Goal: Communication & Community: Answer question/provide support

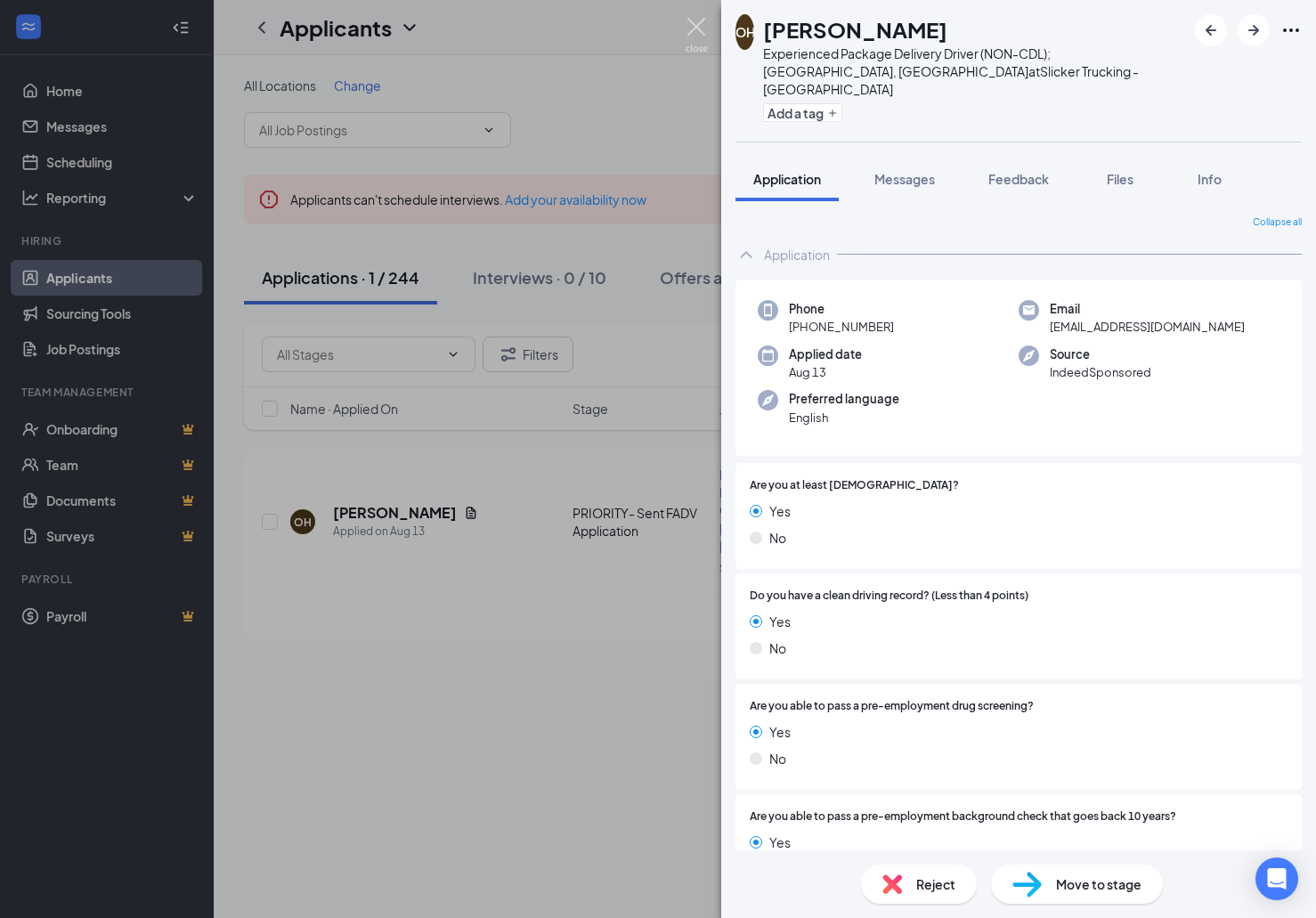
click at [690, 30] on img at bounding box center [696, 35] width 22 height 34
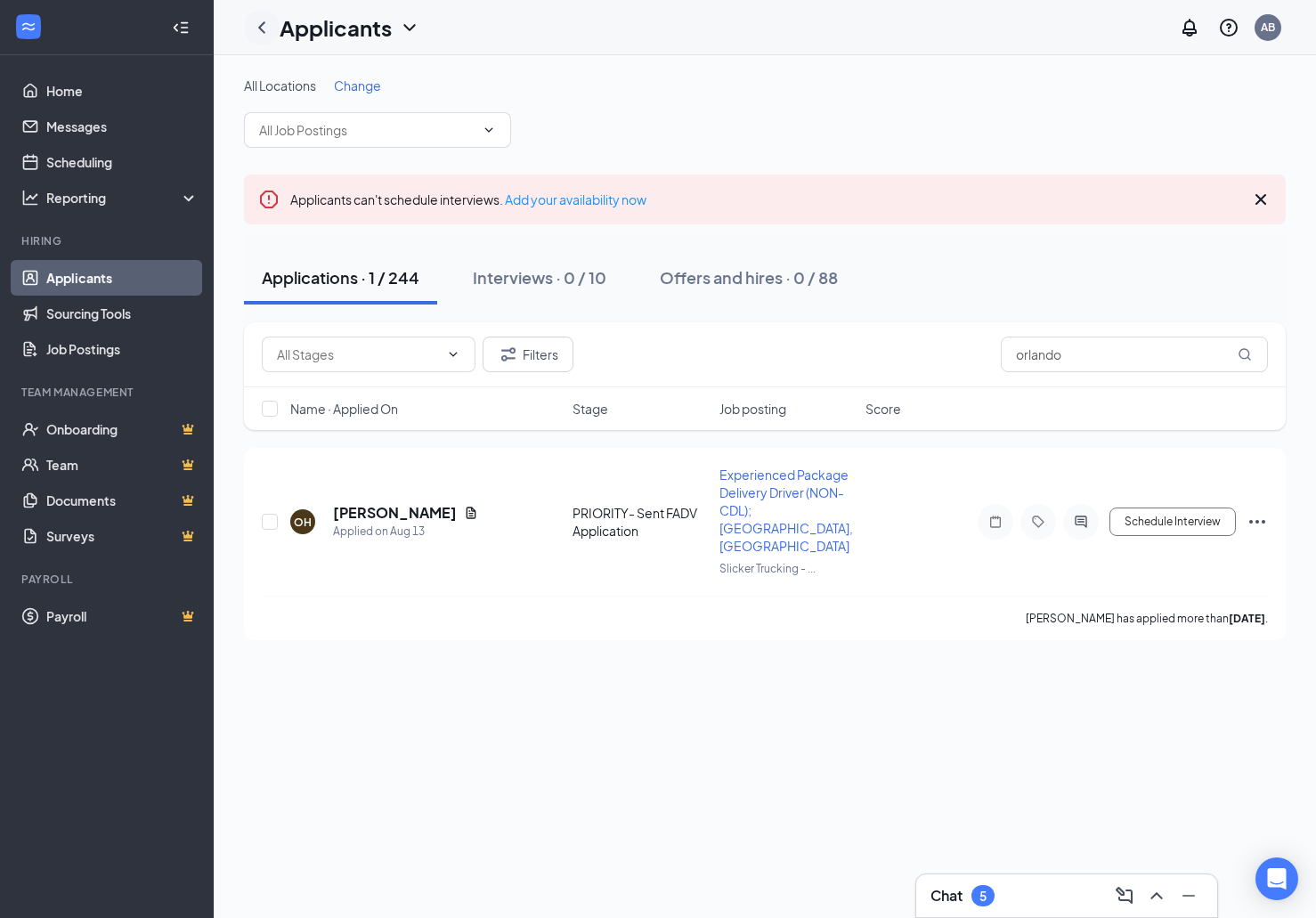
click at [266, 30] on icon "ChevronLeft" at bounding box center [262, 28] width 21 height 21
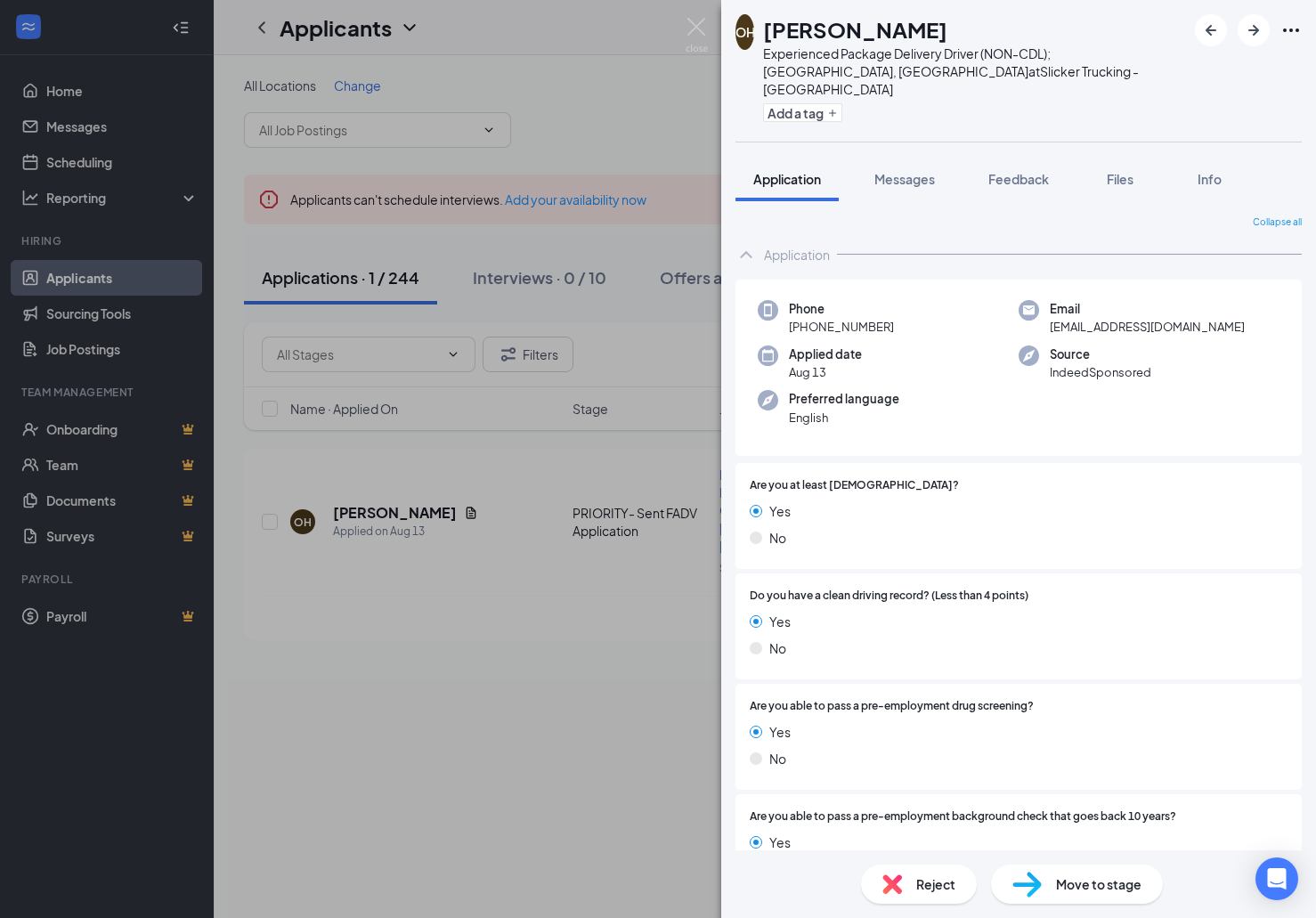
click at [686, 28] on div "OH [PERSON_NAME] Experienced Package Delivery Driver (NON-CDL); [GEOGRAPHIC_DAT…" at bounding box center [658, 459] width 1316 height 918
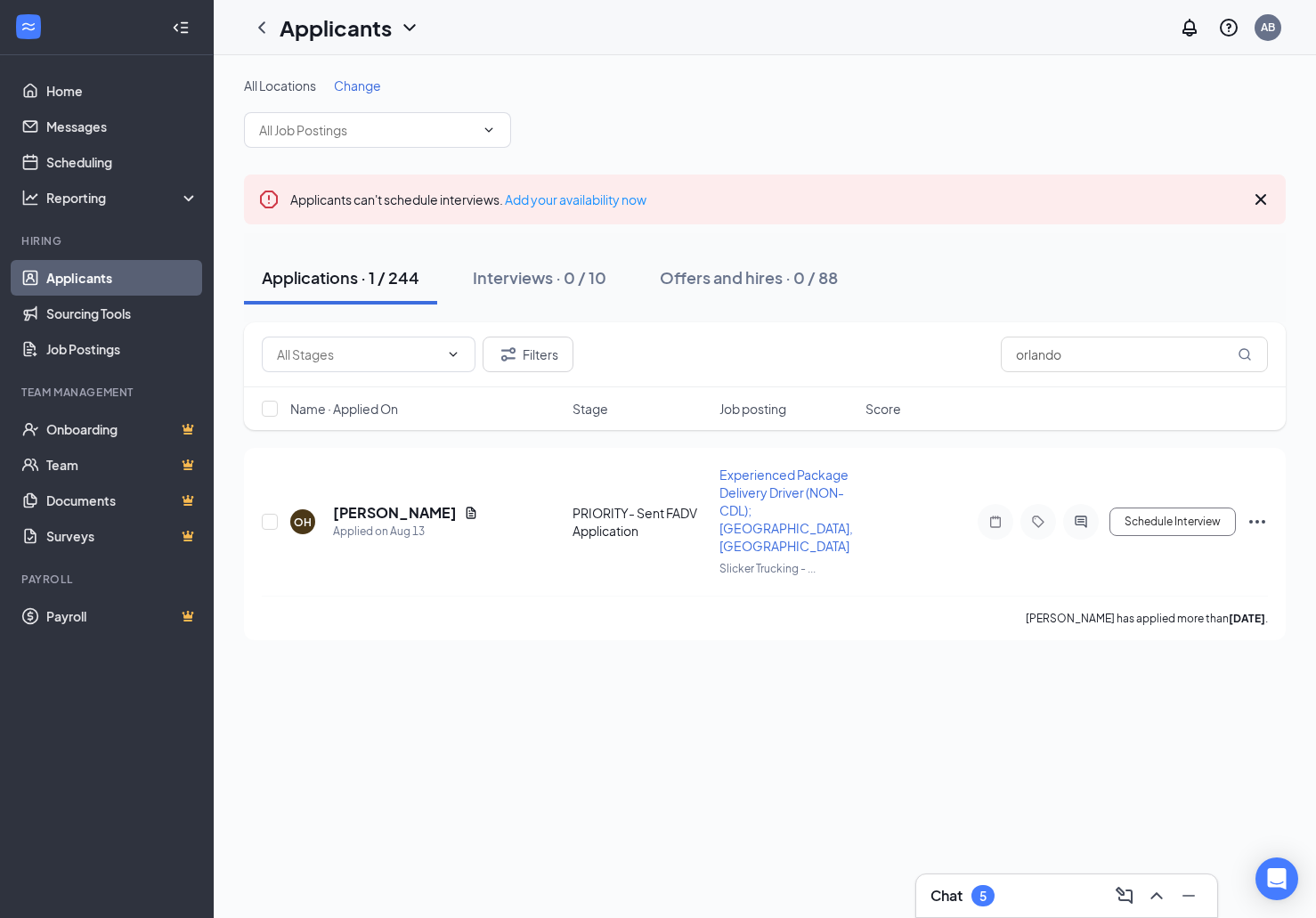
click at [693, 27] on div "Applicants AB" at bounding box center [764, 28] width 1102 height 55
click at [90, 275] on link "Applicants" at bounding box center [123, 277] width 152 height 35
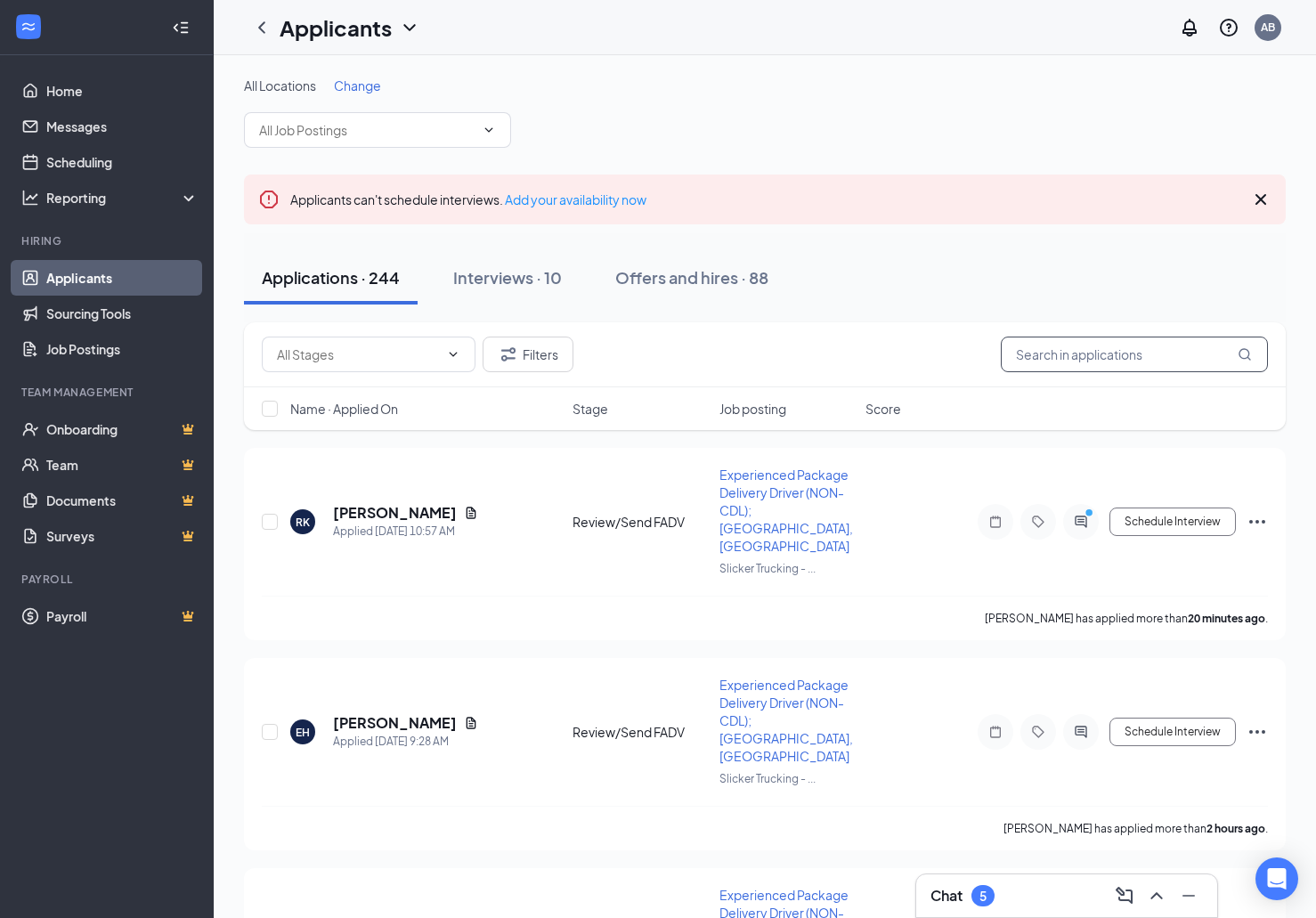
click at [1093, 354] on input "orlando" at bounding box center [1134, 353] width 267 height 35
drag, startPoint x: 979, startPoint y: 354, endPoint x: 967, endPoint y: 361, distance: 13.9
click at [1001, 354] on input "orlando" at bounding box center [1134, 353] width 267 height 35
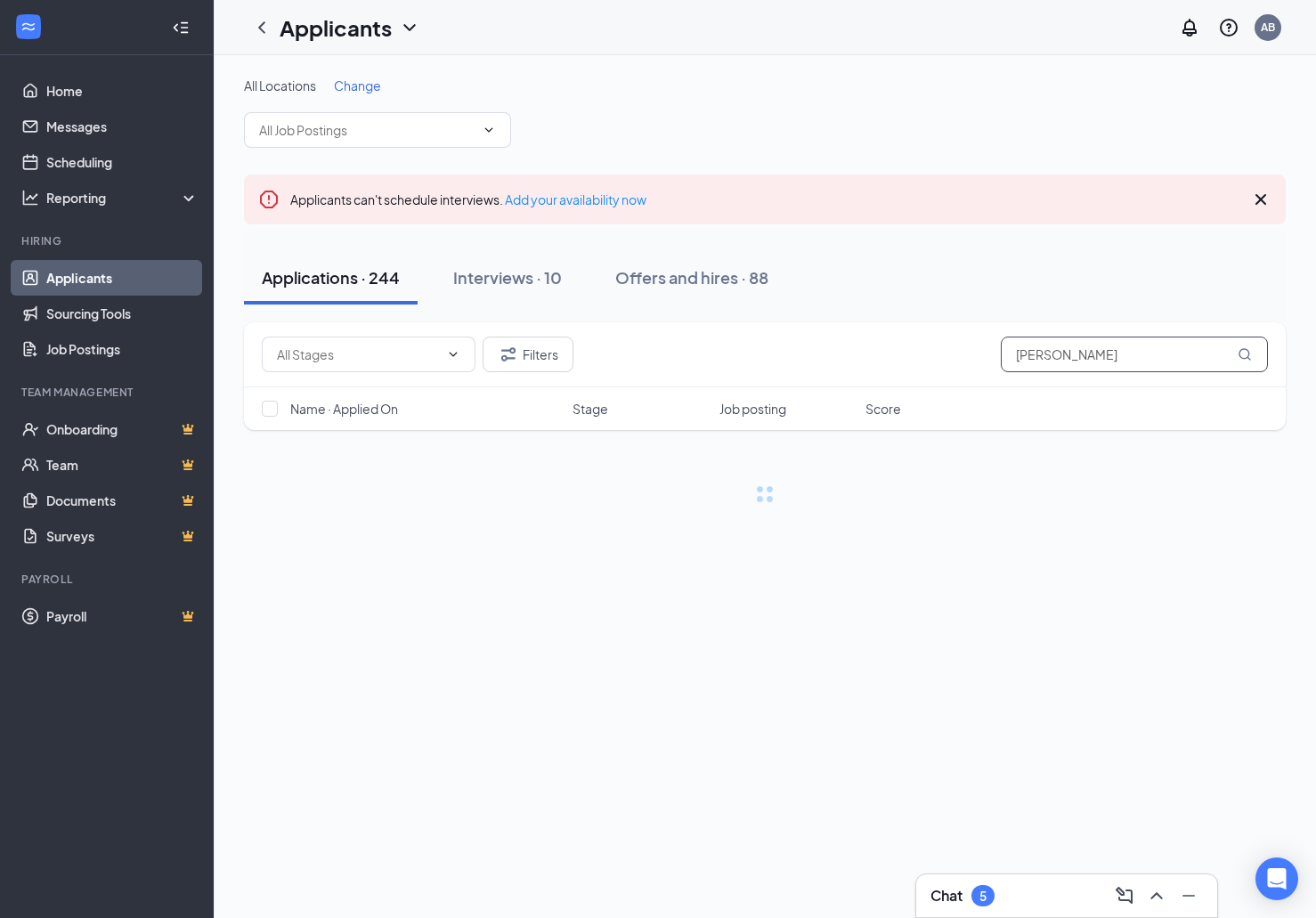
type input "[PERSON_NAME]"
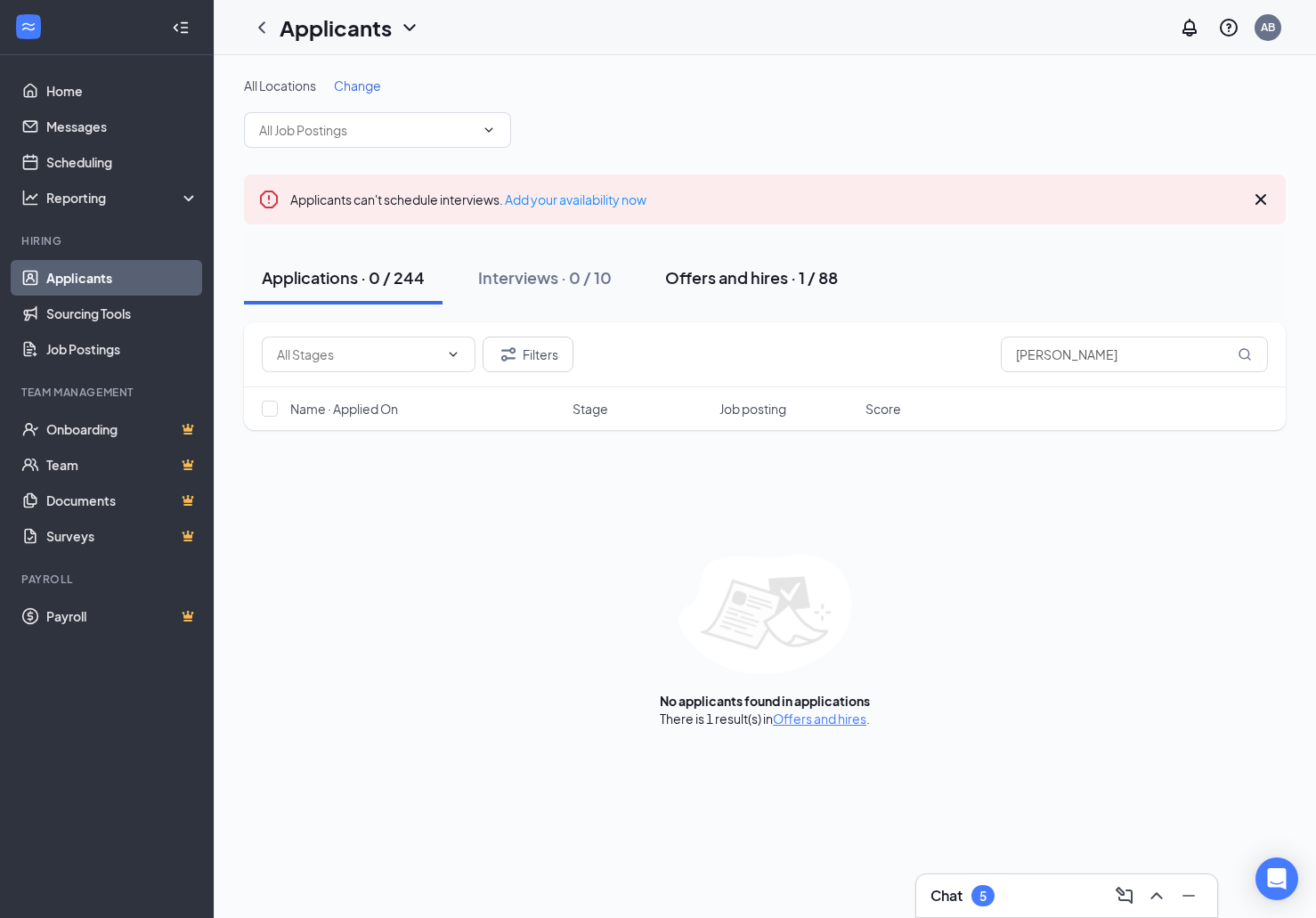
click at [700, 290] on button "Offers and hires · 1 / 88" at bounding box center [751, 278] width 209 height 53
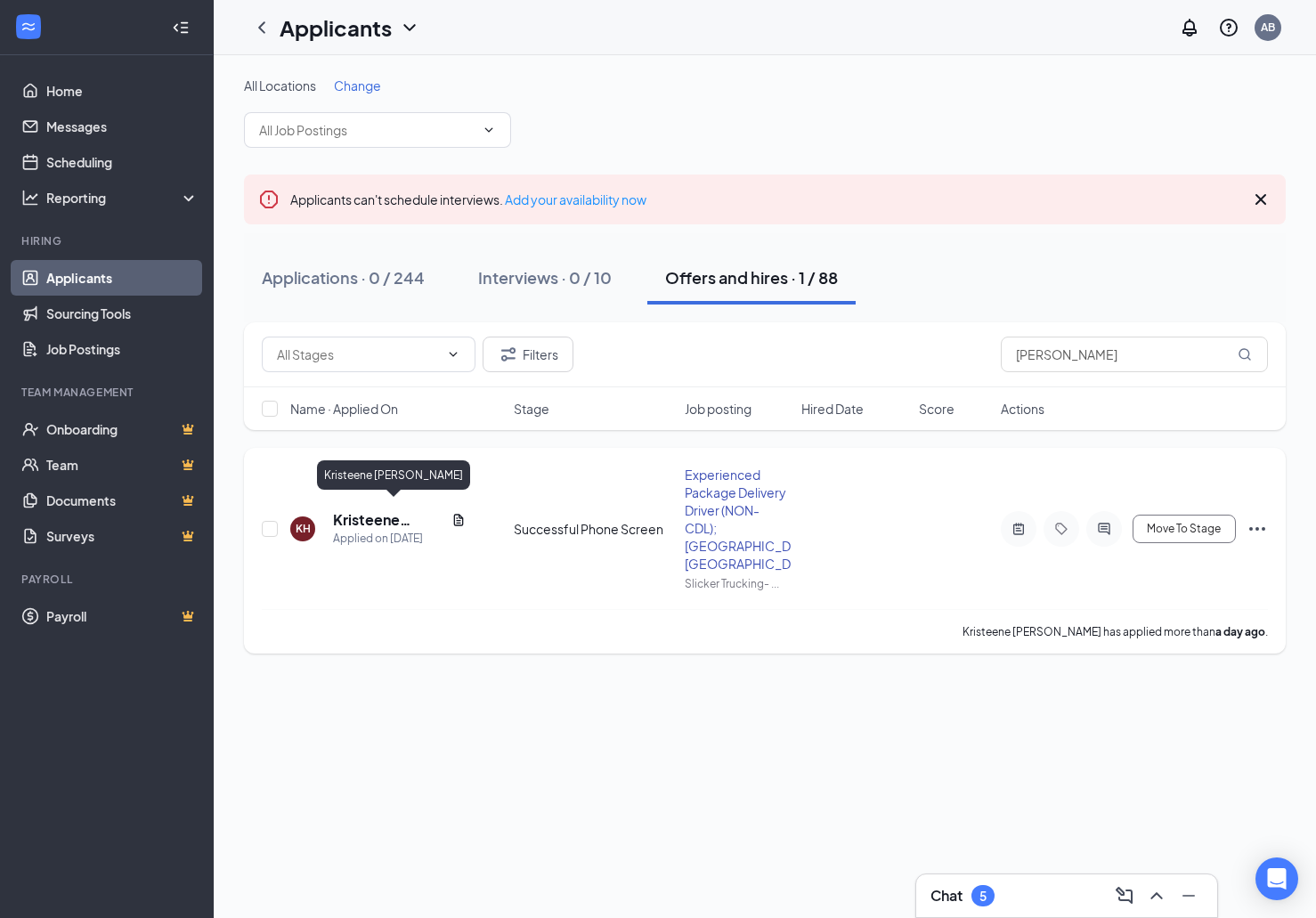
click at [378, 513] on h5 "Kristeene [PERSON_NAME]" at bounding box center [389, 520] width 111 height 20
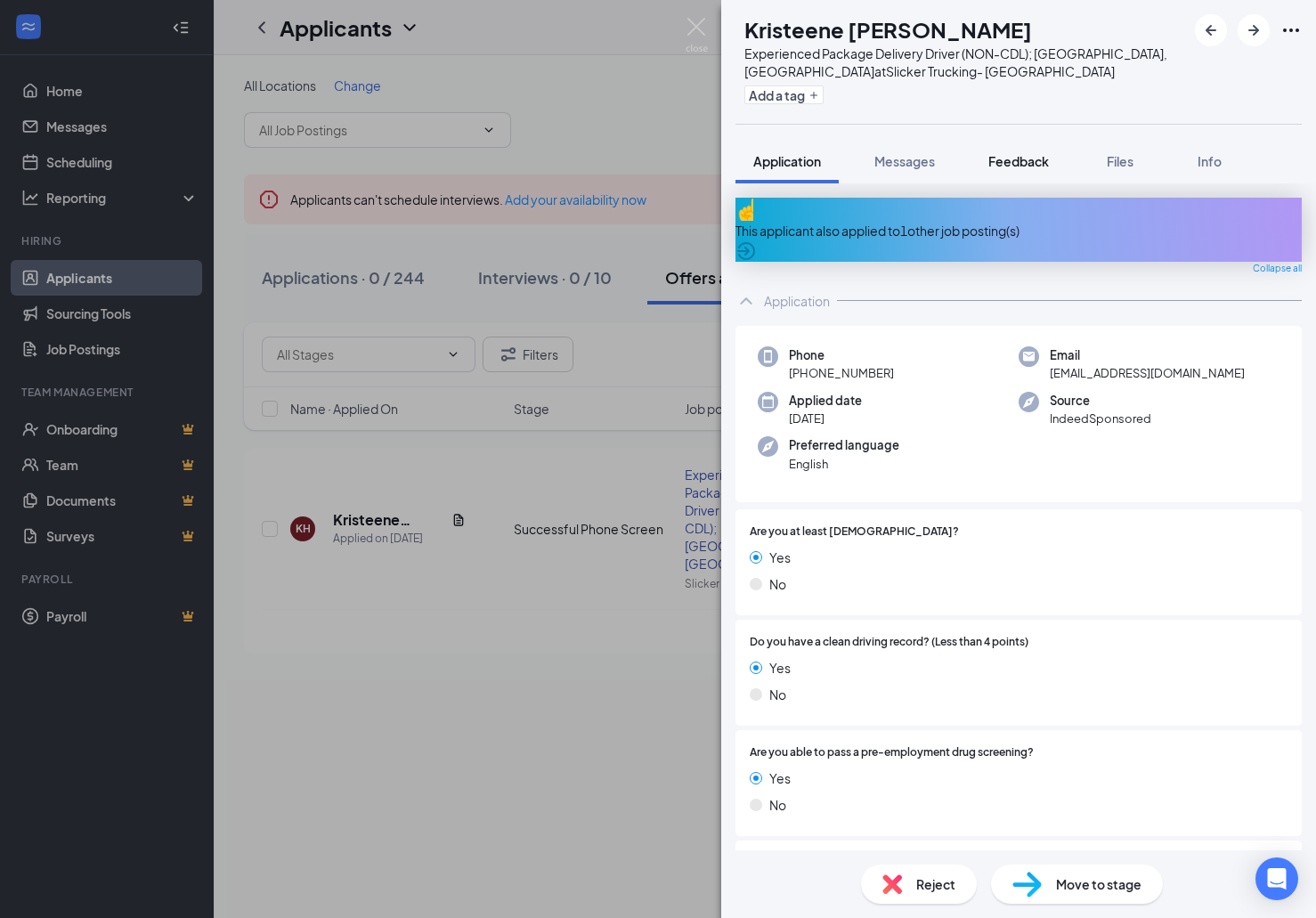
click at [1032, 167] on span "Feedback" at bounding box center [1019, 161] width 61 height 16
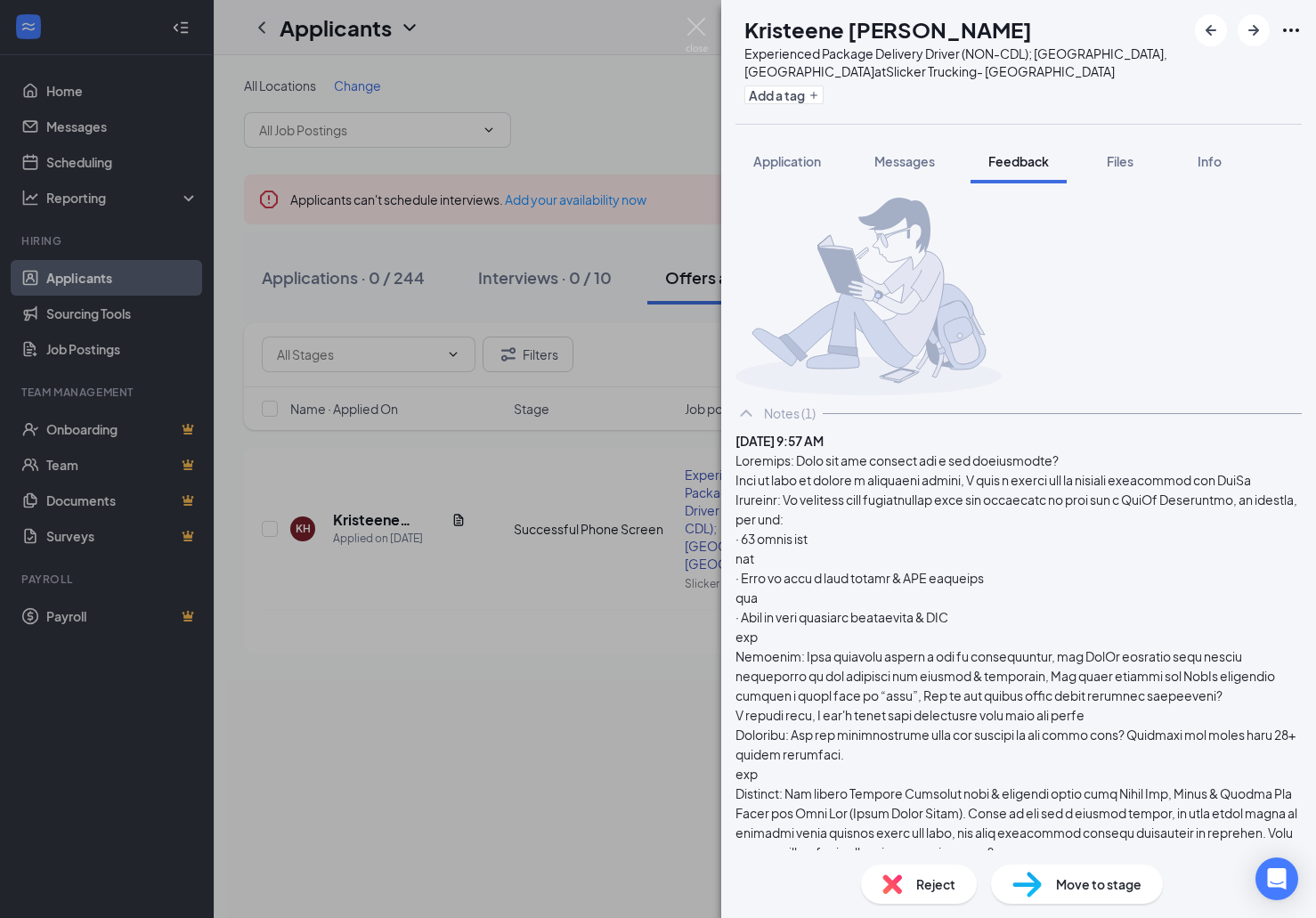
click at [1136, 617] on div at bounding box center [1018, 803] width 566 height 705
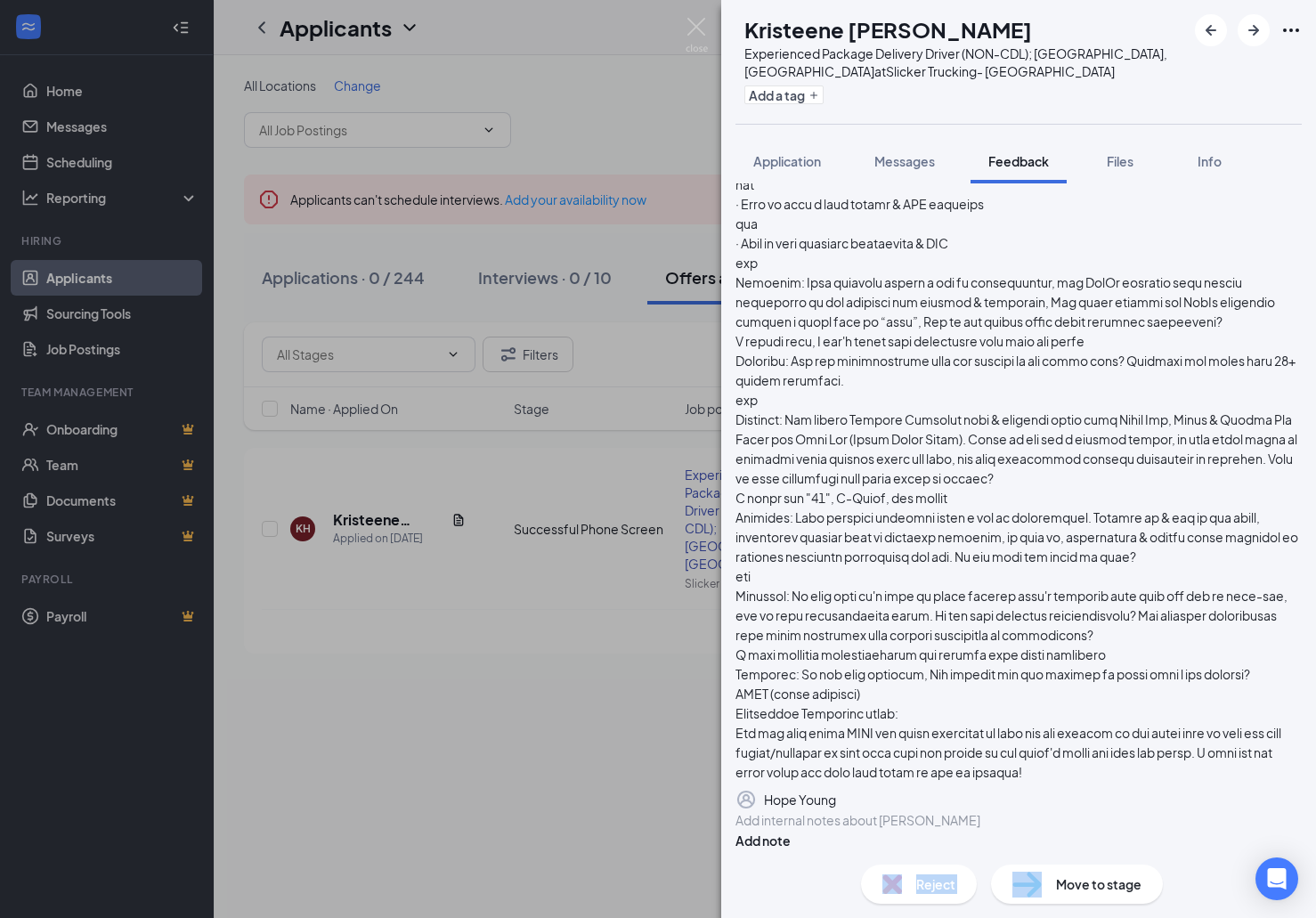
scroll to position [633, 0]
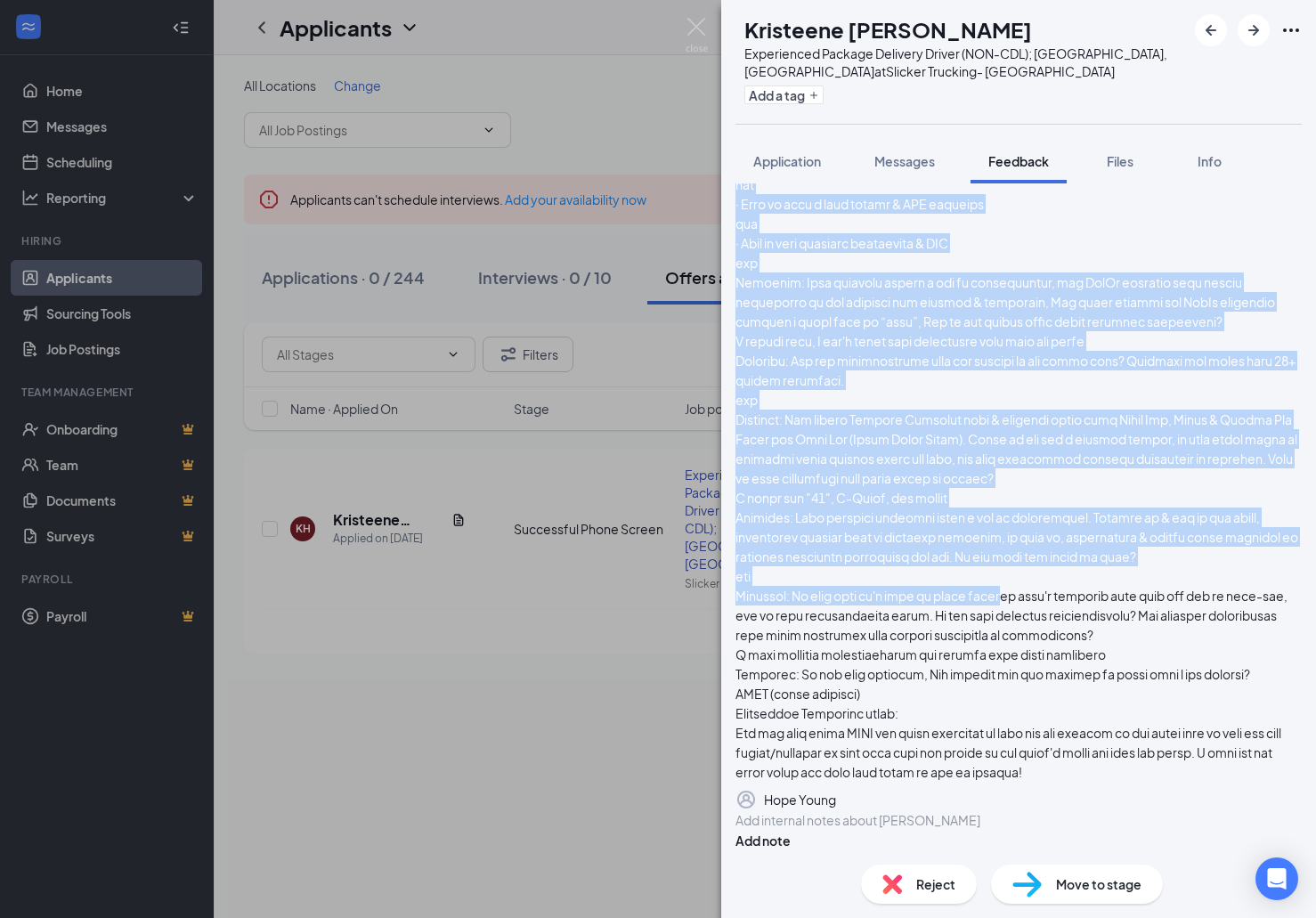
drag, startPoint x: 1107, startPoint y: 576, endPoint x: 1053, endPoint y: 465, distance: 123.4
click at [1054, 466] on div at bounding box center [1018, 429] width 566 height 705
click at [986, 313] on div at bounding box center [1018, 429] width 566 height 705
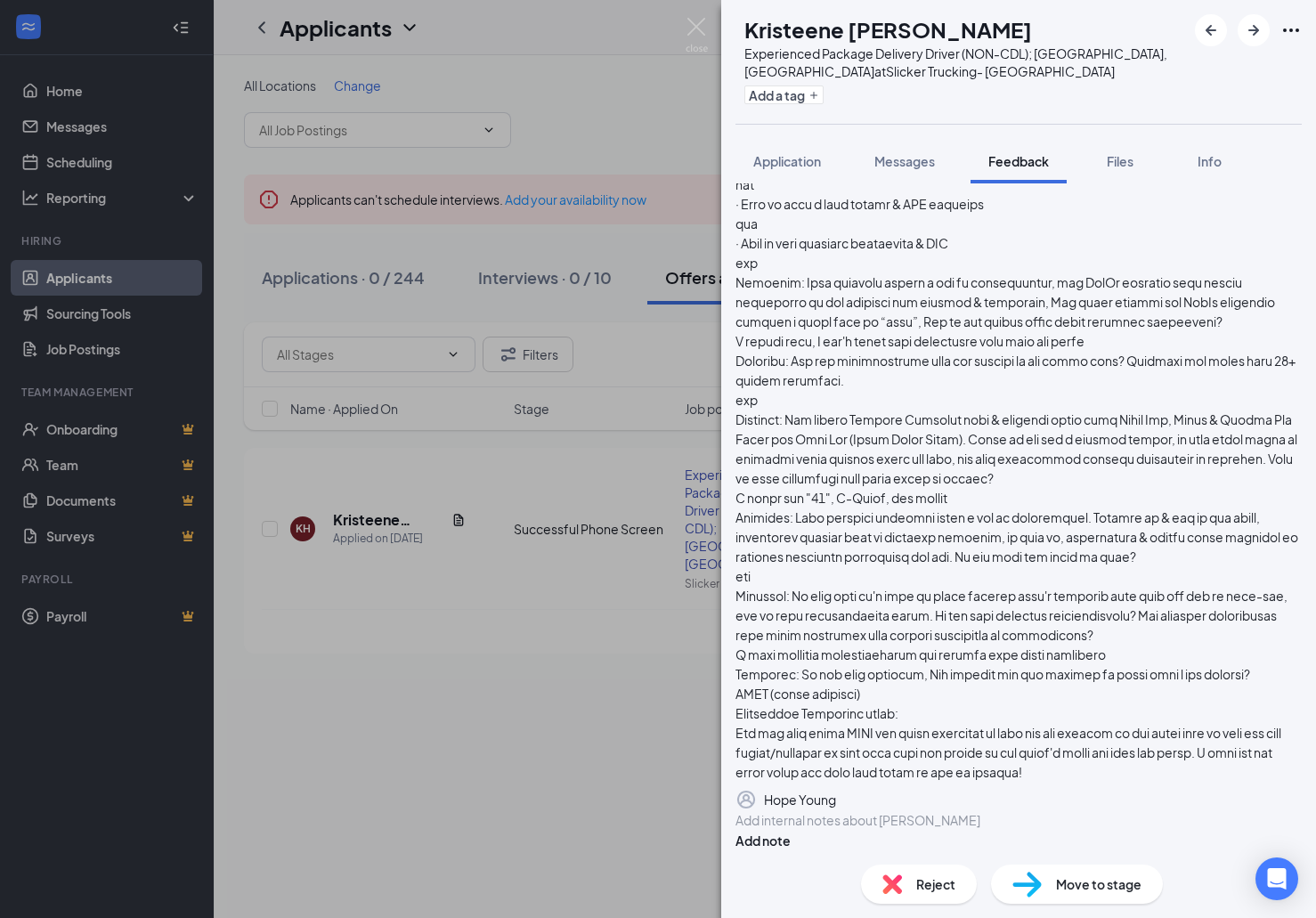
click at [1020, 273] on div at bounding box center [1018, 429] width 566 height 705
drag, startPoint x: 1149, startPoint y: 363, endPoint x: 957, endPoint y: 372, distance: 192.2
click at [1148, 363] on div at bounding box center [1018, 429] width 566 height 705
drag, startPoint x: 765, startPoint y: 352, endPoint x: 985, endPoint y: 357, distance: 220.1
click at [985, 357] on div "[DATE] 9:57 AM [PERSON_NAME]" at bounding box center [1018, 433] width 566 height 753
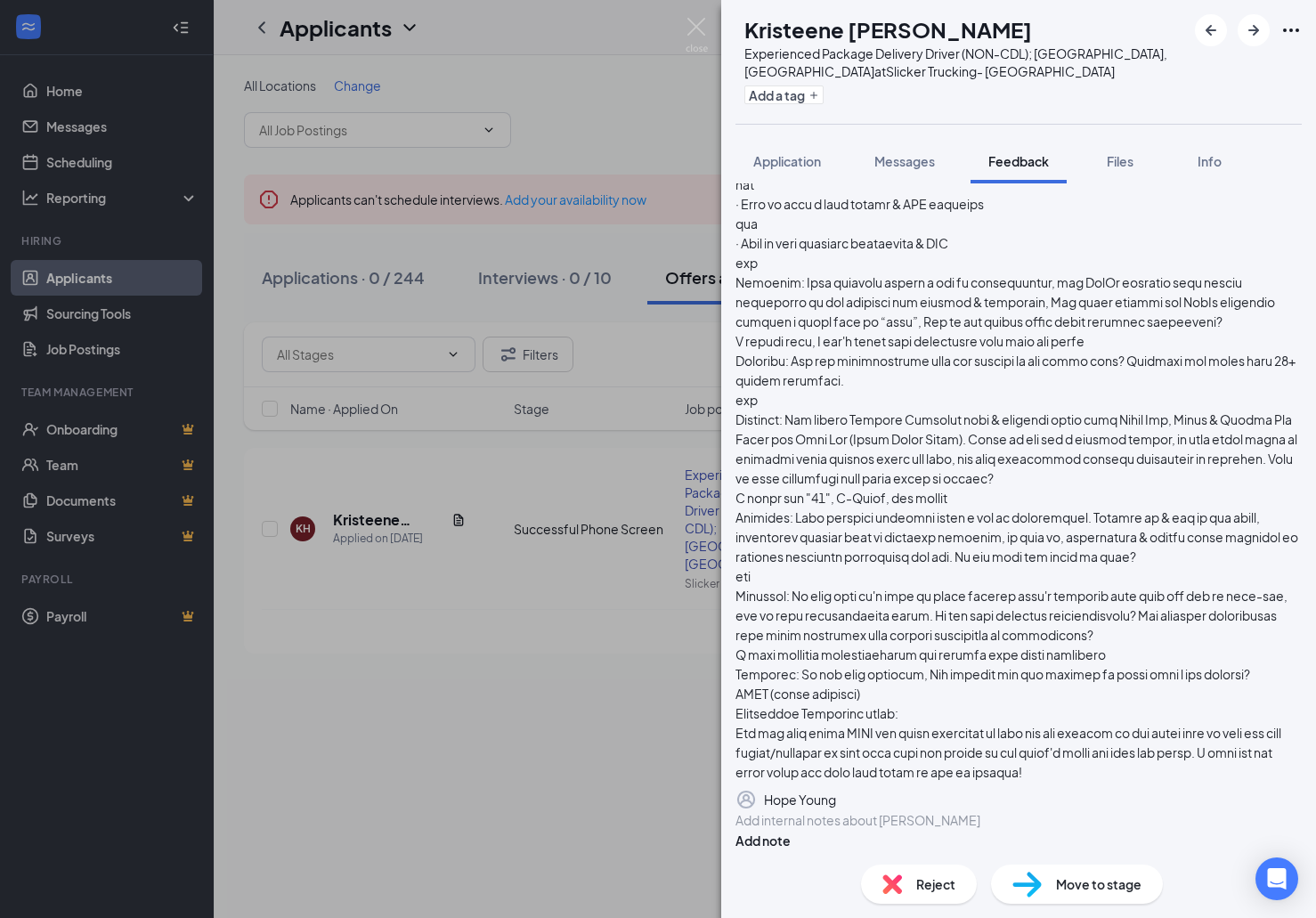
click at [1022, 358] on div at bounding box center [1018, 429] width 566 height 705
click at [815, 162] on span "Application" at bounding box center [787, 161] width 68 height 16
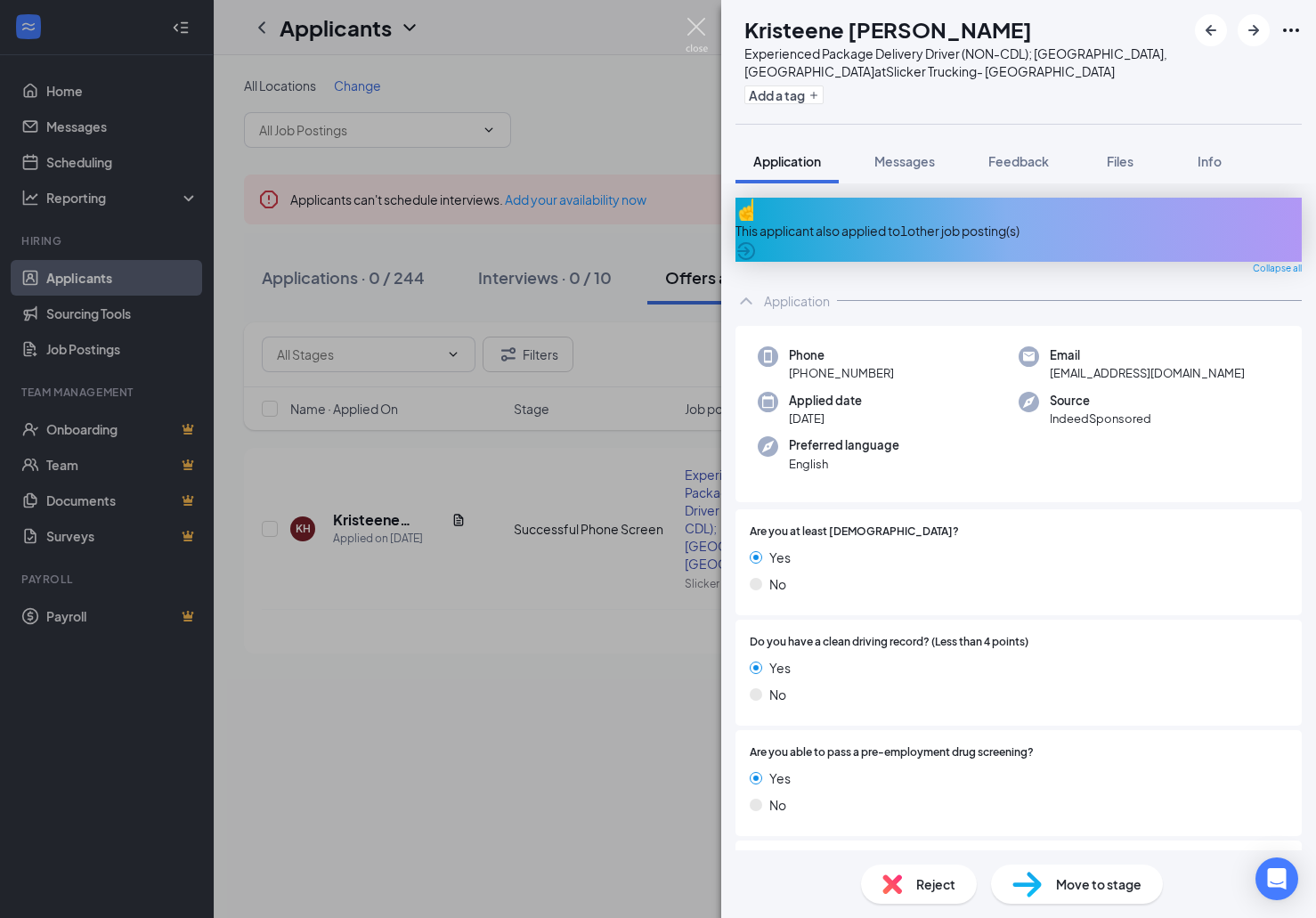
click at [703, 27] on img at bounding box center [696, 35] width 22 height 34
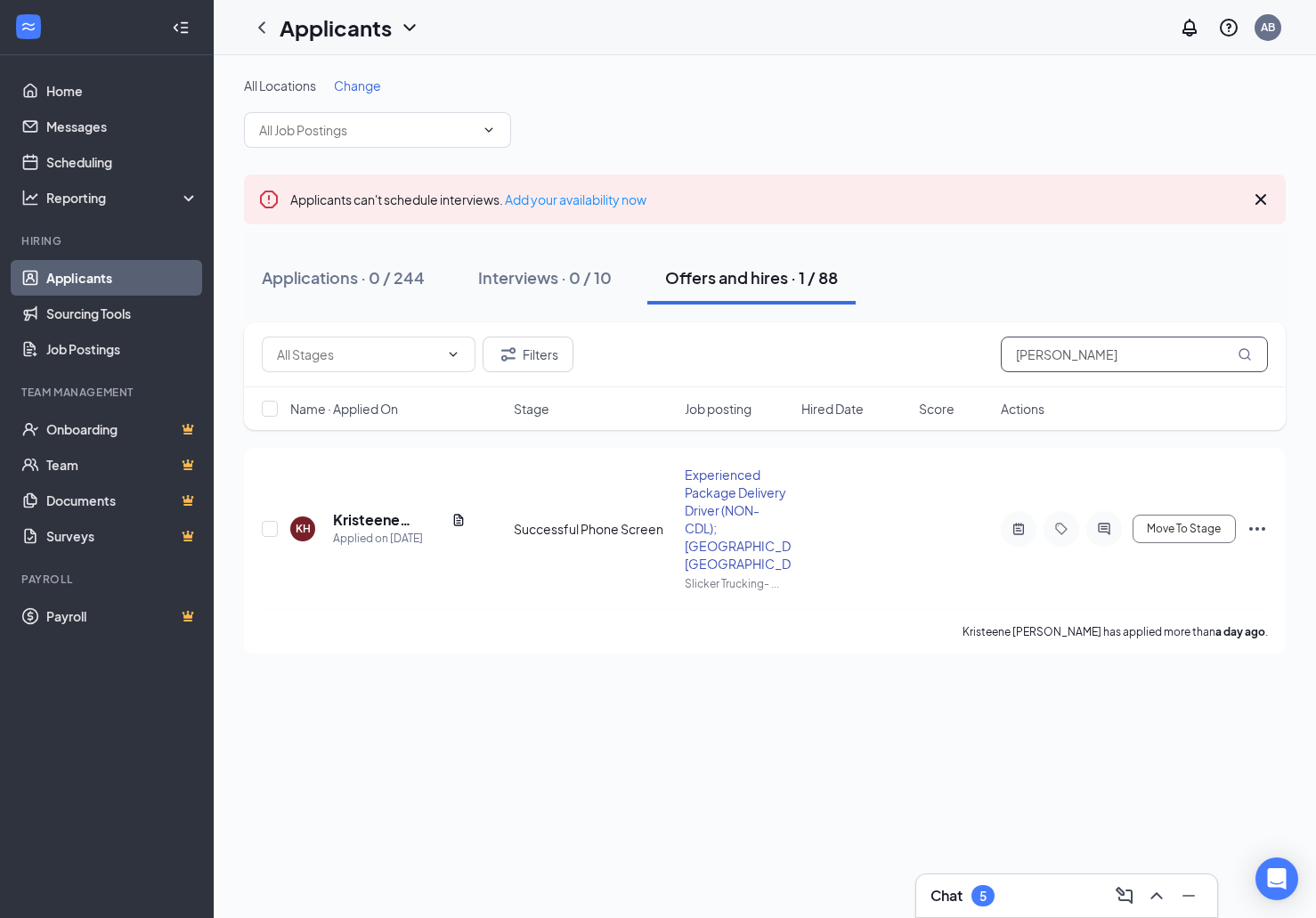
drag, startPoint x: 1125, startPoint y: 358, endPoint x: 931, endPoint y: 349, distance: 194.2
click at [1001, 349] on input "[PERSON_NAME]" at bounding box center [1134, 353] width 267 height 35
click at [952, 898] on h3 "Chat" at bounding box center [947, 895] width 32 height 20
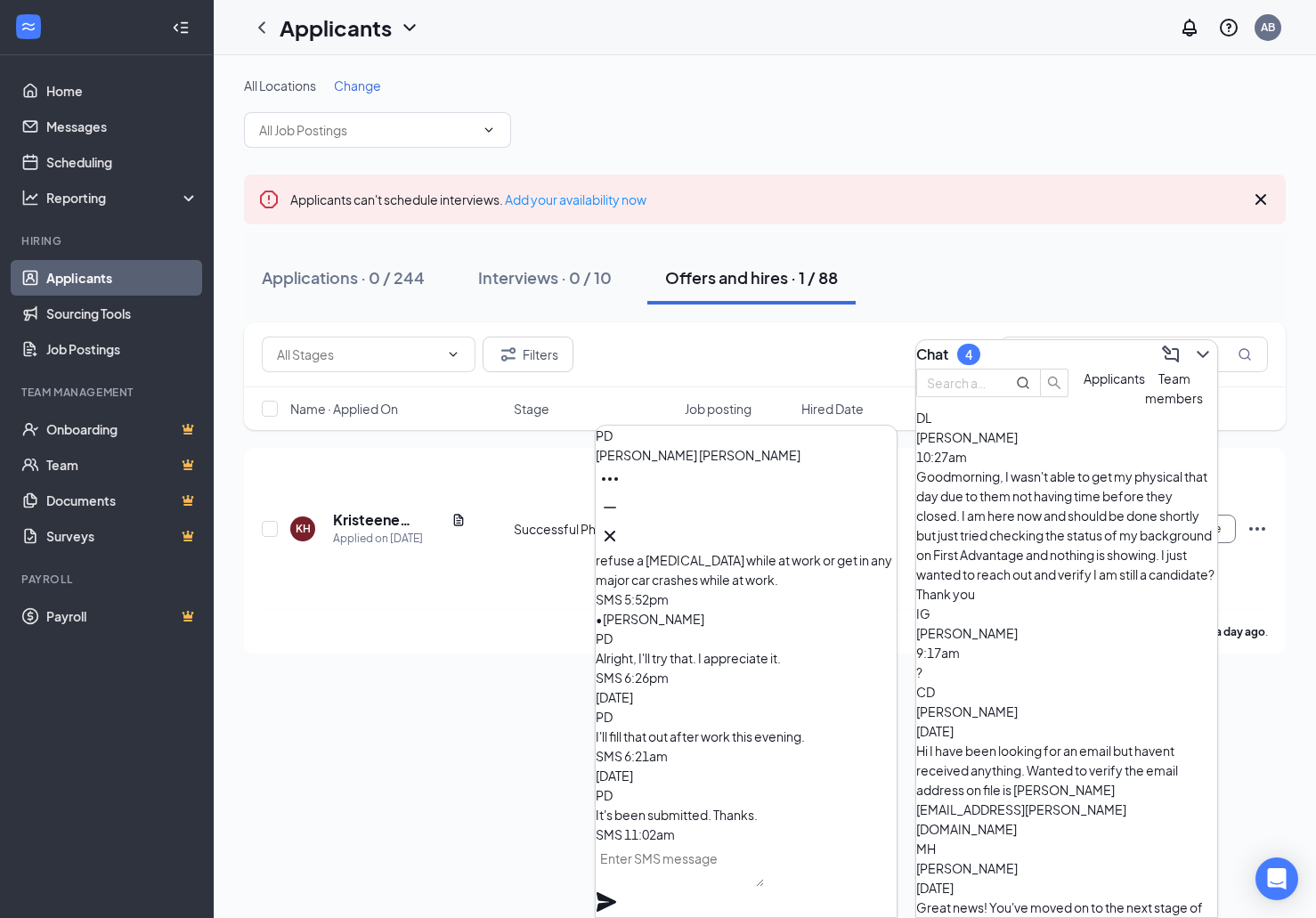
drag, startPoint x: 731, startPoint y: 874, endPoint x: 728, endPoint y: 885, distance: 11.4
click at [731, 875] on textarea at bounding box center [679, 865] width 169 height 43
type textarea "Thank you!"
click at [616, 892] on icon "Plane" at bounding box center [606, 902] width 20 height 20
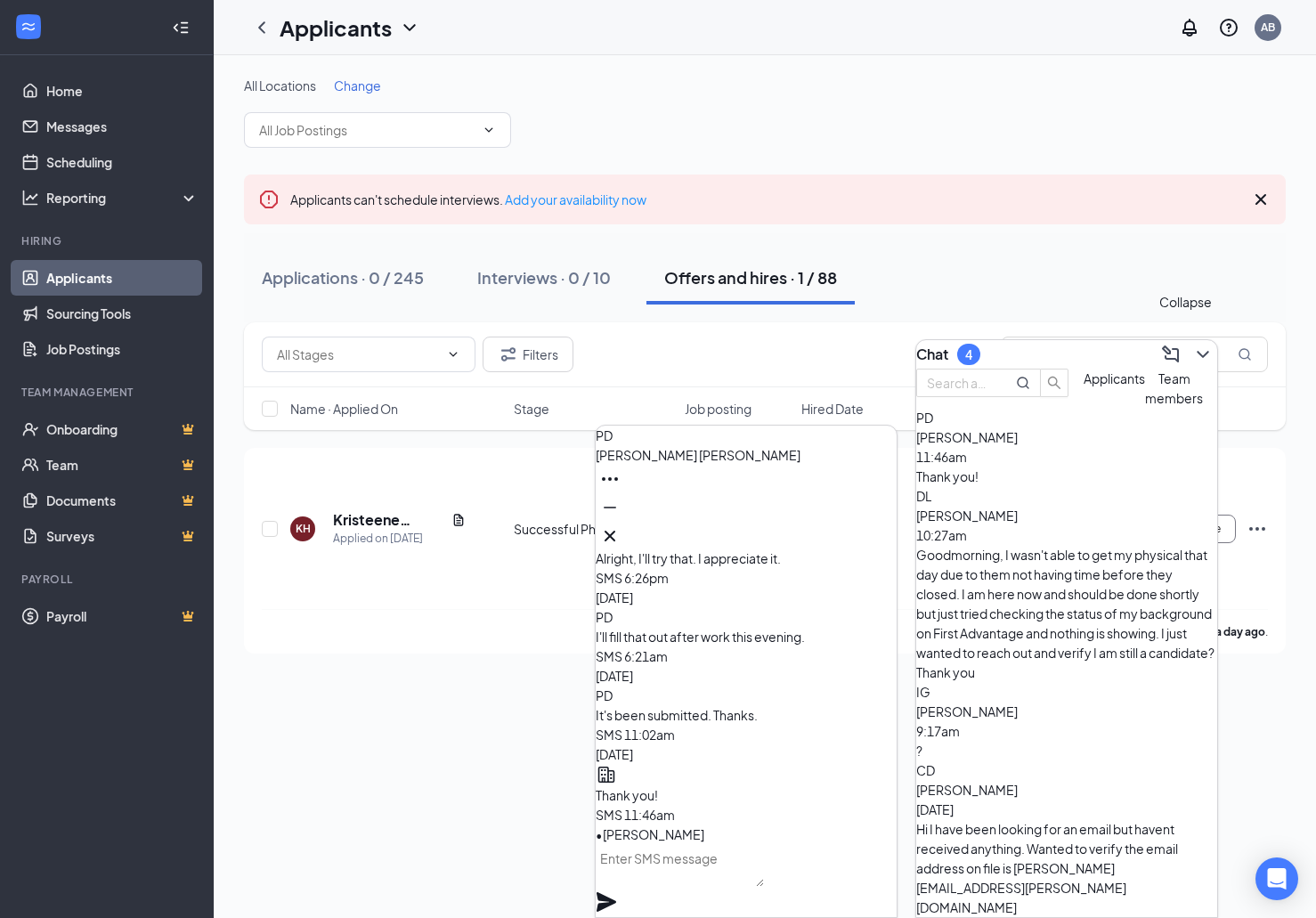
click at [1192, 348] on icon "ChevronDown" at bounding box center [1203, 354] width 21 height 21
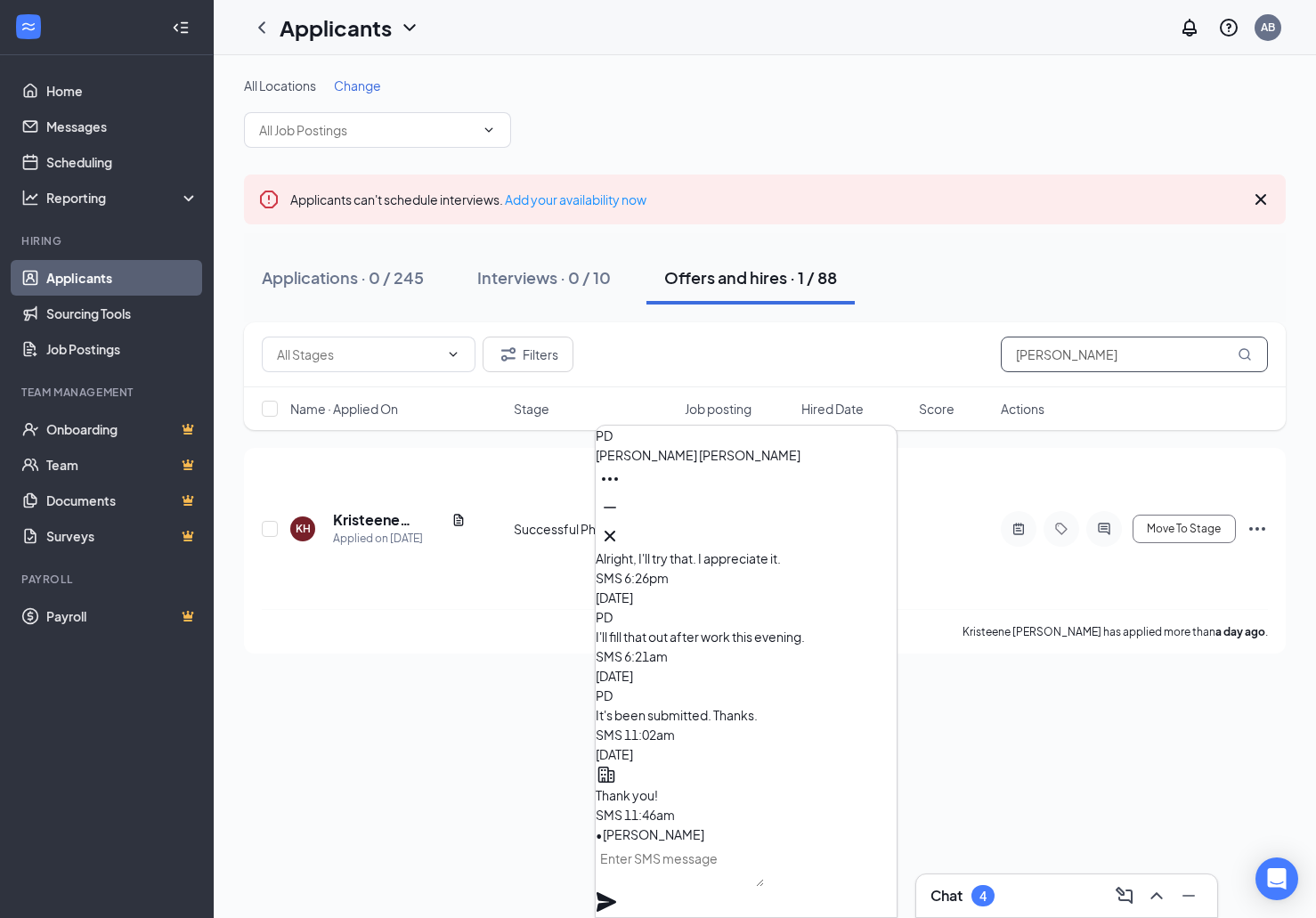
click at [1158, 351] on input "[PERSON_NAME]" at bounding box center [1134, 353] width 267 height 35
drag, startPoint x: 1158, startPoint y: 351, endPoint x: 903, endPoint y: 356, distance: 255.0
click at [1001, 356] on input "[PERSON_NAME]" at bounding box center [1134, 353] width 267 height 35
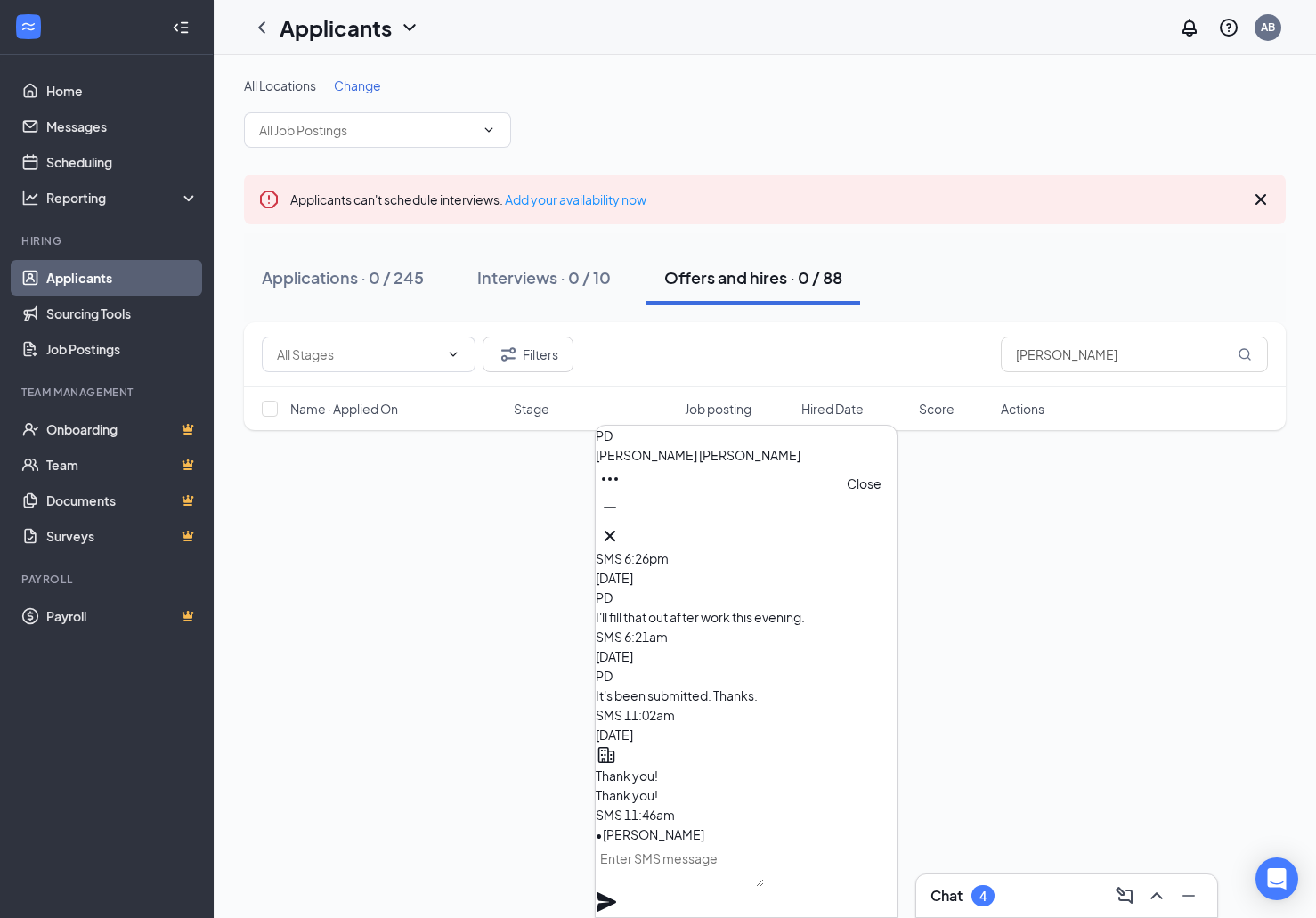
click at [621, 529] on icon "Cross" at bounding box center [609, 535] width 21 height 21
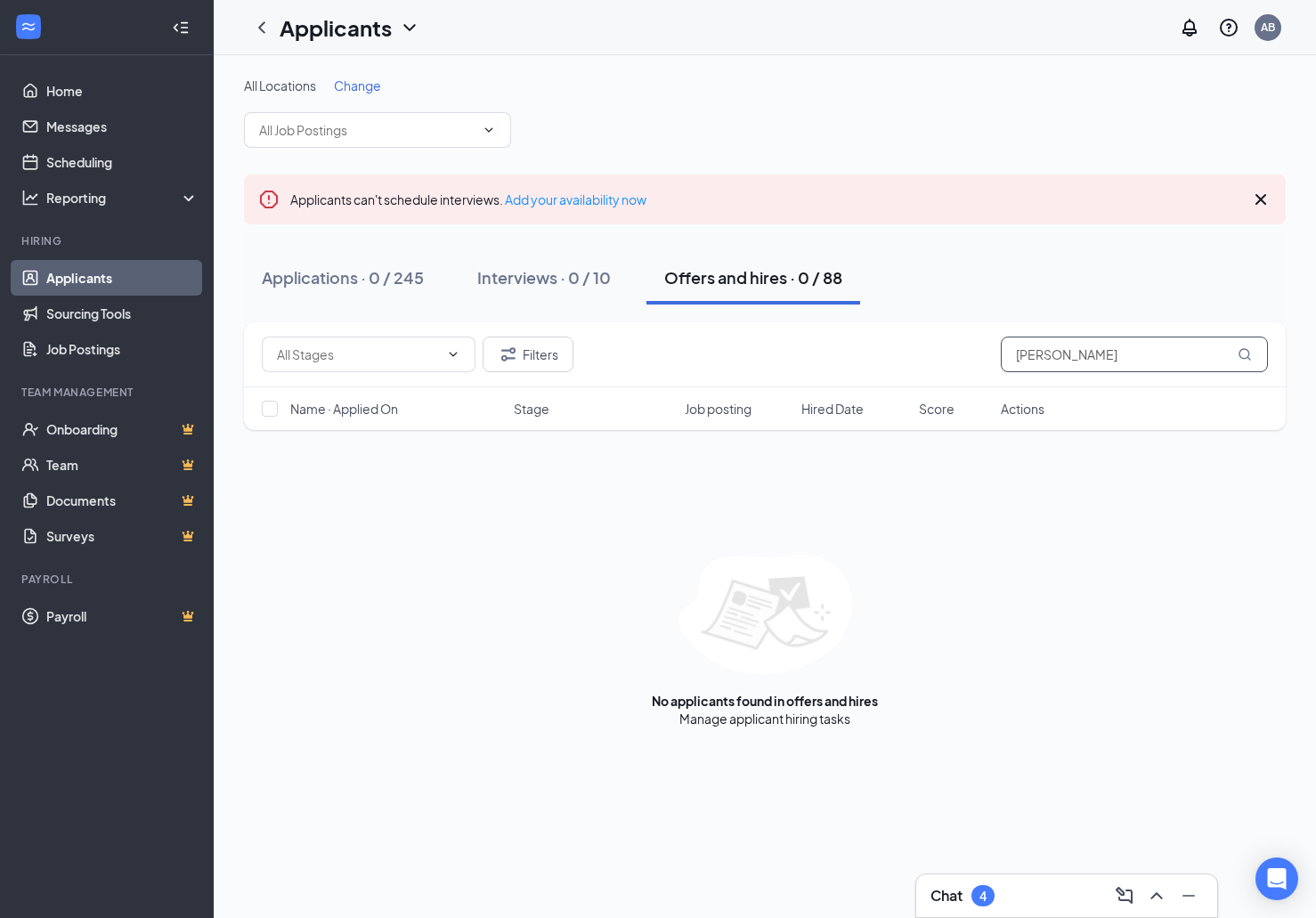
drag, startPoint x: 1124, startPoint y: 345, endPoint x: 1082, endPoint y: 358, distance: 44.0
click at [1082, 358] on input "[PERSON_NAME]" at bounding box center [1134, 353] width 267 height 35
type input "[PERSON_NAME]"
click at [407, 289] on button "Applications · 1 / 245" at bounding box center [340, 278] width 192 height 53
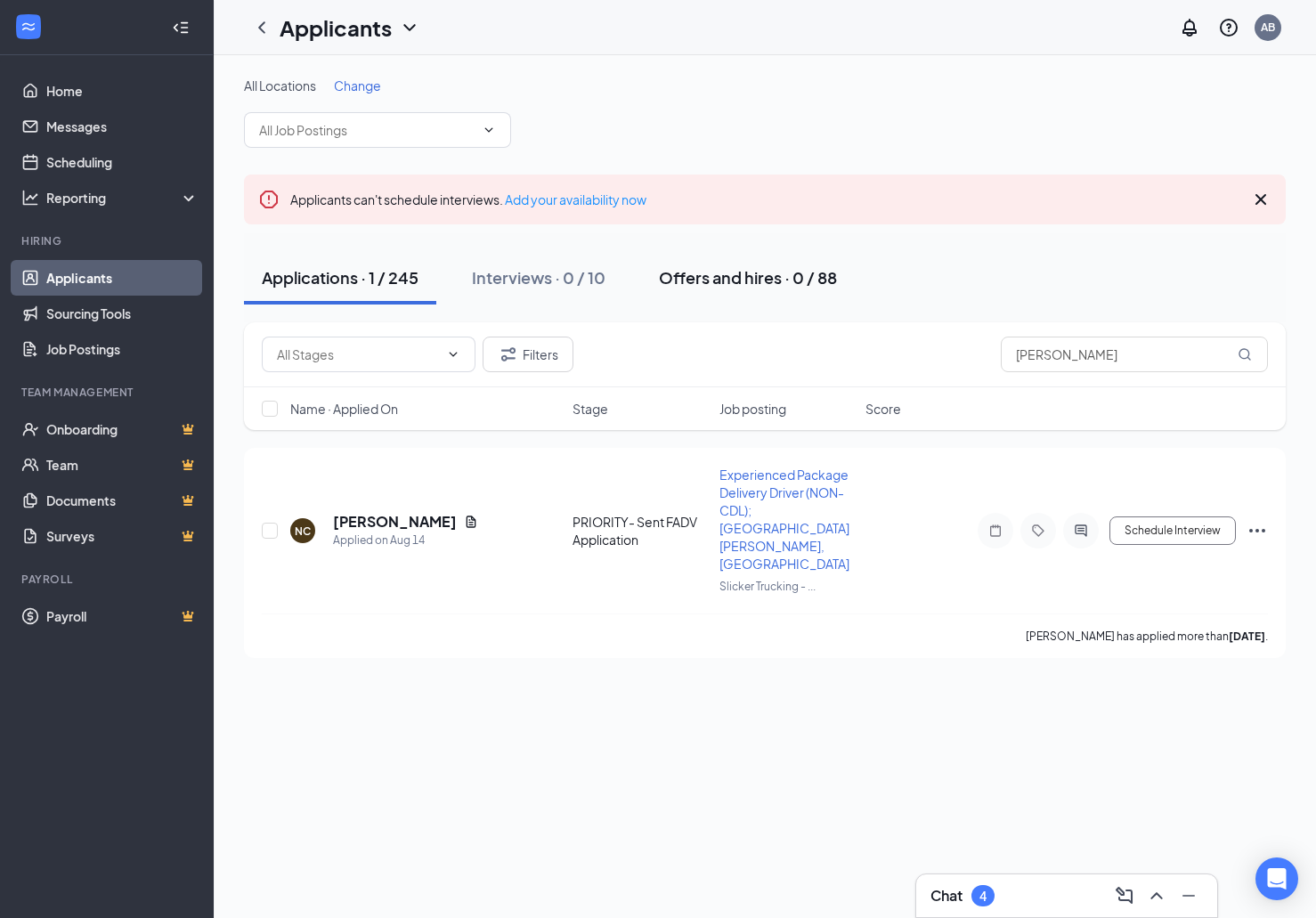
click at [772, 277] on div "Offers and hires · 0 / 88" at bounding box center [748, 276] width 178 height 22
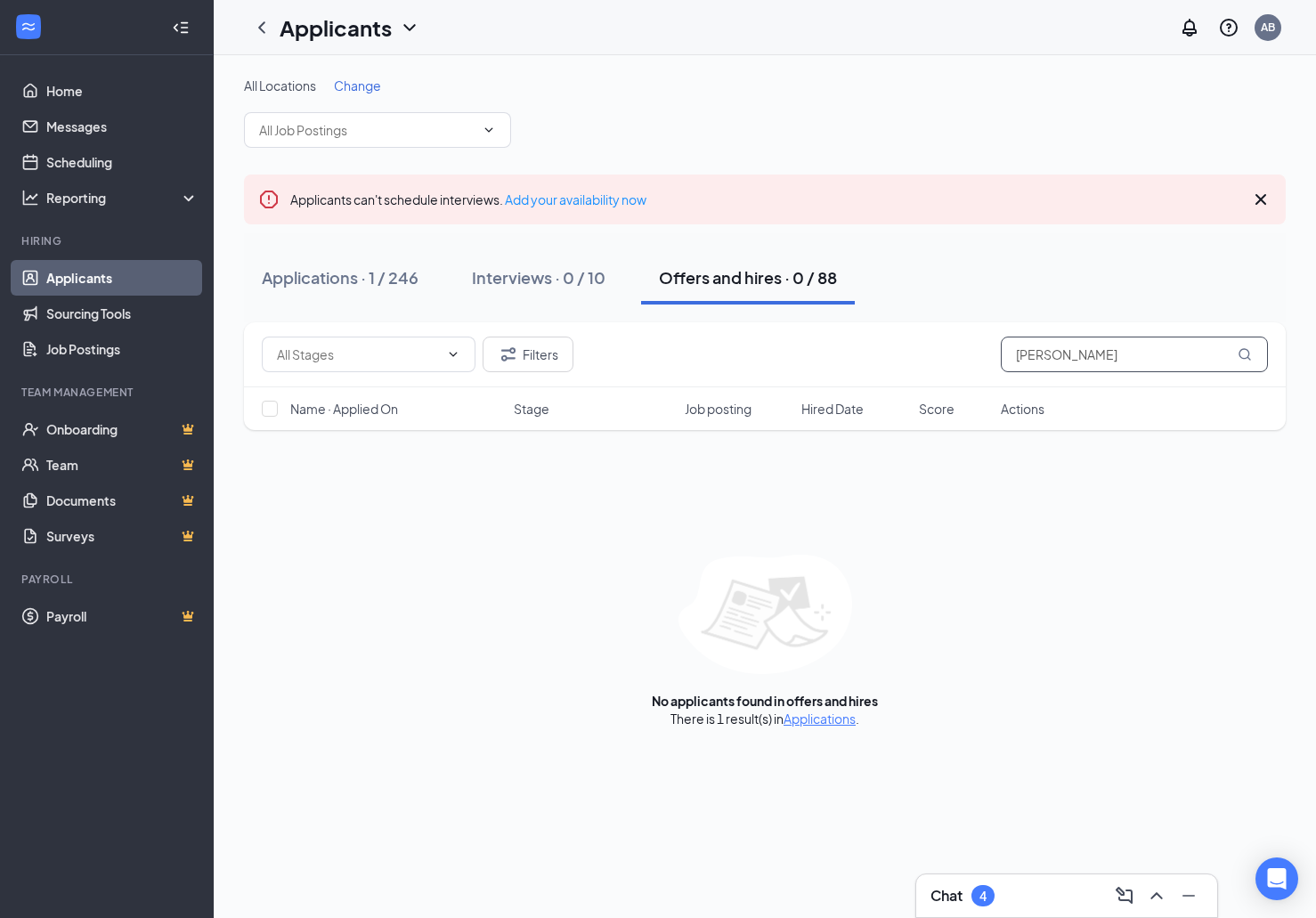
drag, startPoint x: 1035, startPoint y: 350, endPoint x: 965, endPoint y: 358, distance: 70.5
click at [1001, 359] on input "[PERSON_NAME]" at bounding box center [1134, 353] width 267 height 35
drag, startPoint x: 1036, startPoint y: 350, endPoint x: 909, endPoint y: 354, distance: 127.1
click at [1001, 354] on input "[PERSON_NAME]" at bounding box center [1134, 353] width 267 height 35
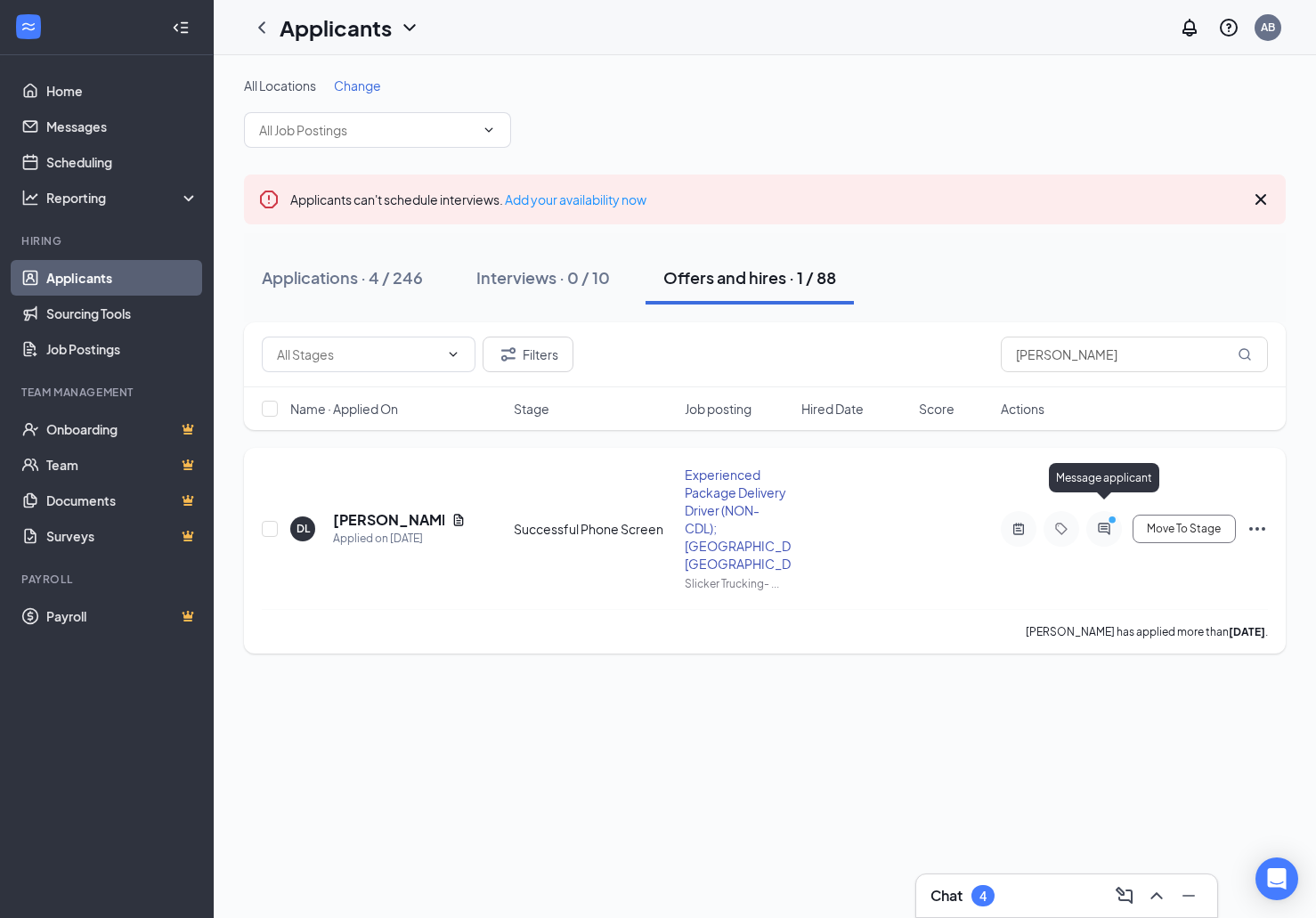
click at [1102, 522] on icon "ActiveChat" at bounding box center [1104, 529] width 21 height 14
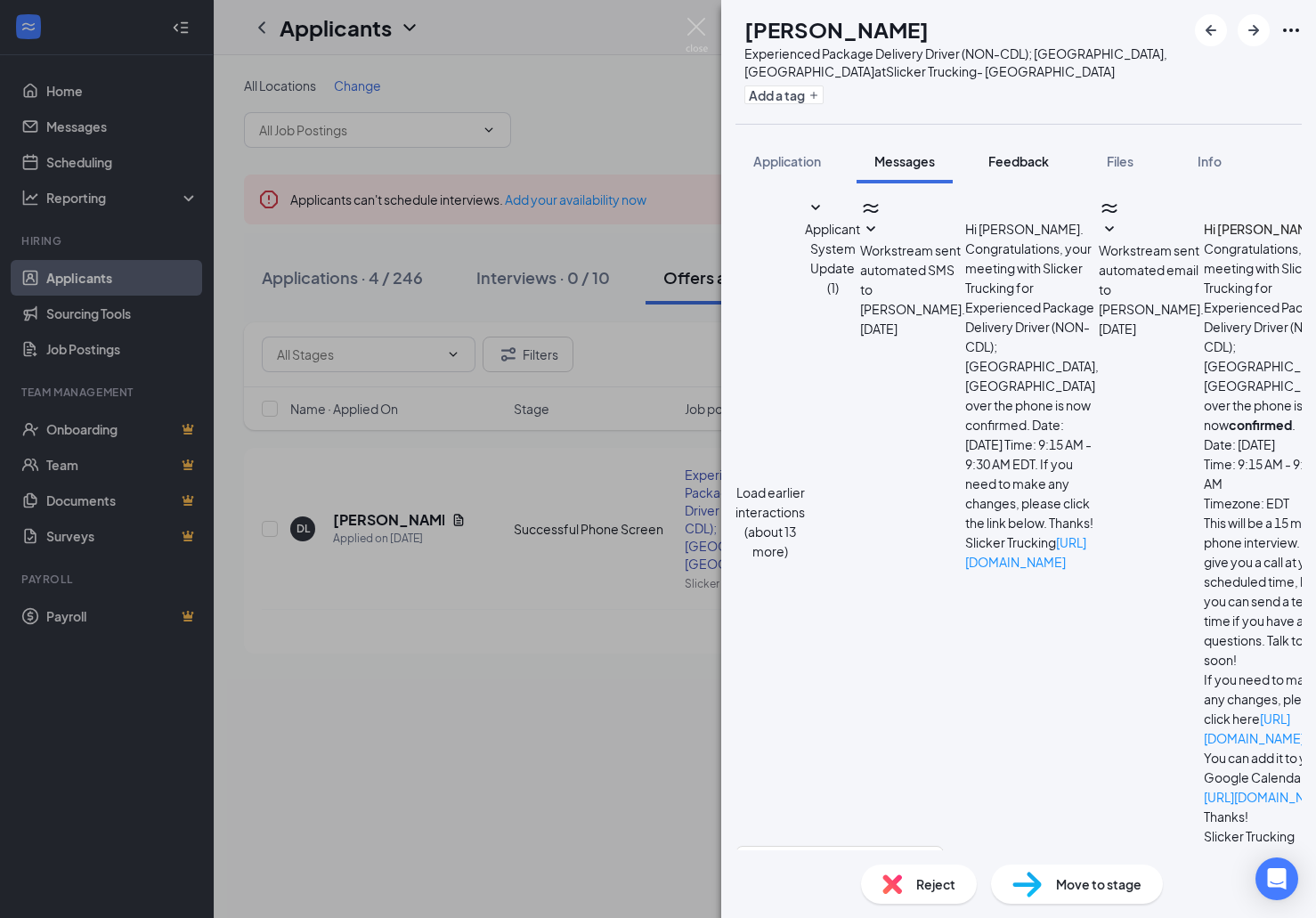
click at [1035, 163] on span "Feedback" at bounding box center [1019, 161] width 61 height 16
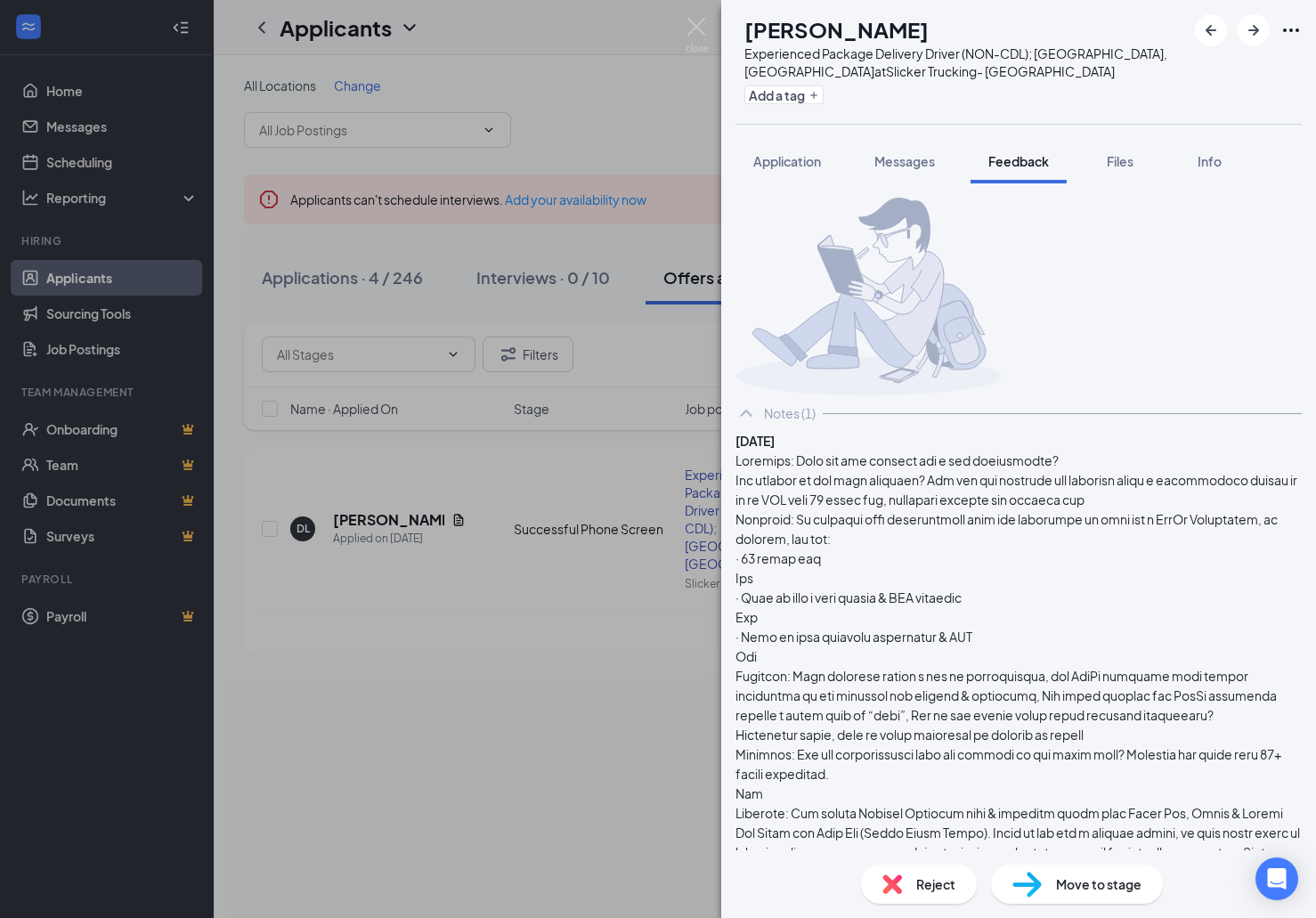
click at [1097, 629] on div at bounding box center [1018, 773] width 566 height 647
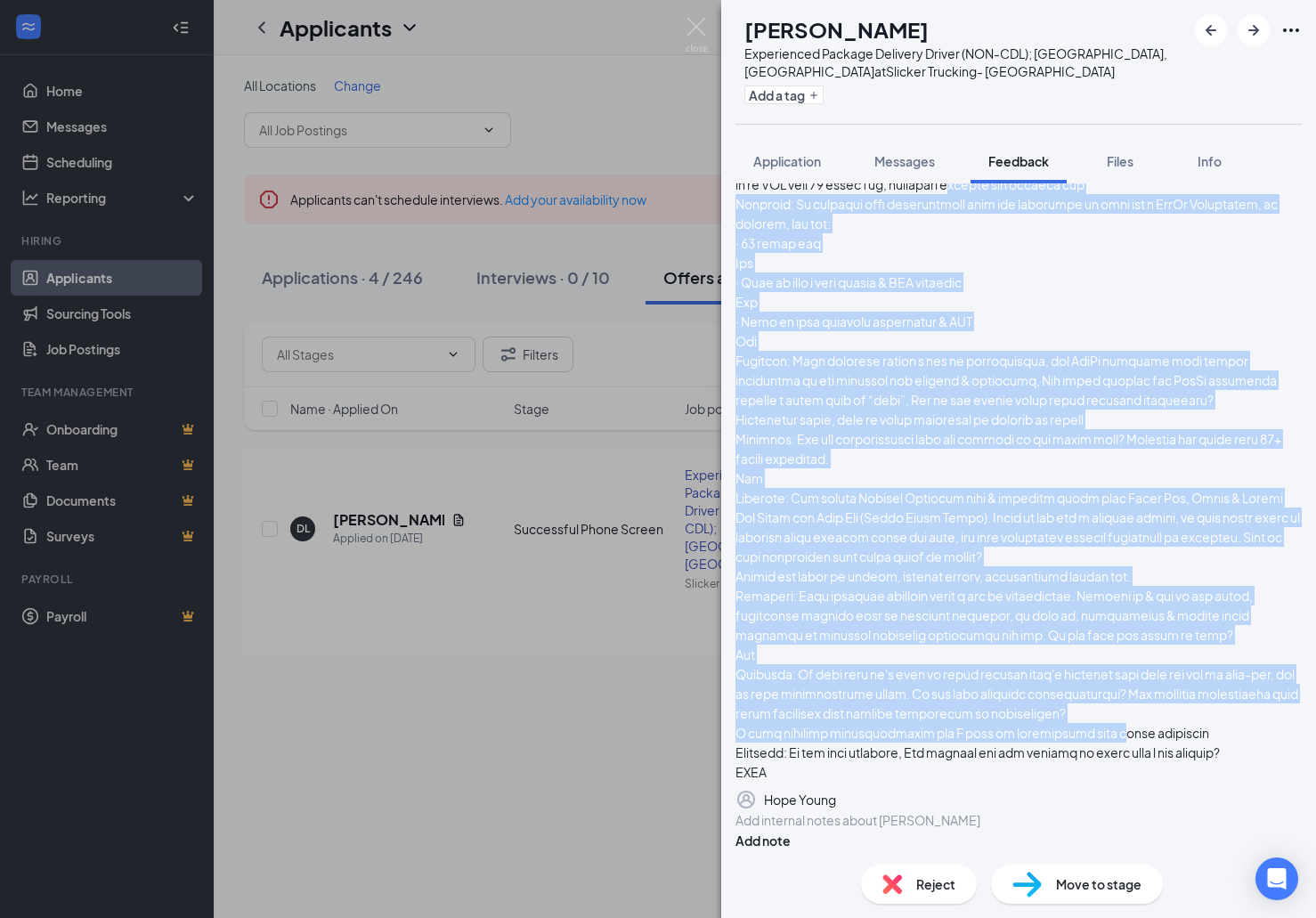
scroll to position [356, 0]
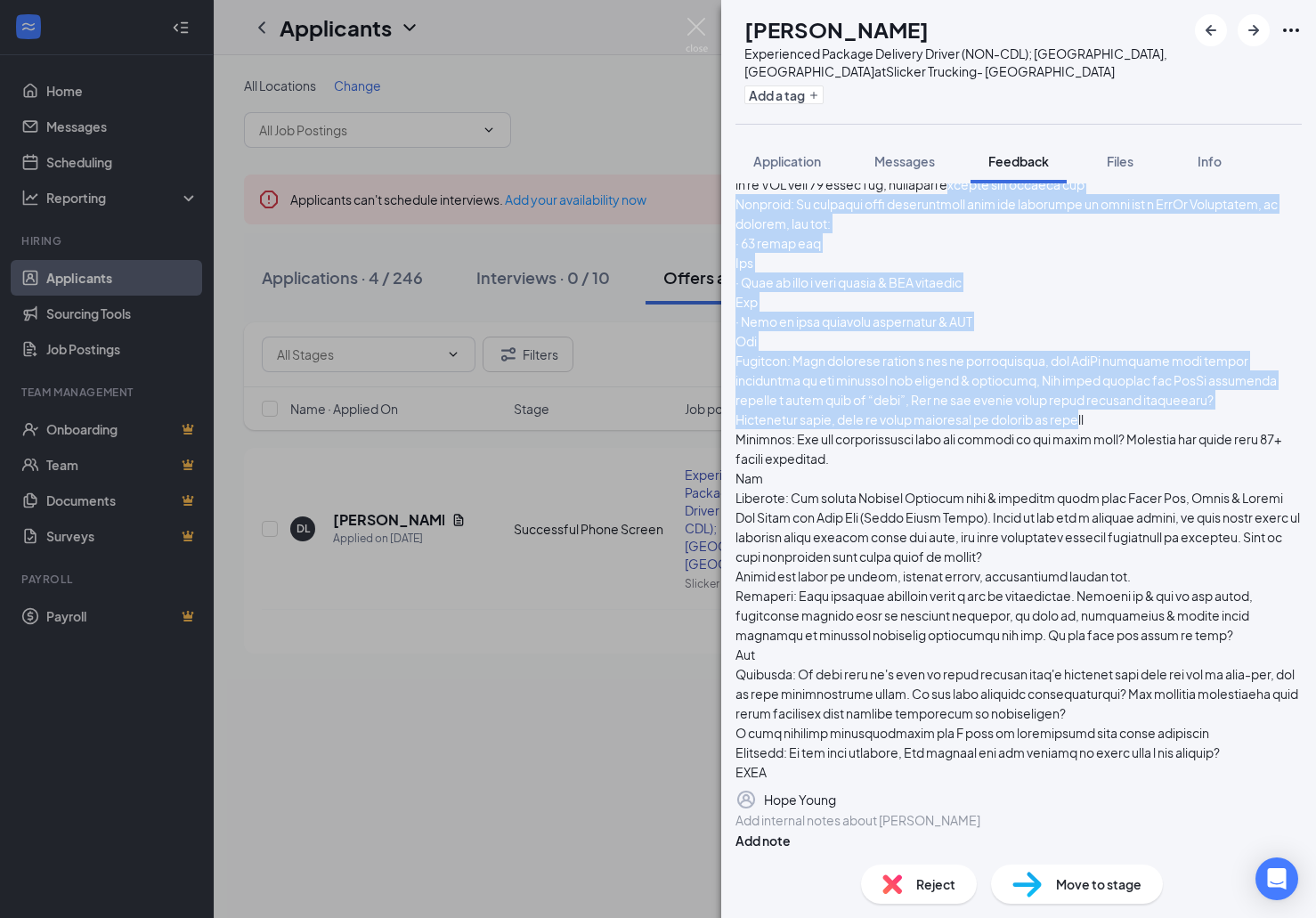
drag, startPoint x: 1162, startPoint y: 583, endPoint x: 1123, endPoint y: 484, distance: 106.4
click at [1123, 484] on div at bounding box center [1018, 458] width 566 height 647
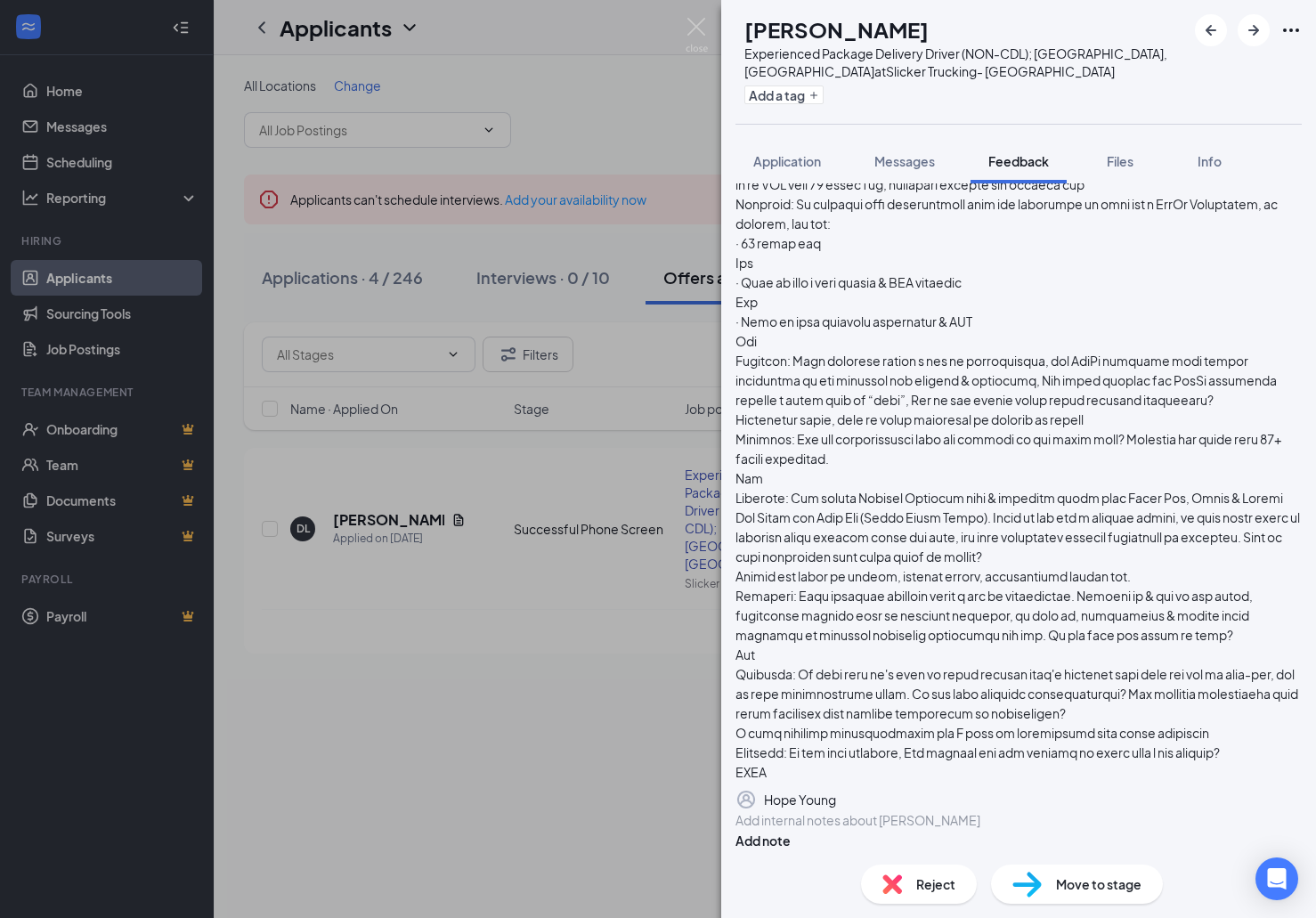
click at [1126, 547] on div at bounding box center [1018, 458] width 566 height 647
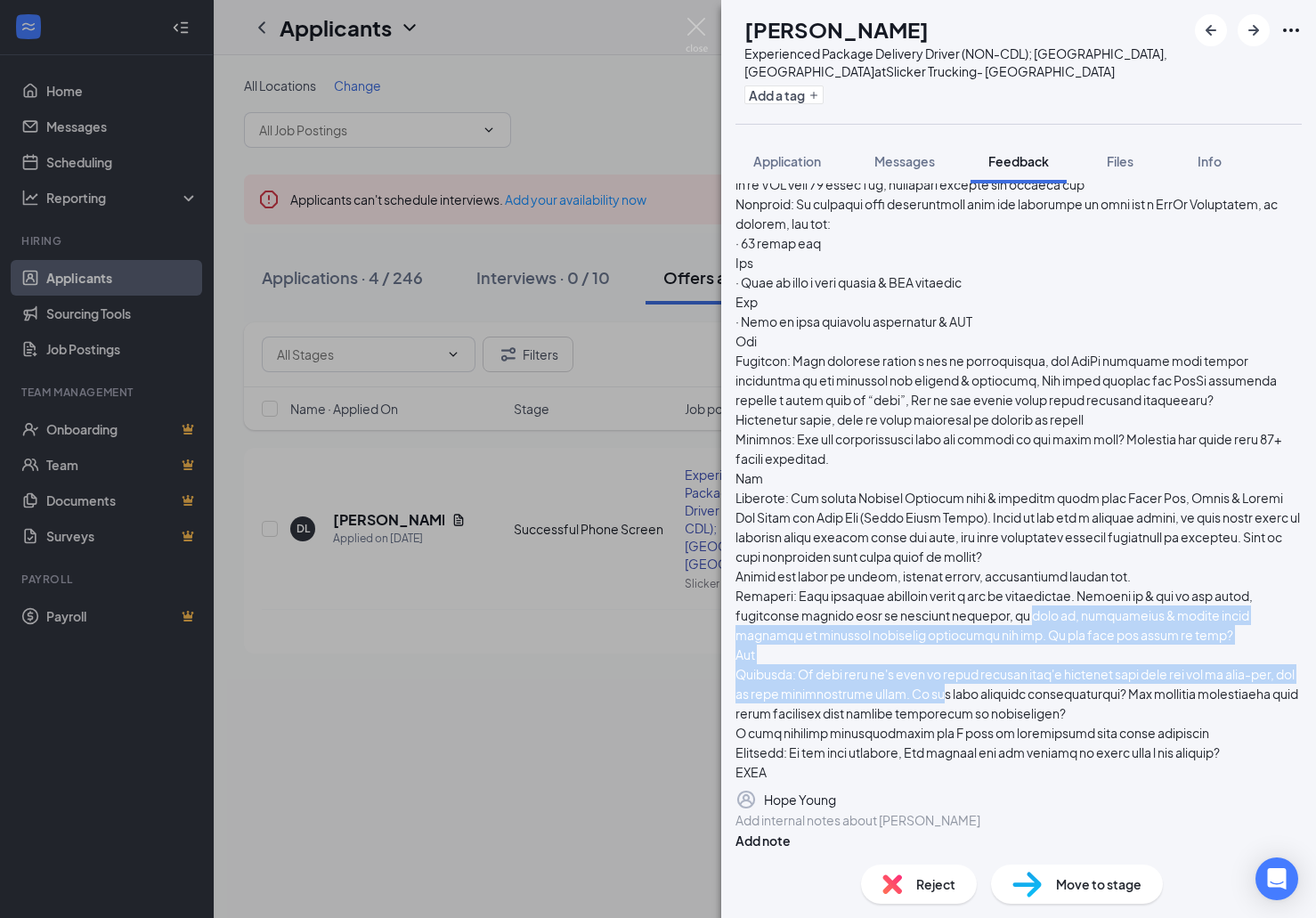
drag, startPoint x: 1062, startPoint y: 688, endPoint x: 1051, endPoint y: 666, distance: 24.6
click at [1071, 648] on div at bounding box center [1018, 458] width 566 height 647
click at [692, 24] on img at bounding box center [696, 35] width 22 height 34
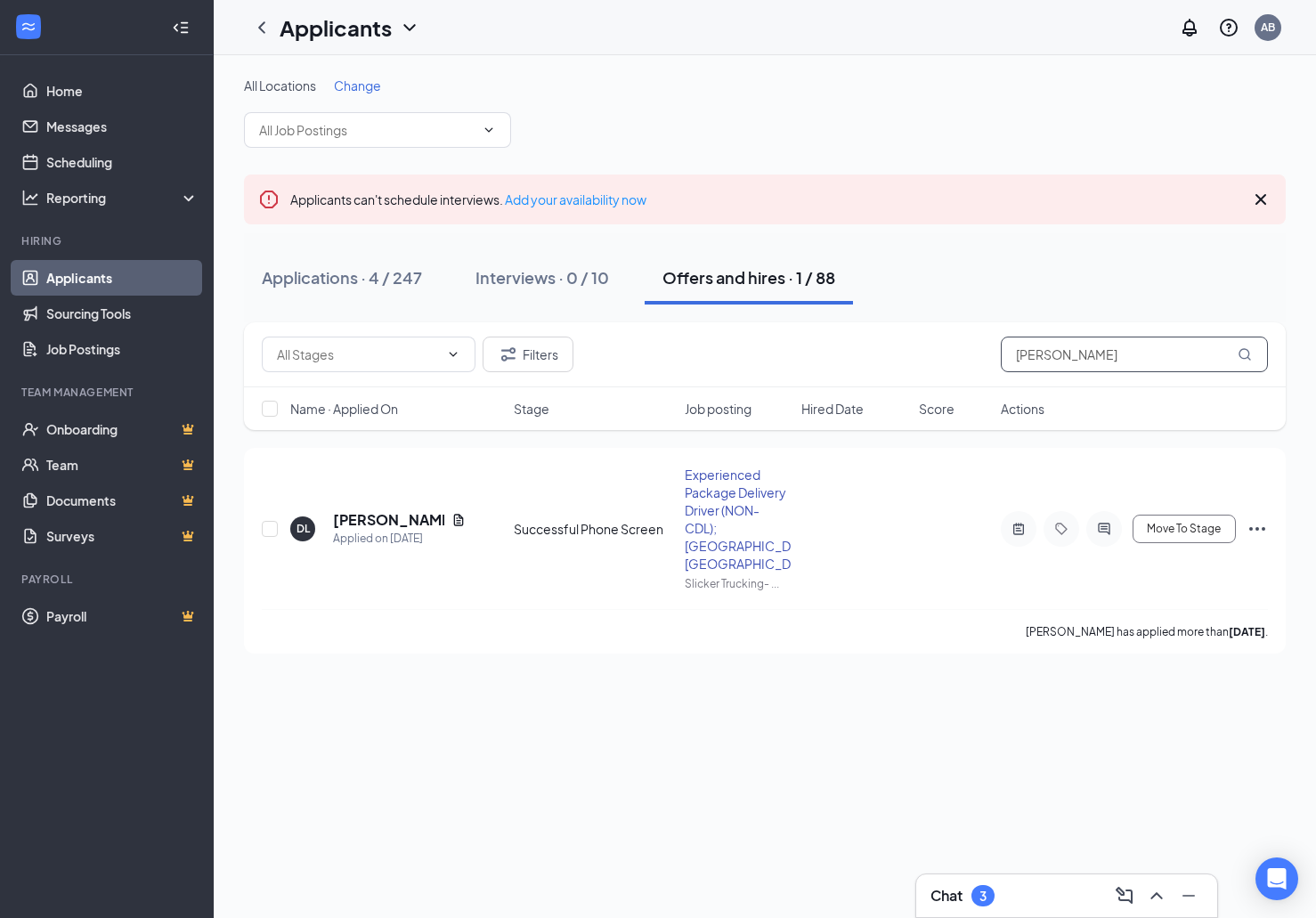
drag, startPoint x: 1047, startPoint y: 364, endPoint x: 1073, endPoint y: 360, distance: 26.3
click at [1047, 363] on input "[PERSON_NAME]" at bounding box center [1134, 353] width 267 height 35
drag, startPoint x: 1032, startPoint y: 356, endPoint x: 840, endPoint y: 361, distance: 192.1
click at [1001, 361] on input "[PERSON_NAME]" at bounding box center [1134, 353] width 267 height 35
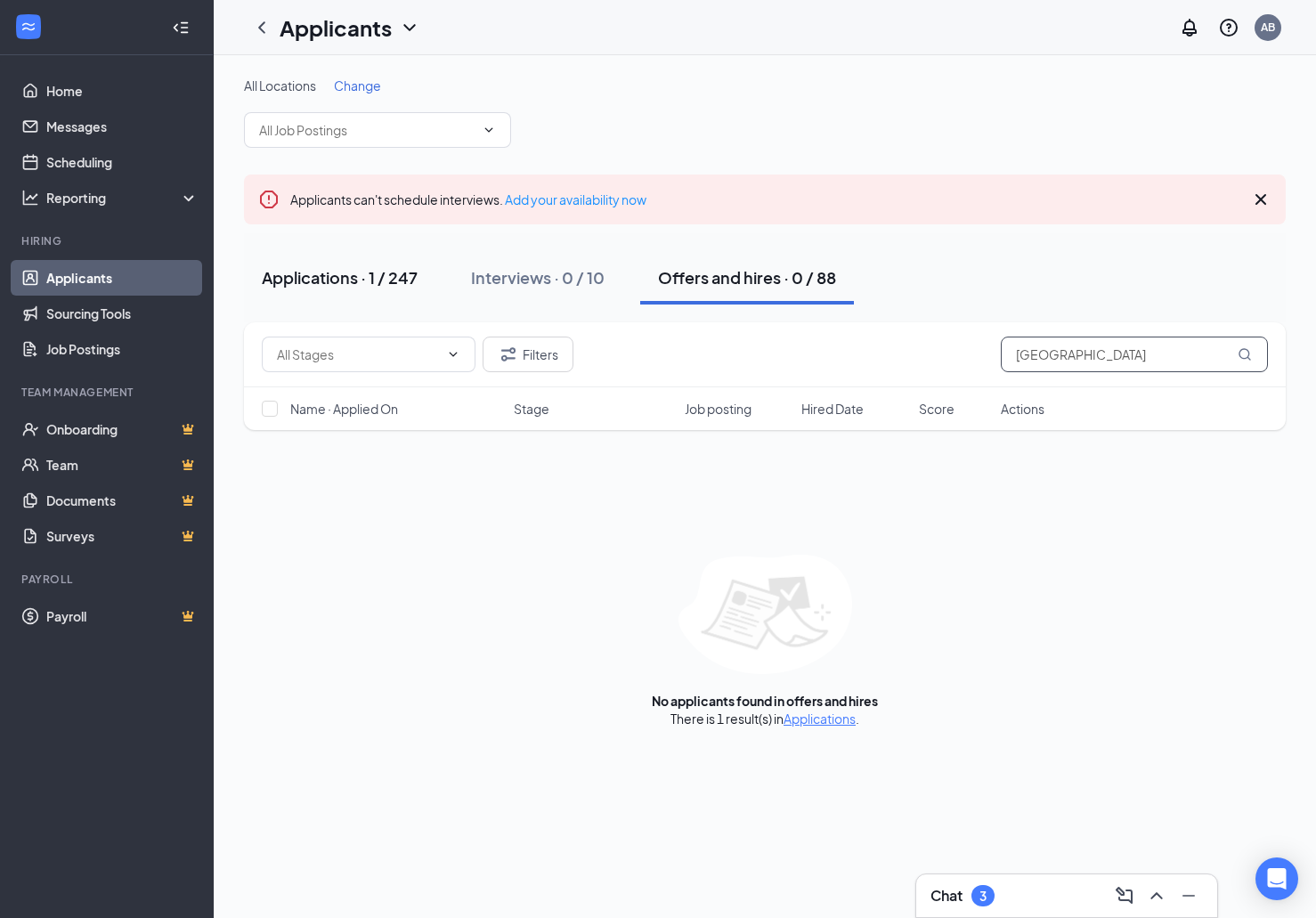
type input "[GEOGRAPHIC_DATA]"
click at [371, 274] on div "Applications · 1 / 247" at bounding box center [340, 276] width 156 height 22
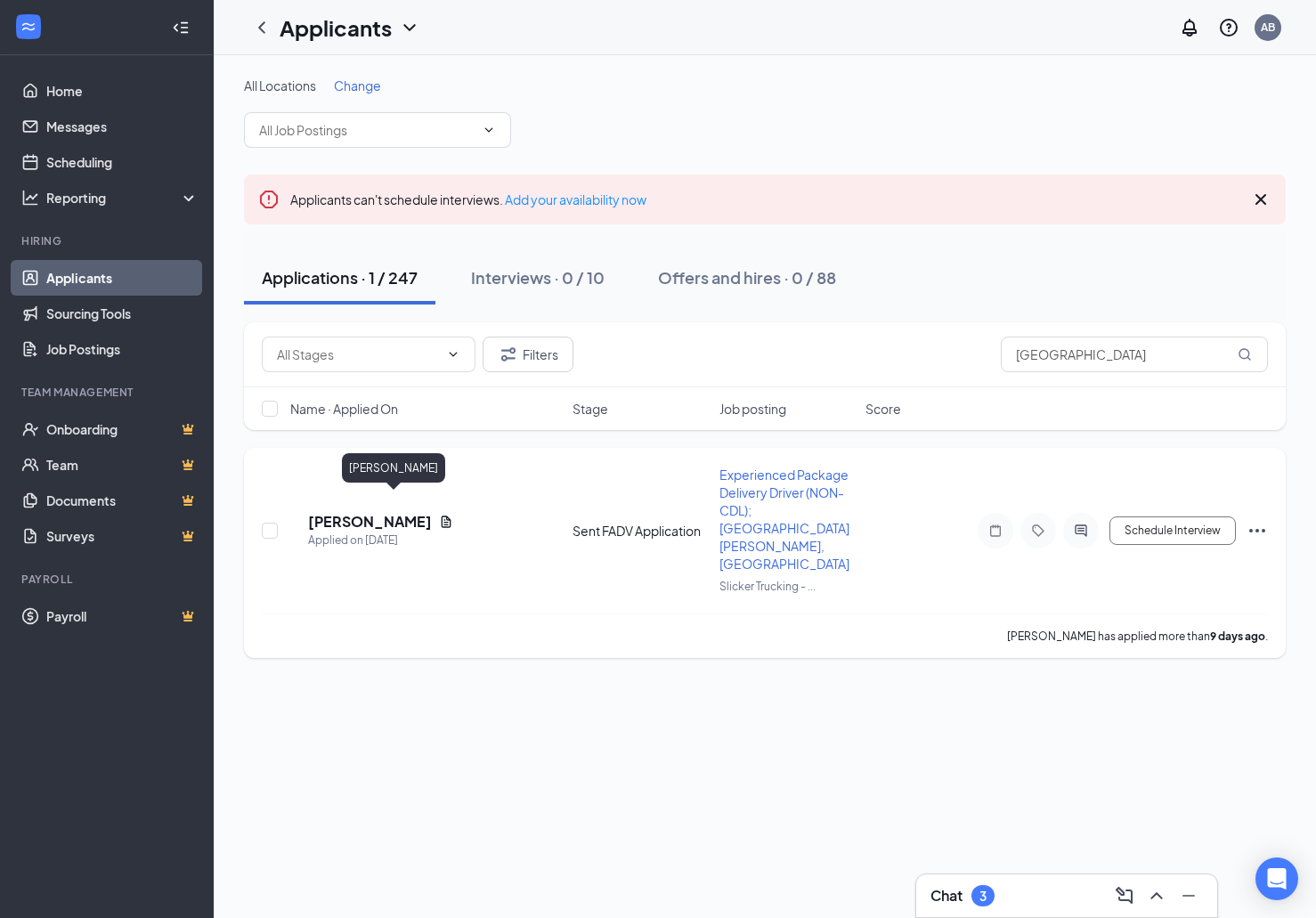
click at [389, 511] on h5 "[PERSON_NAME]" at bounding box center [369, 521] width 124 height 20
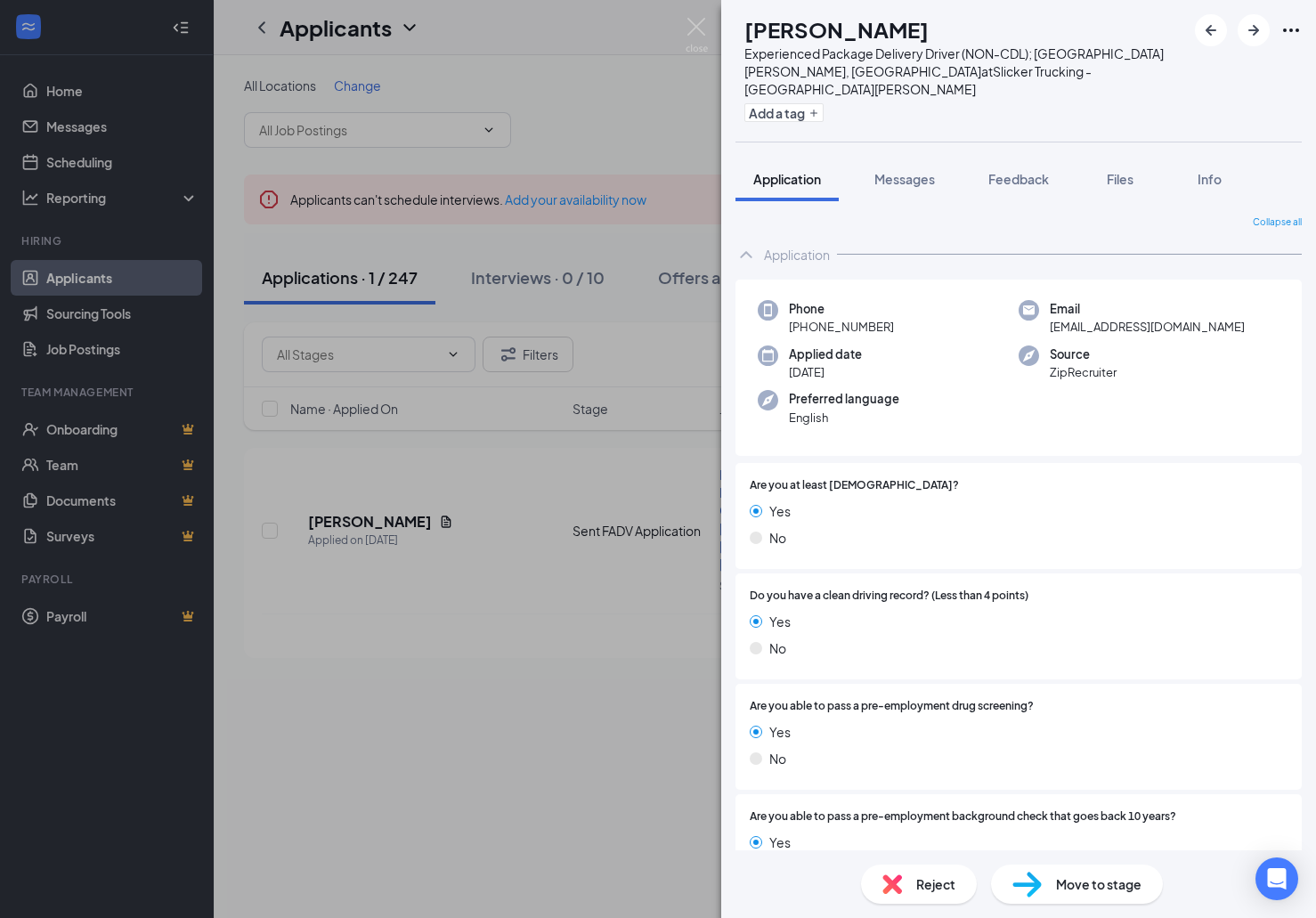
click at [1099, 894] on div "Move to stage" at bounding box center [1076, 884] width 171 height 39
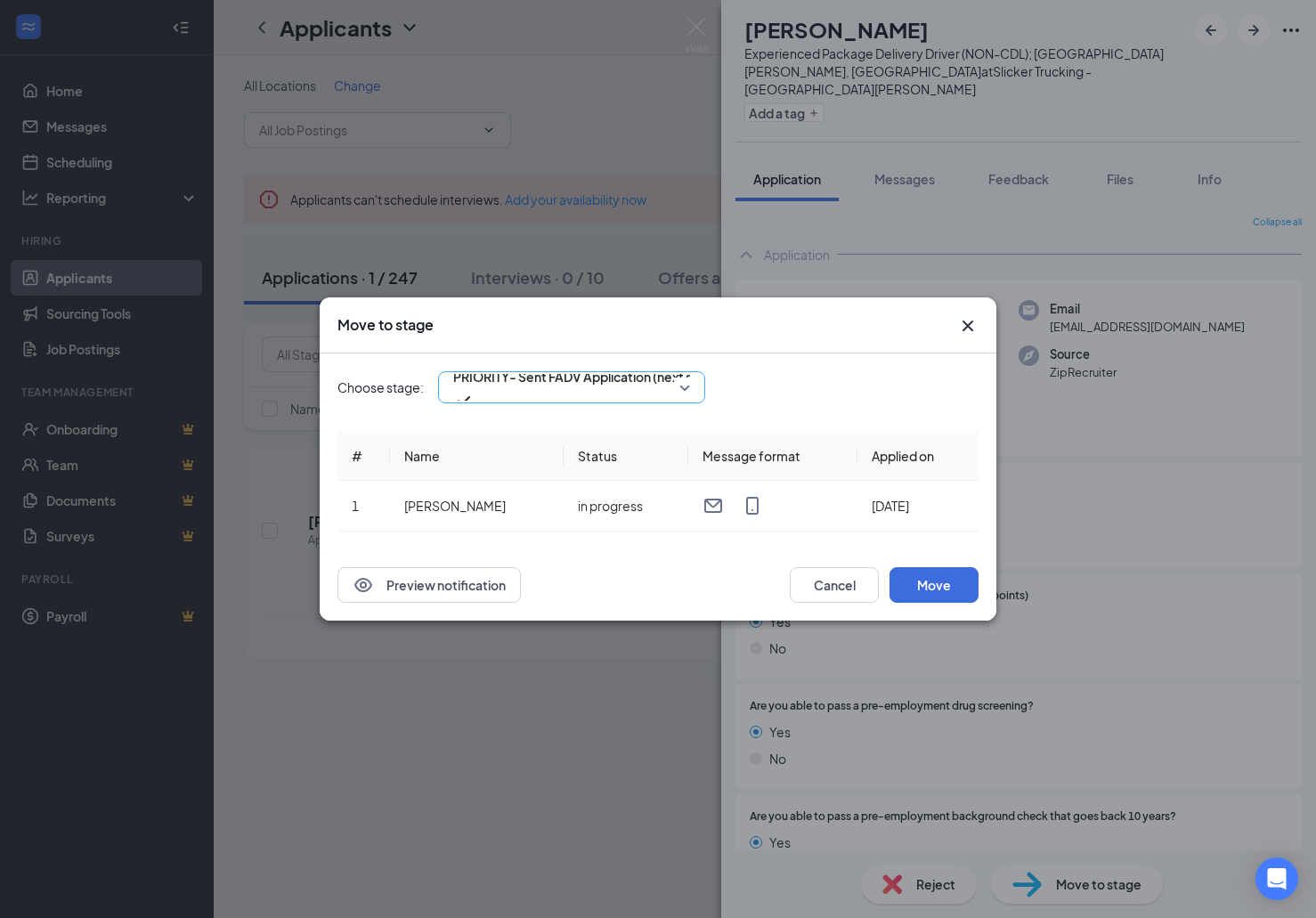
click at [686, 394] on div "PRIORITY- Sent FADV Application (next stage)" at bounding box center [571, 388] width 267 height 32
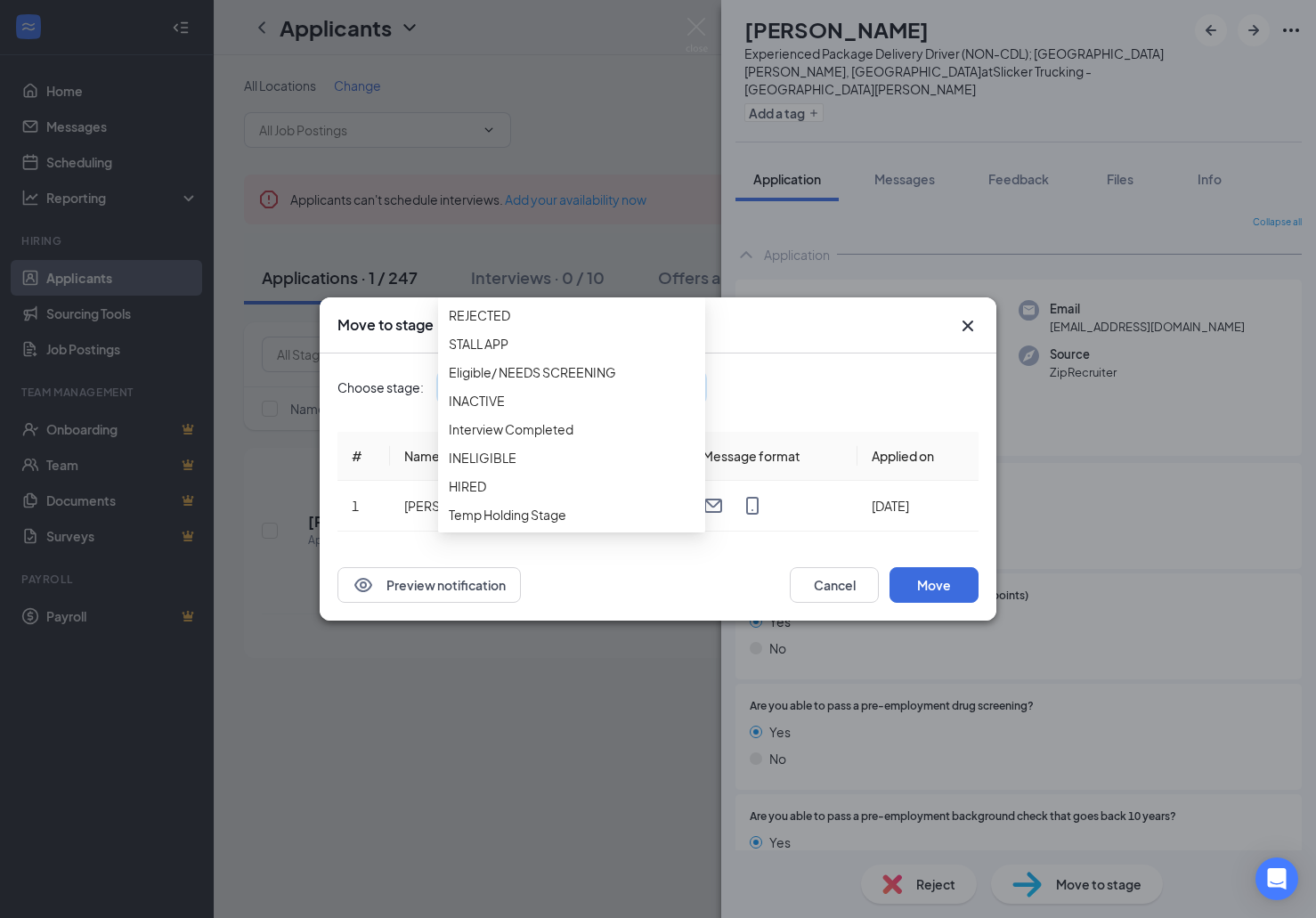
scroll to position [233, 0]
click at [545, 353] on span "STALL APP" at bounding box center [571, 344] width 246 height 20
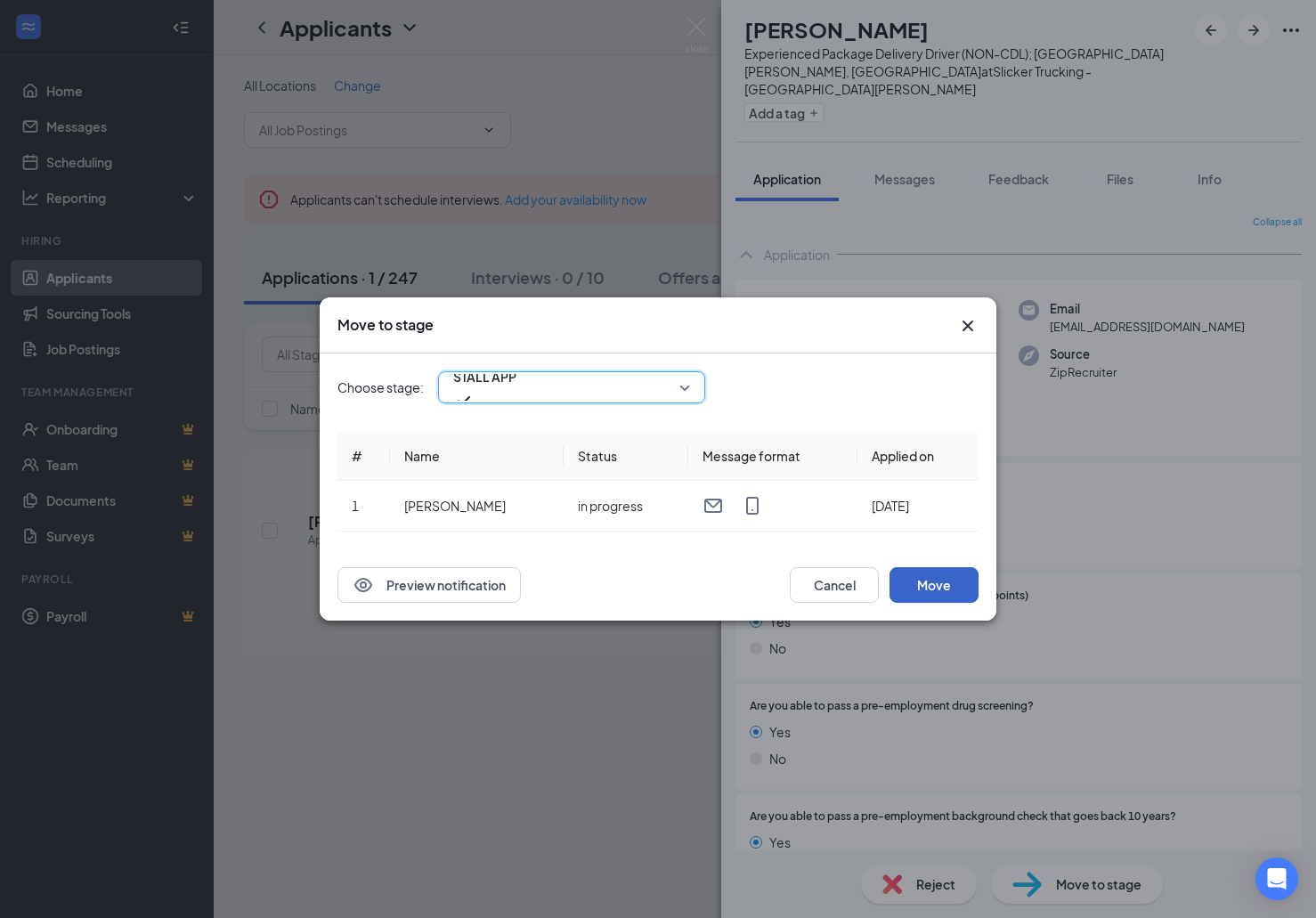
click at [932, 585] on button "Move" at bounding box center [933, 584] width 89 height 35
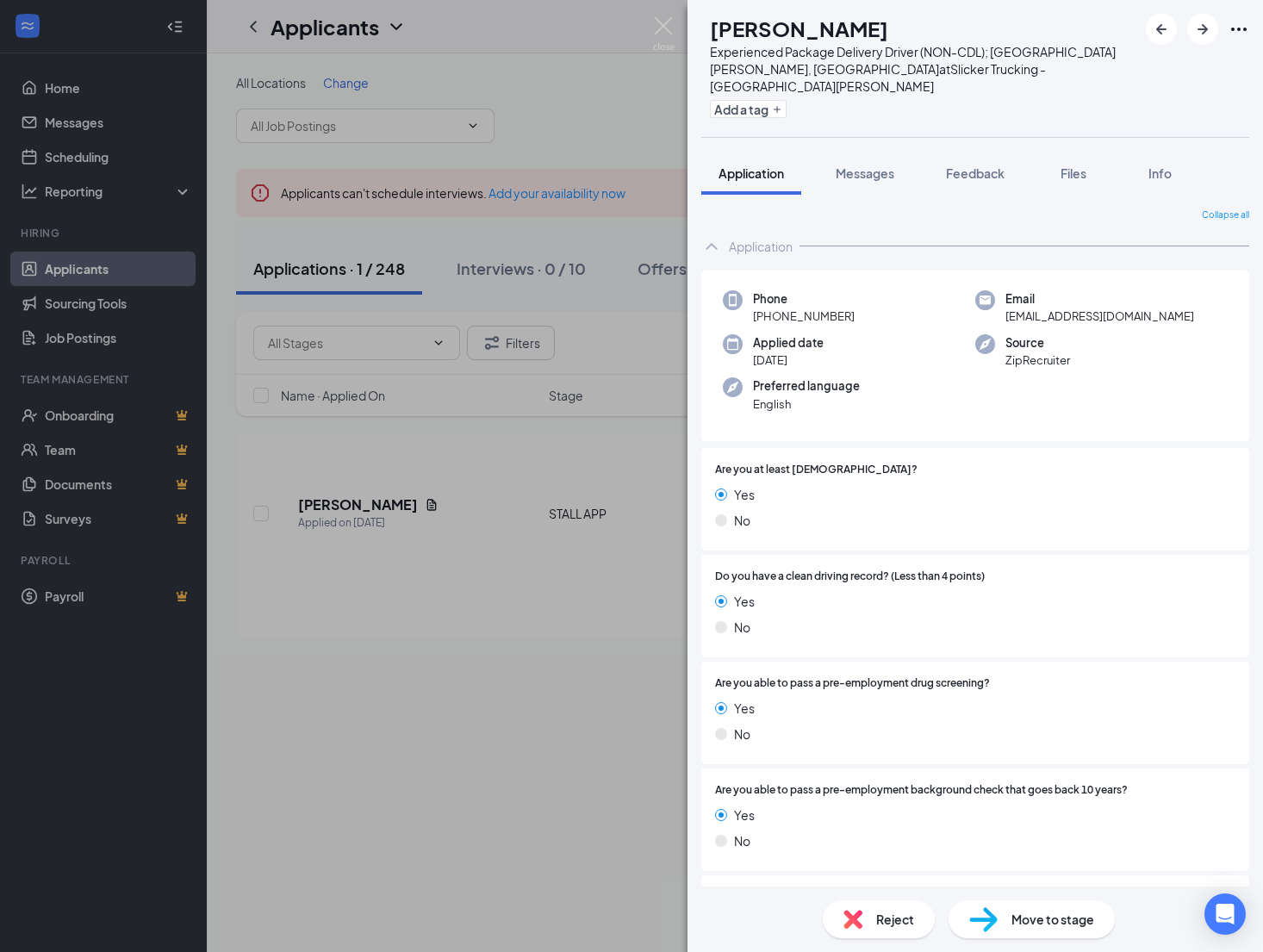
drag, startPoint x: 71, startPoint y: 118, endPoint x: 78, endPoint y: 123, distance: 8.6
click at [71, 118] on div "MB [PERSON_NAME] Experienced Package Delivery Driver (NON-CDL); [GEOGRAPHIC_DAT…" at bounding box center [632, 476] width 1263 height 952
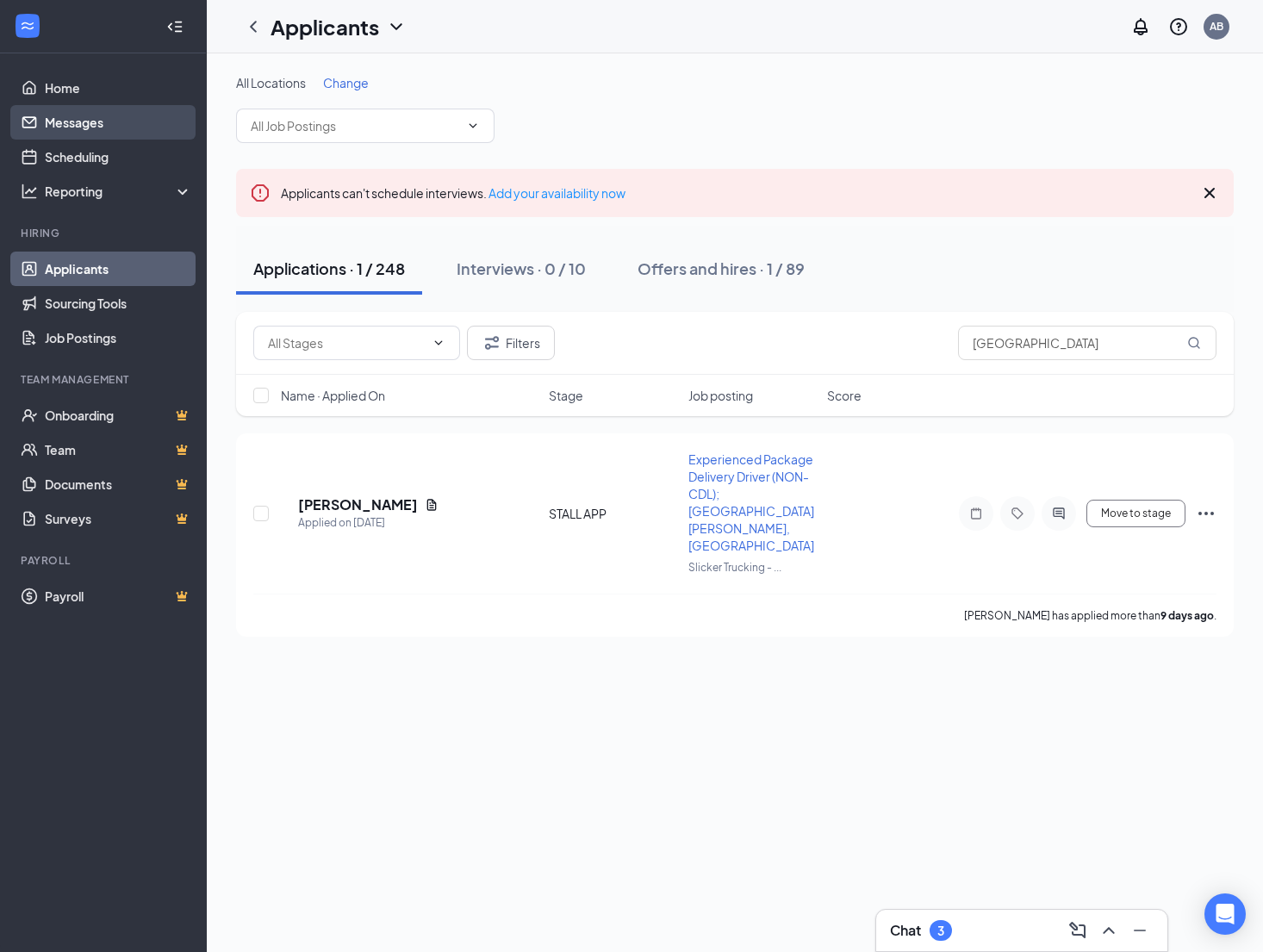
click at [86, 125] on link "Messages" at bounding box center [119, 122] width 148 height 34
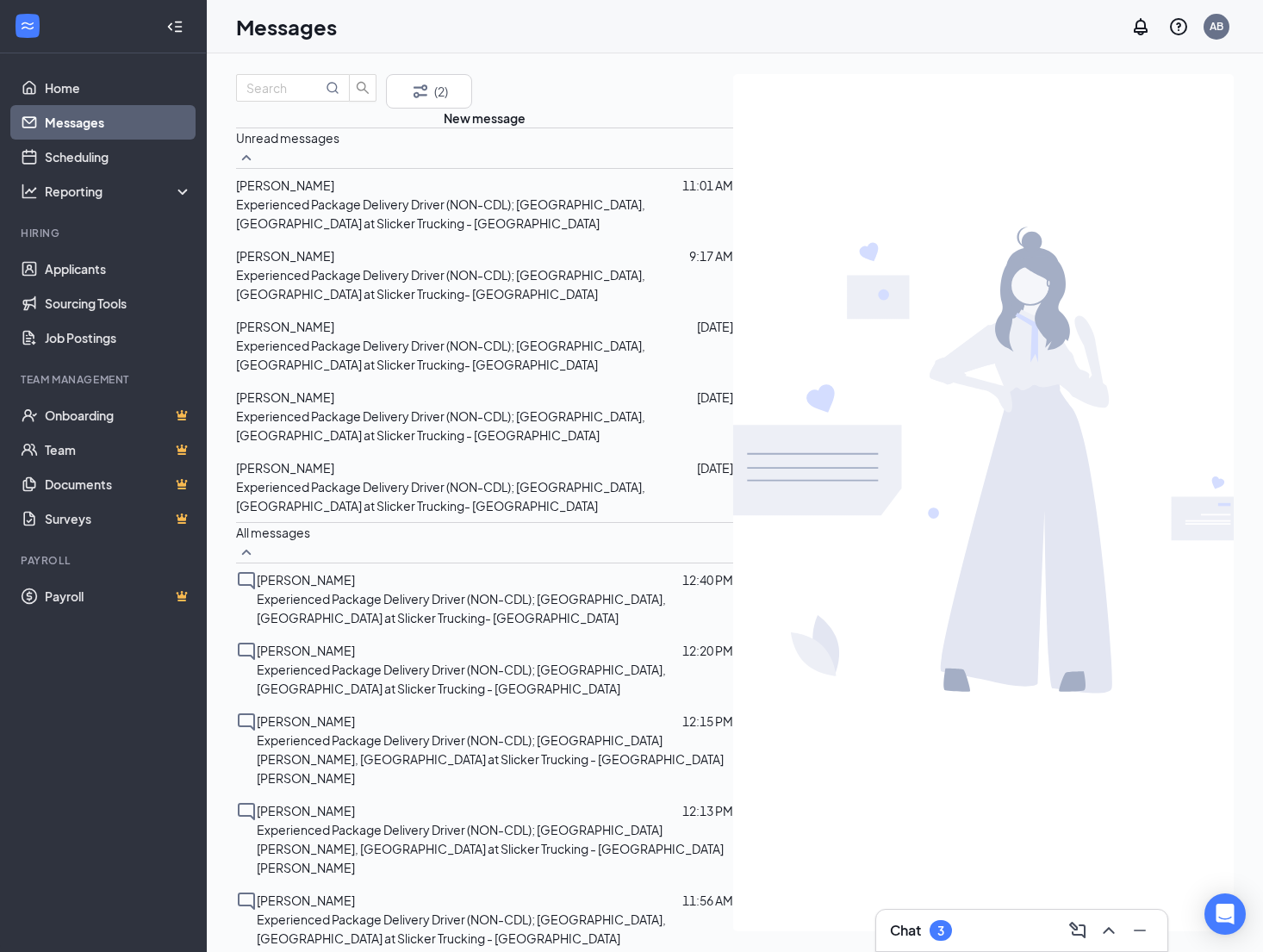
click at [313, 193] on span "[PERSON_NAME]" at bounding box center [285, 185] width 99 height 16
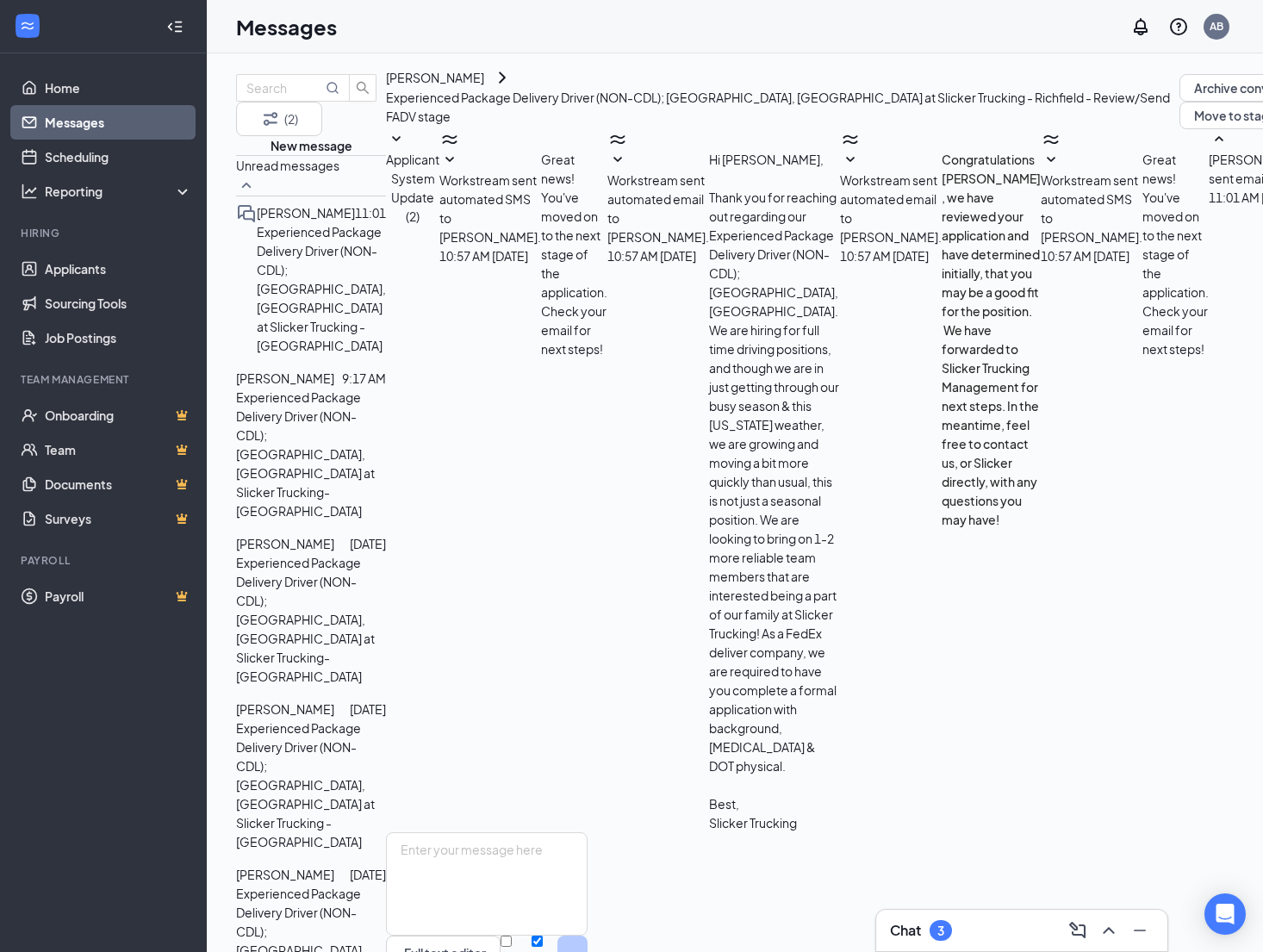
click at [484, 87] on div "[PERSON_NAME]" at bounding box center [435, 77] width 99 height 19
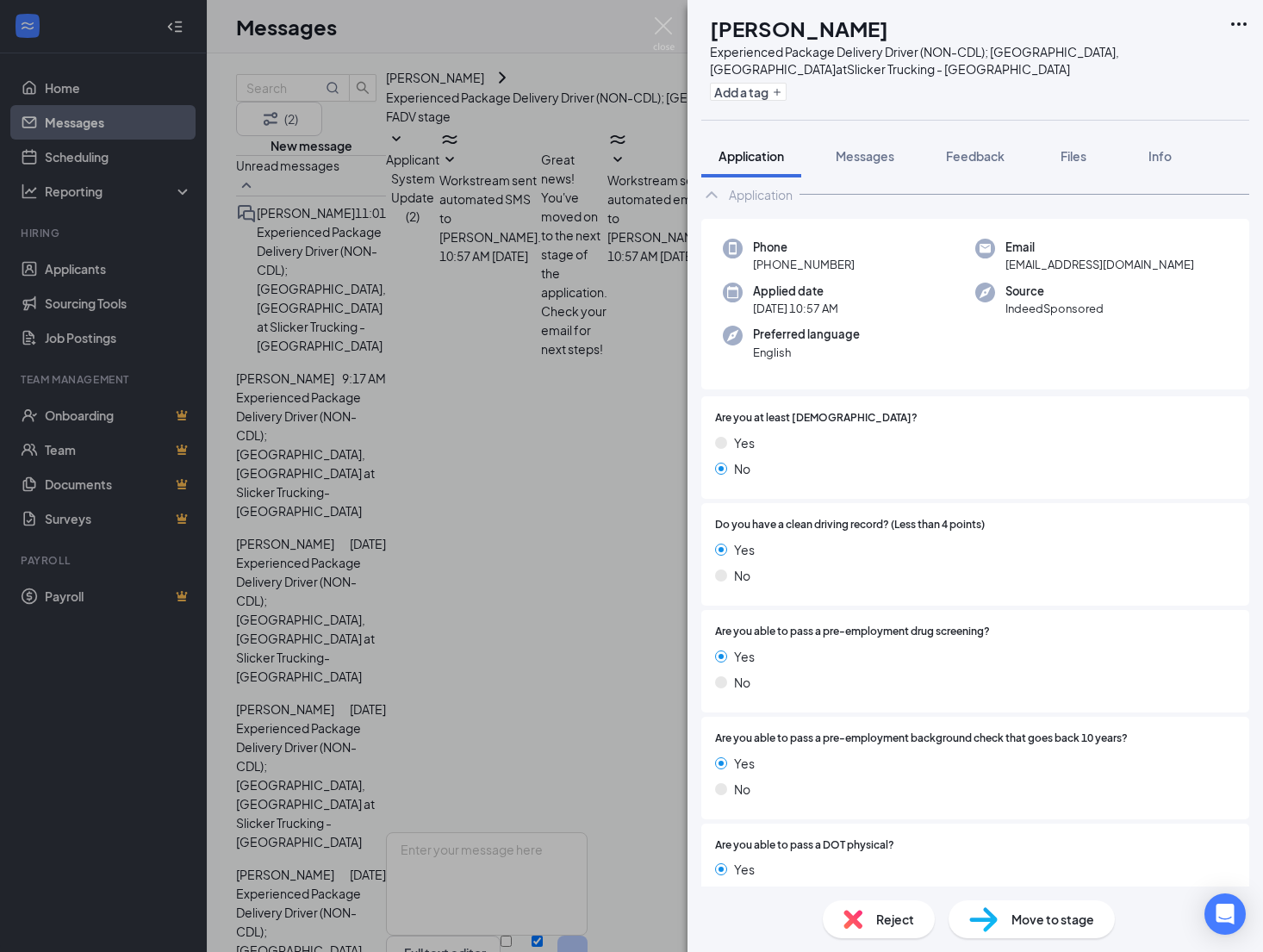
scroll to position [172, 0]
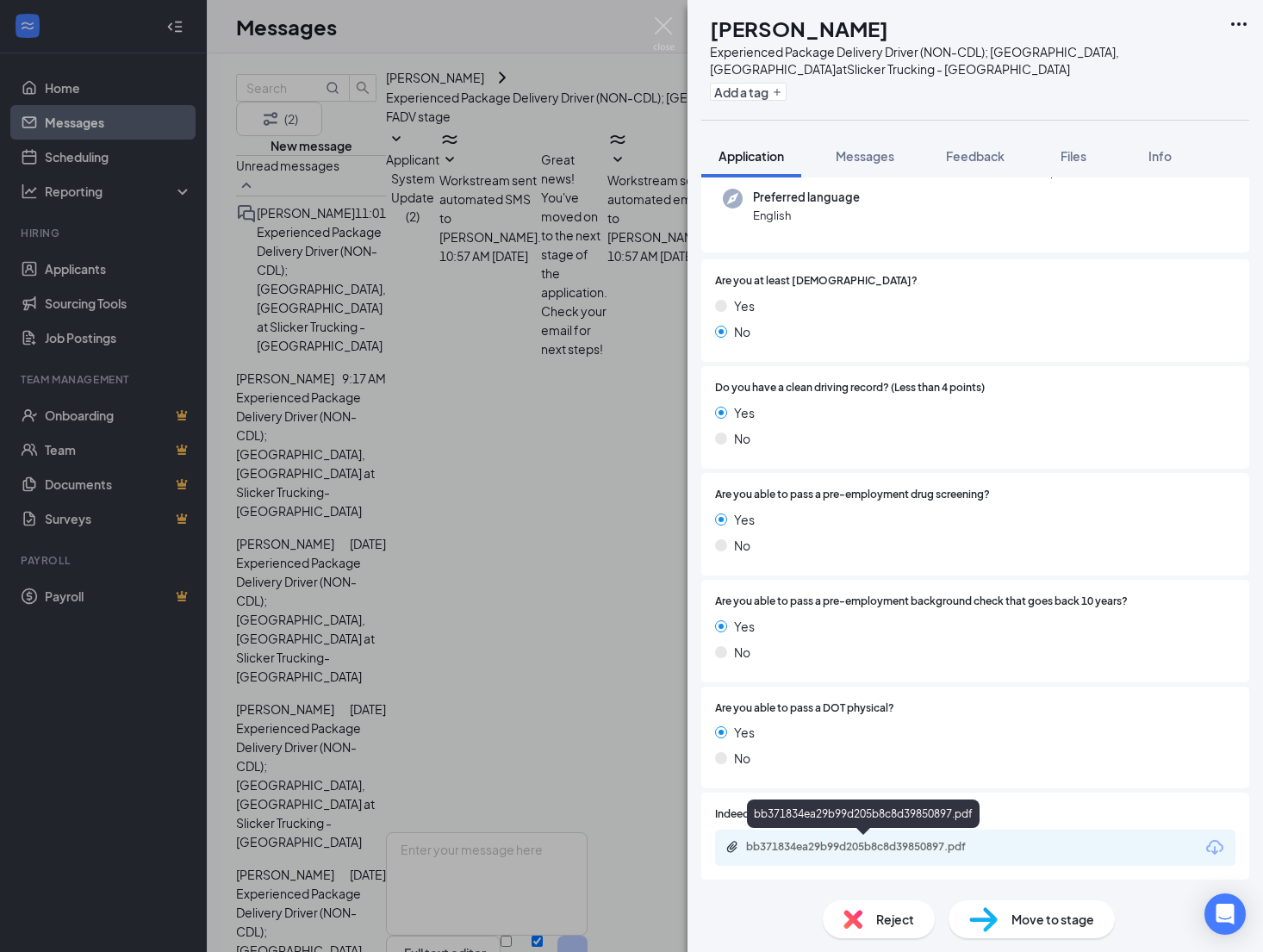
click at [878, 840] on div "bb371834ea29b99d205b8c8d39850897.pdf" at bounding box center [867, 846] width 242 height 14
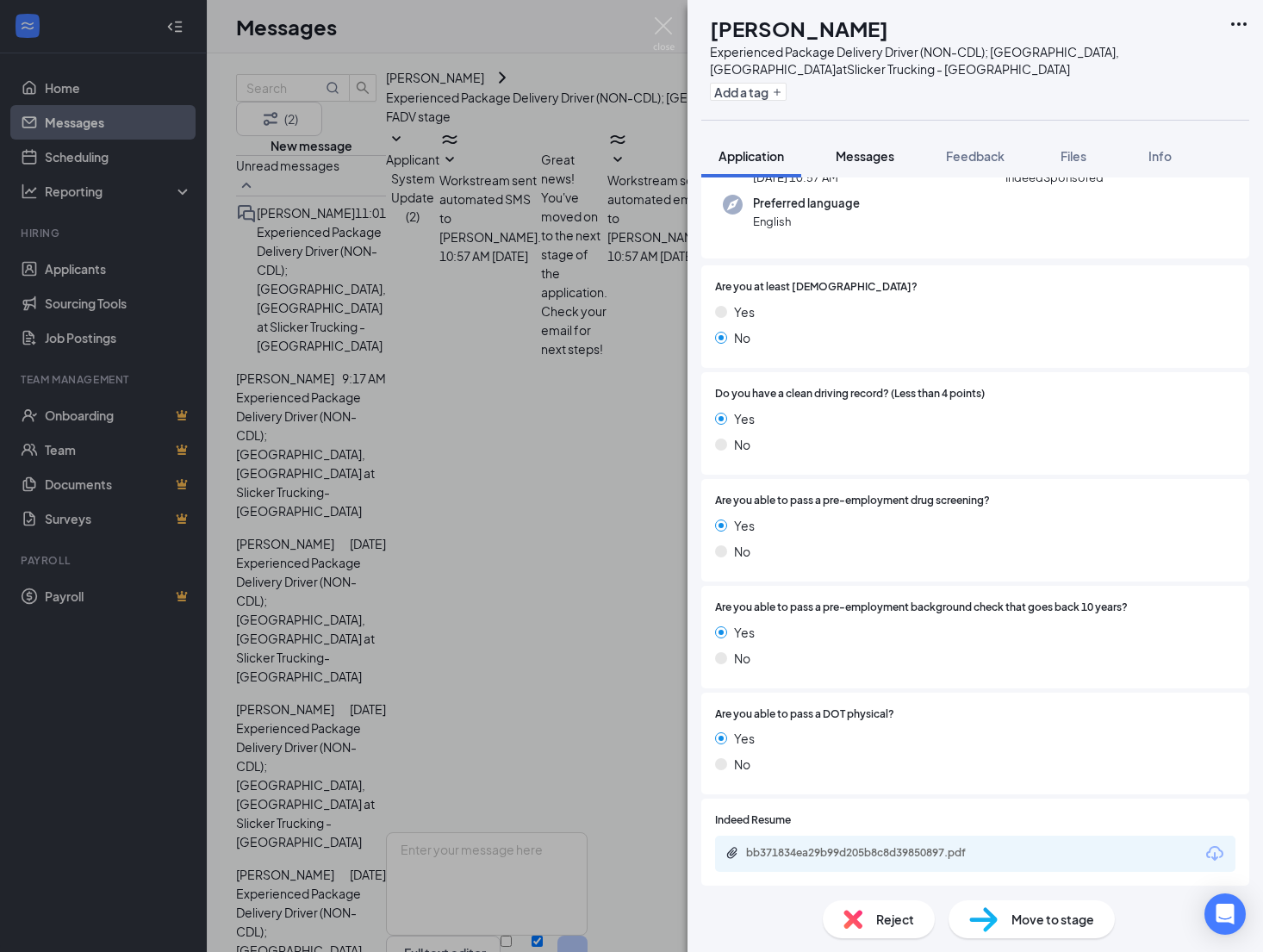
click at [864, 158] on span "Messages" at bounding box center [866, 156] width 59 height 16
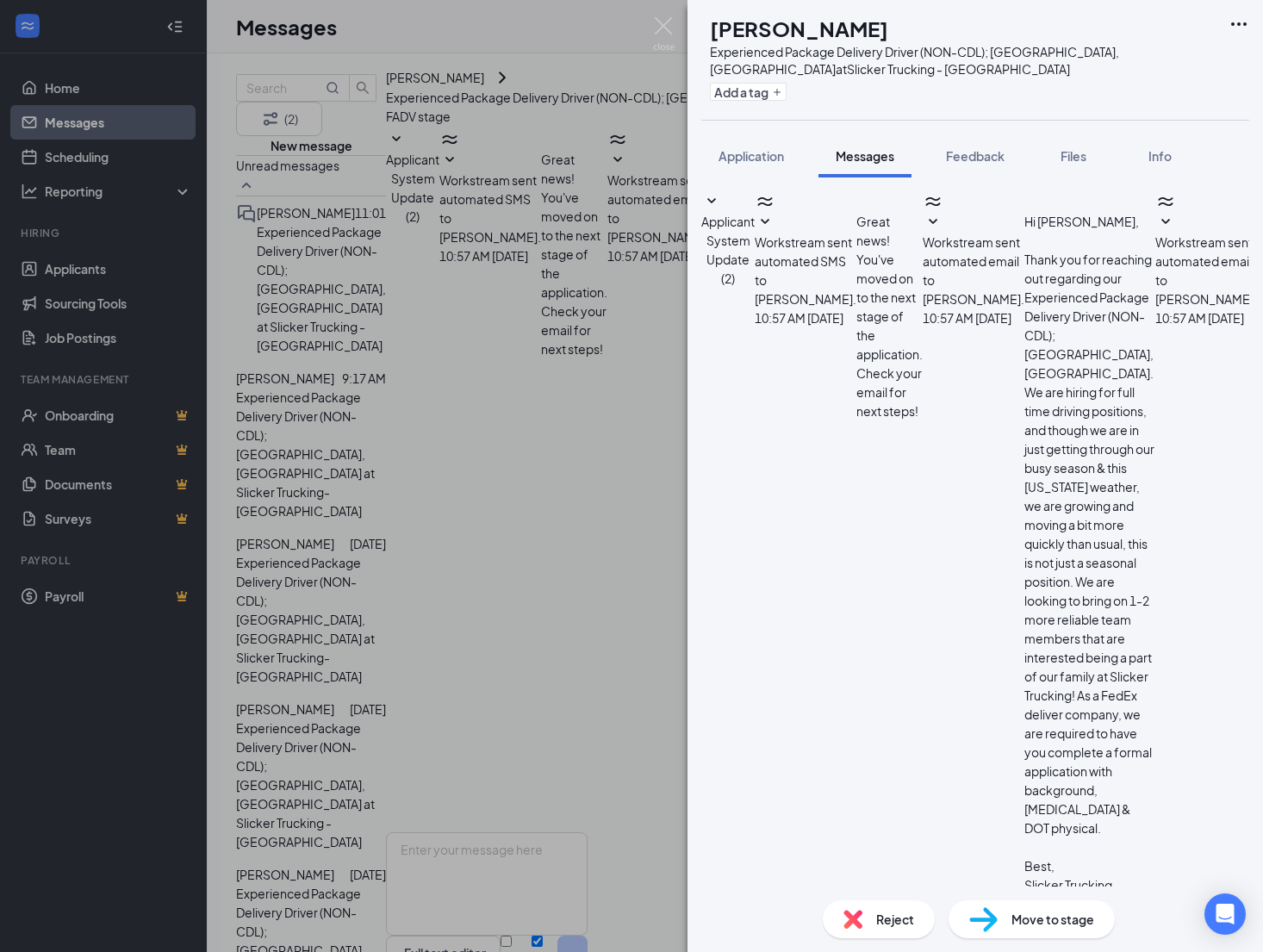
scroll to position [24, 0]
click at [818, 887] on textarea at bounding box center [802, 946] width 202 height 103
type textarea "Hey [PERSON_NAME]! Thanks for the reply. When do you turn 21?"
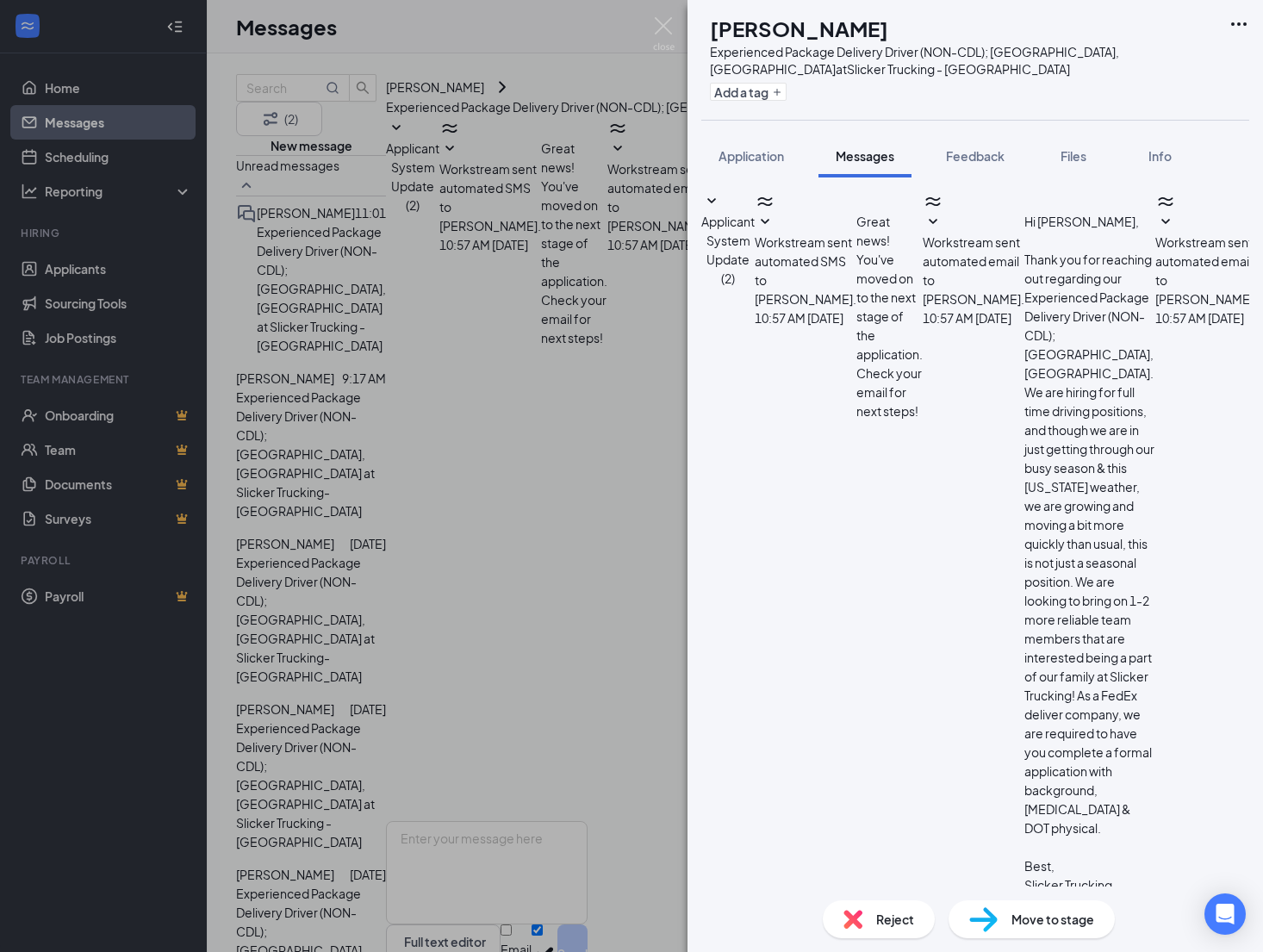
scroll to position [117, 0]
click at [348, 431] on div "RK [PERSON_NAME] Experienced Package Delivery Driver (NON-CDL); [GEOGRAPHIC_DAT…" at bounding box center [632, 476] width 1263 height 952
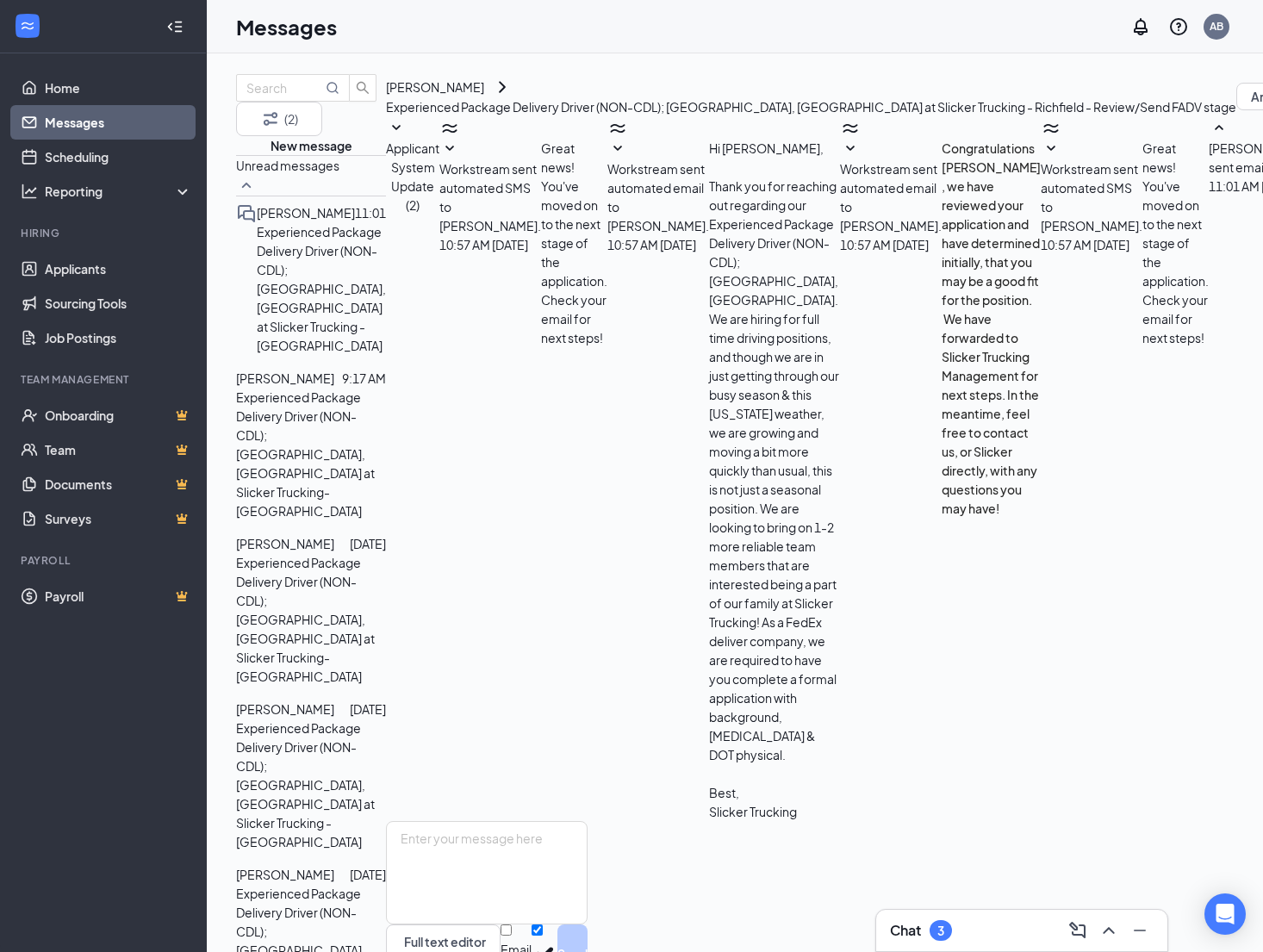
click at [335, 866] on span "[PERSON_NAME]" at bounding box center [285, 874] width 99 height 16
drag, startPoint x: 941, startPoint y: 710, endPoint x: 752, endPoint y: 711, distance: 189.0
copy link "[PERSON_NAME][EMAIL_ADDRESS][PERSON_NAME][DOMAIN_NAME]"
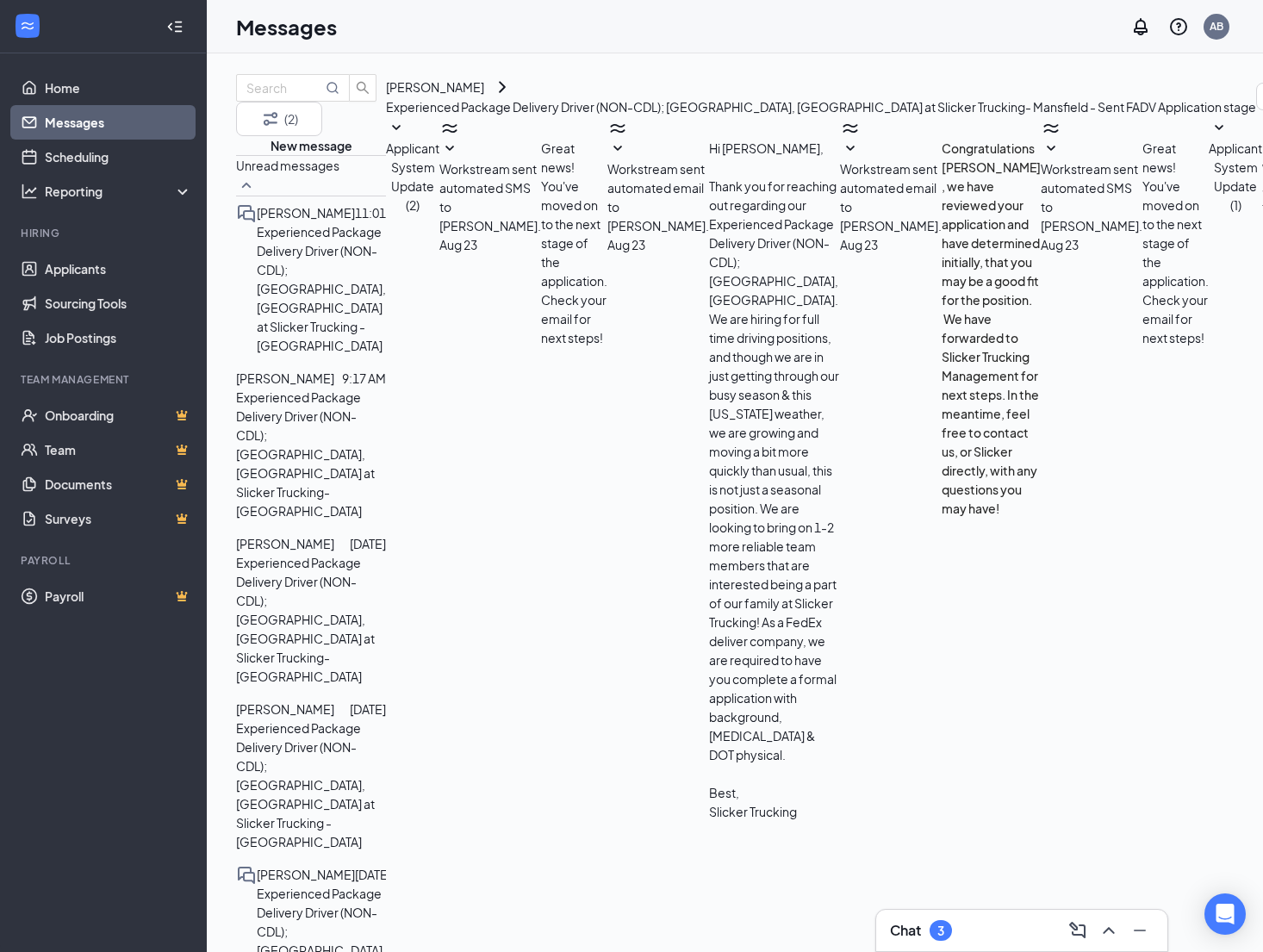
click at [484, 97] on div "[PERSON_NAME]" at bounding box center [435, 87] width 99 height 19
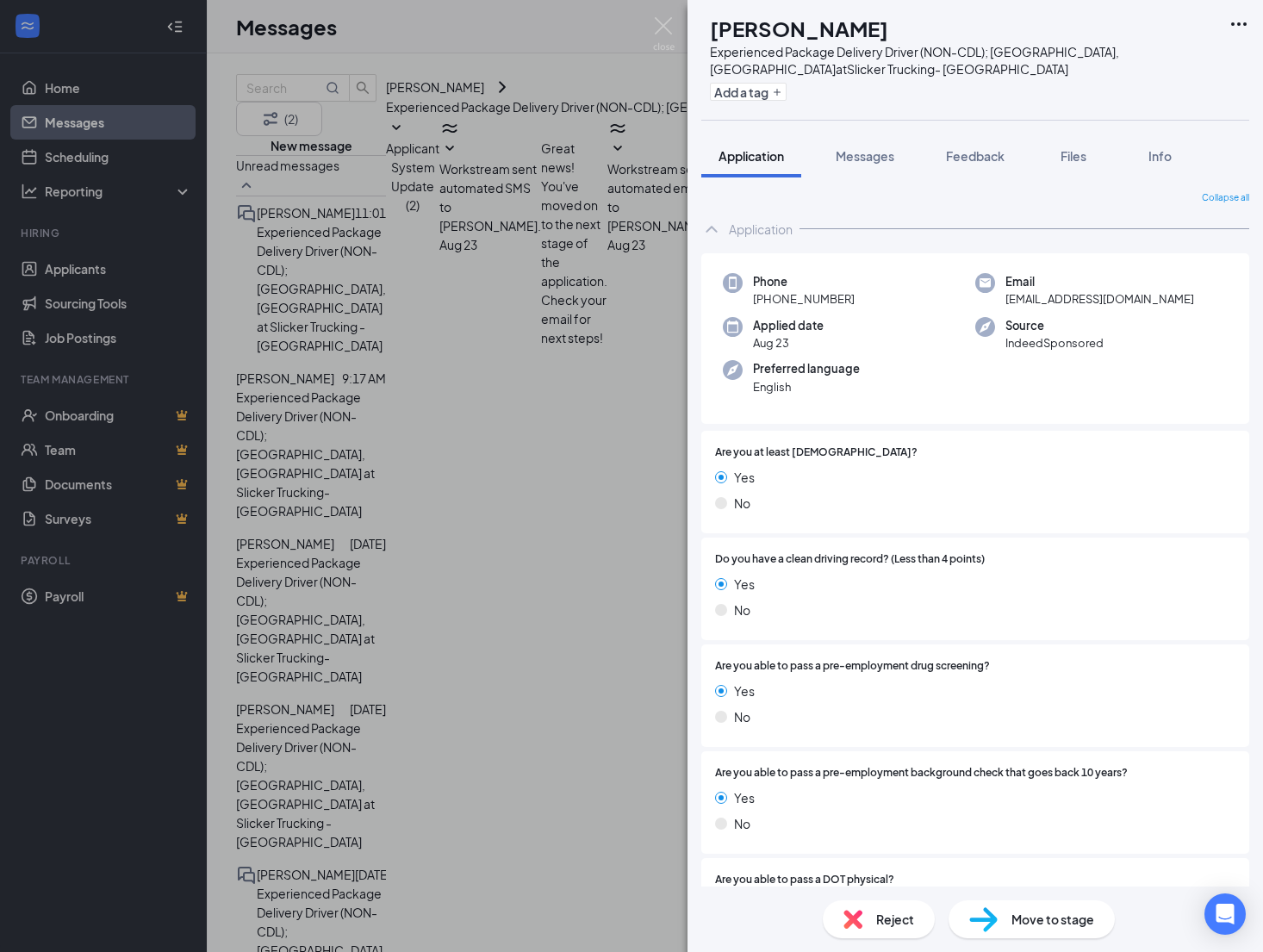
click at [583, 101] on div "CD [PERSON_NAME] Experienced Package Delivery Driver (NON-CDL); [GEOGRAPHIC_DAT…" at bounding box center [632, 476] width 1263 height 952
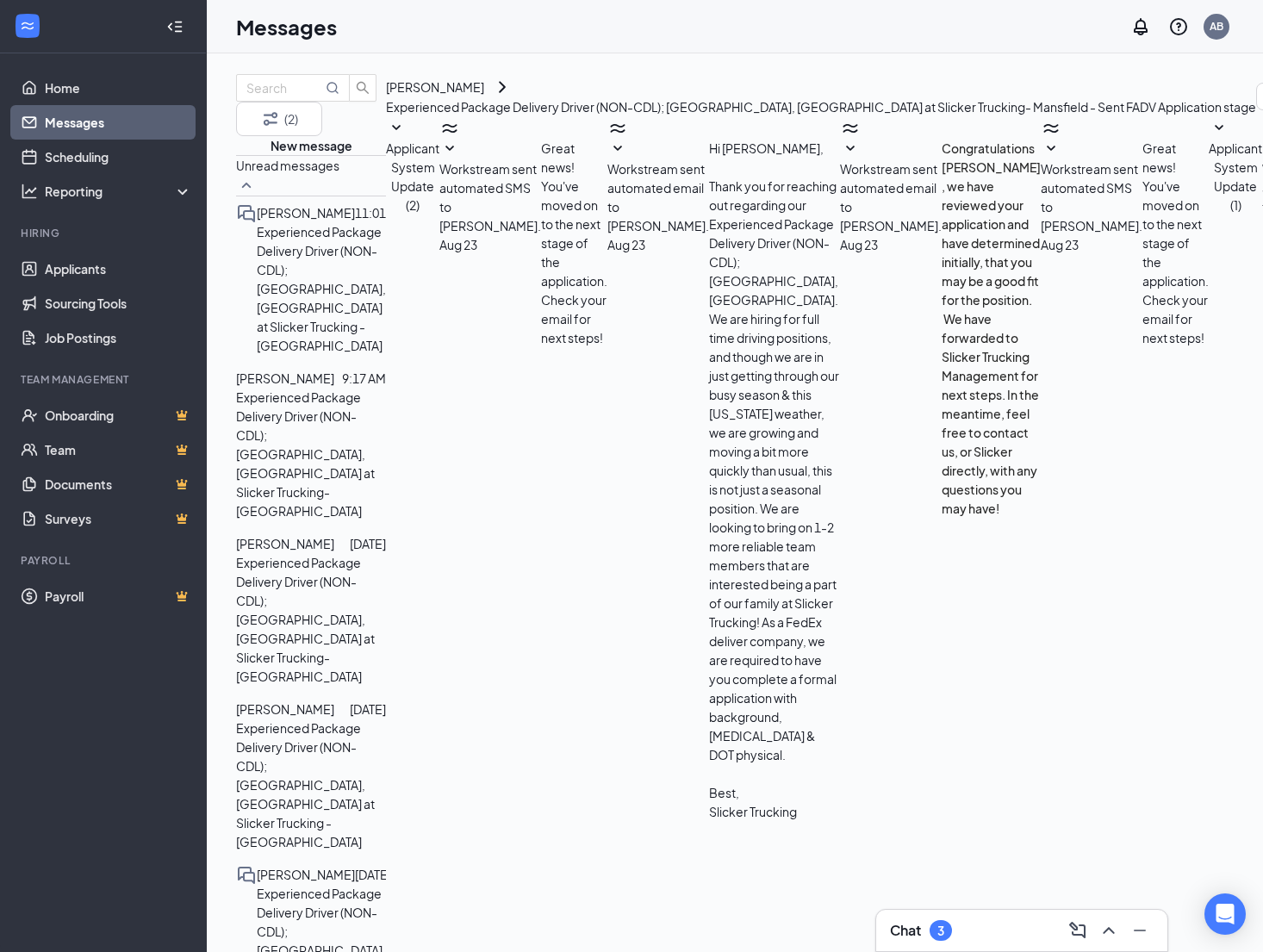
type textarea "Hey [PERSON_NAME]! Just resent - I had a "shadow" email I had sent it to - No p…"
click at [378, 719] on p "Experienced Package Delivery Driver (NON-CDL); [GEOGRAPHIC_DATA], [GEOGRAPHIC_D…" at bounding box center [311, 785] width 150 height 133
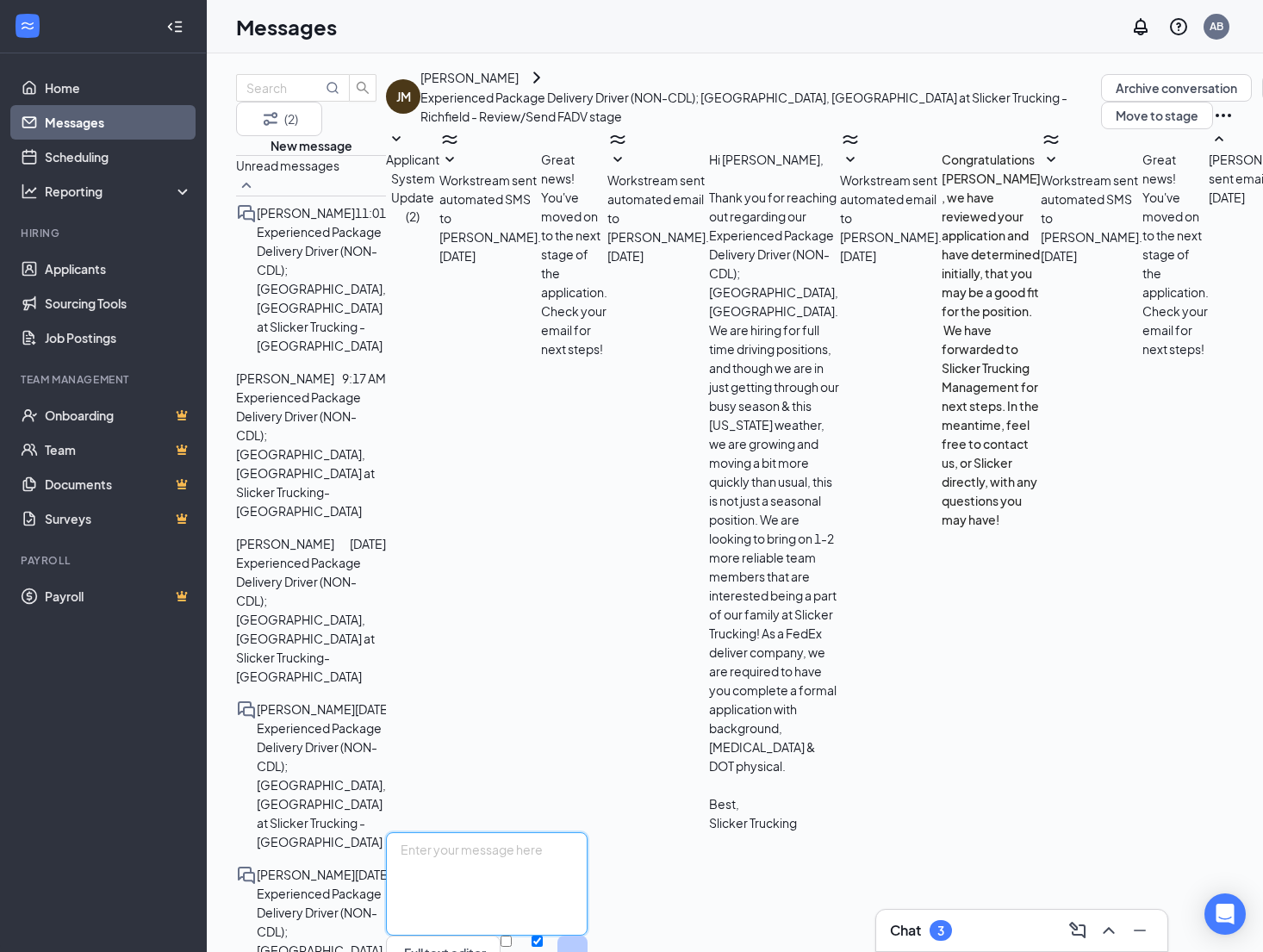
click at [587, 832] on textarea at bounding box center [487, 884] width 202 height 103
type textarea "Hi [PERSON_NAME], Looks like you completed that screening for a different contr…"
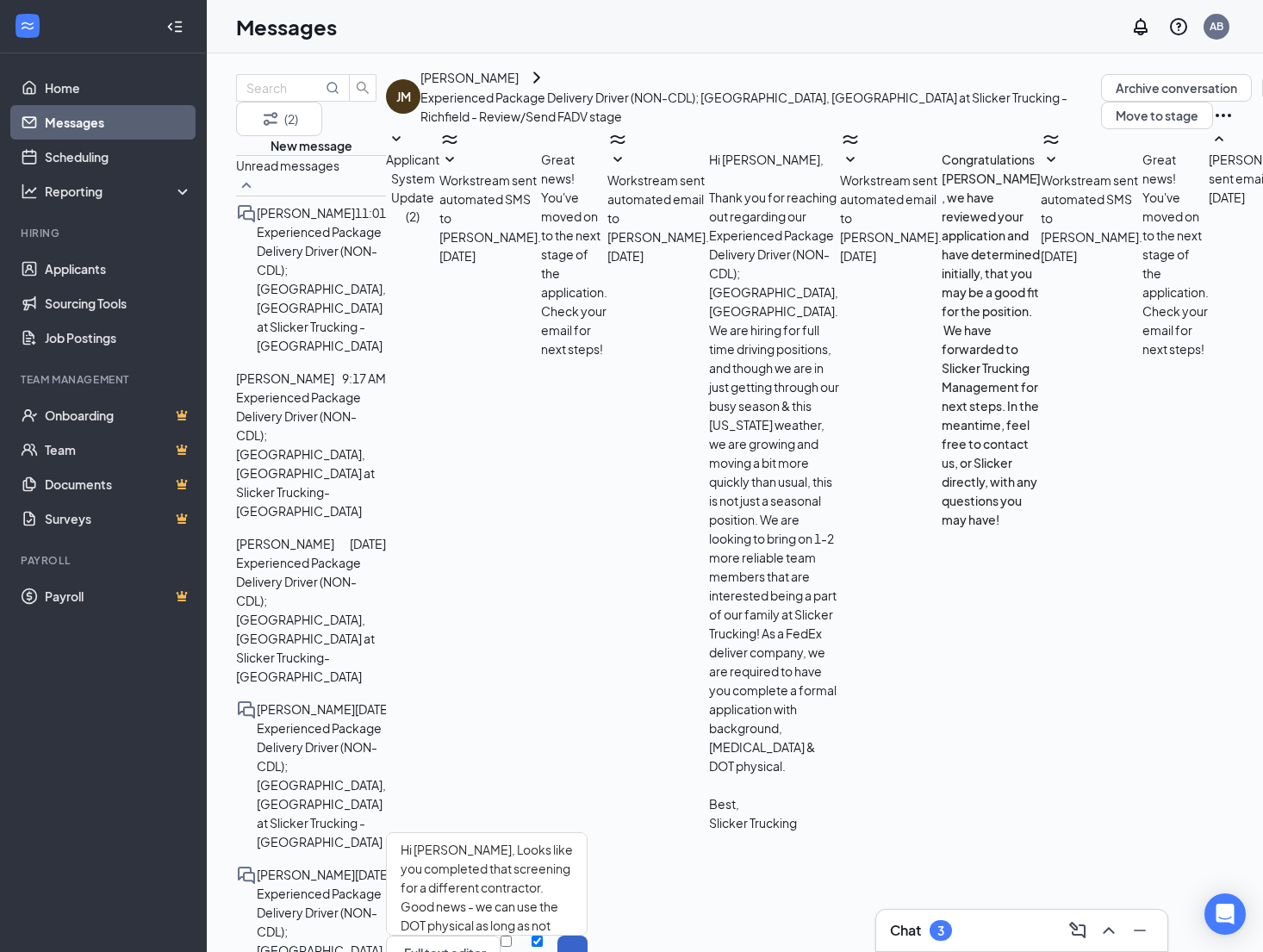
click at [587, 887] on button "Send" at bounding box center [572, 965] width 30 height 59
click at [519, 87] on div "[PERSON_NAME]" at bounding box center [469, 77] width 99 height 19
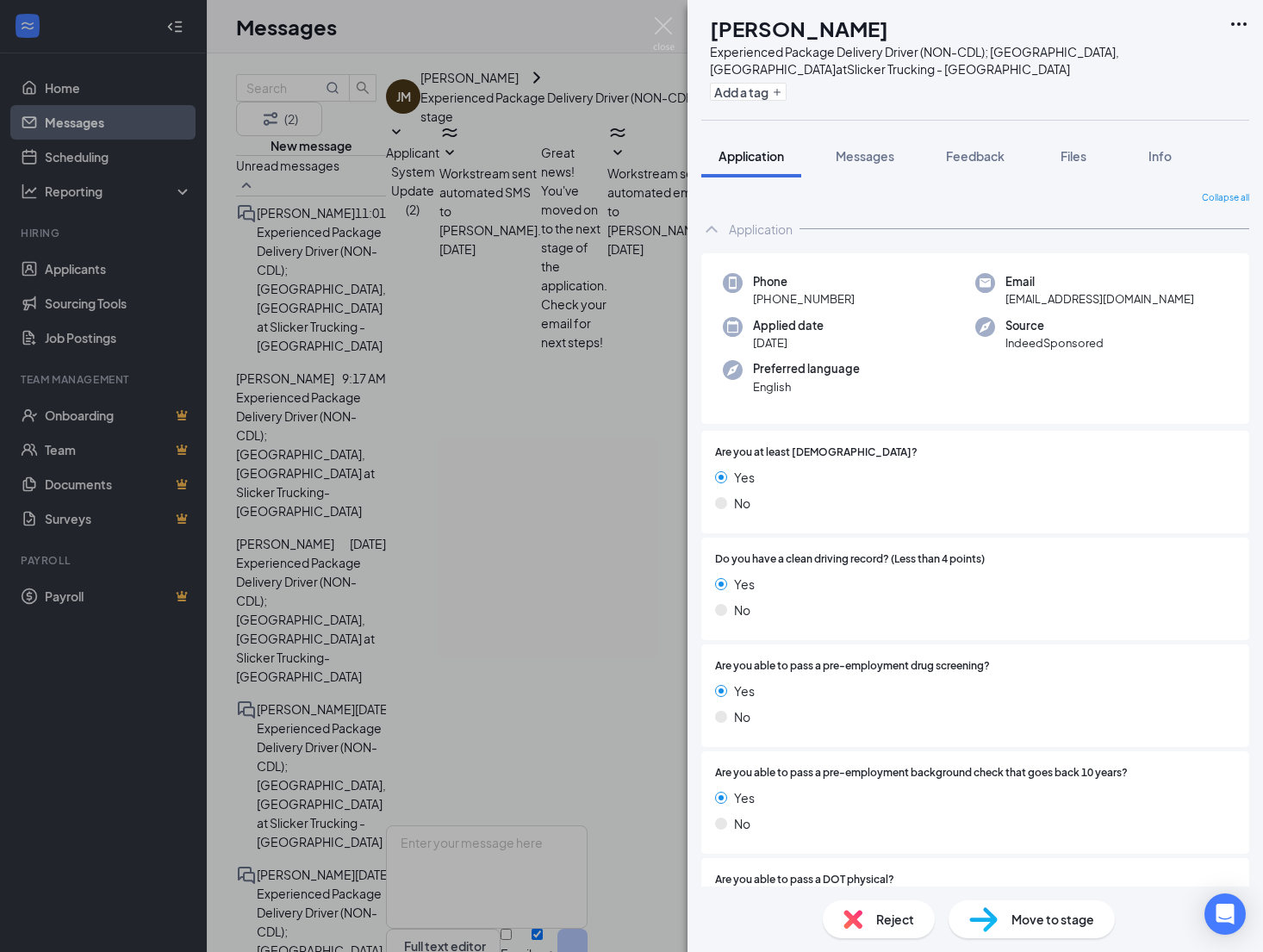
scroll to position [172, 0]
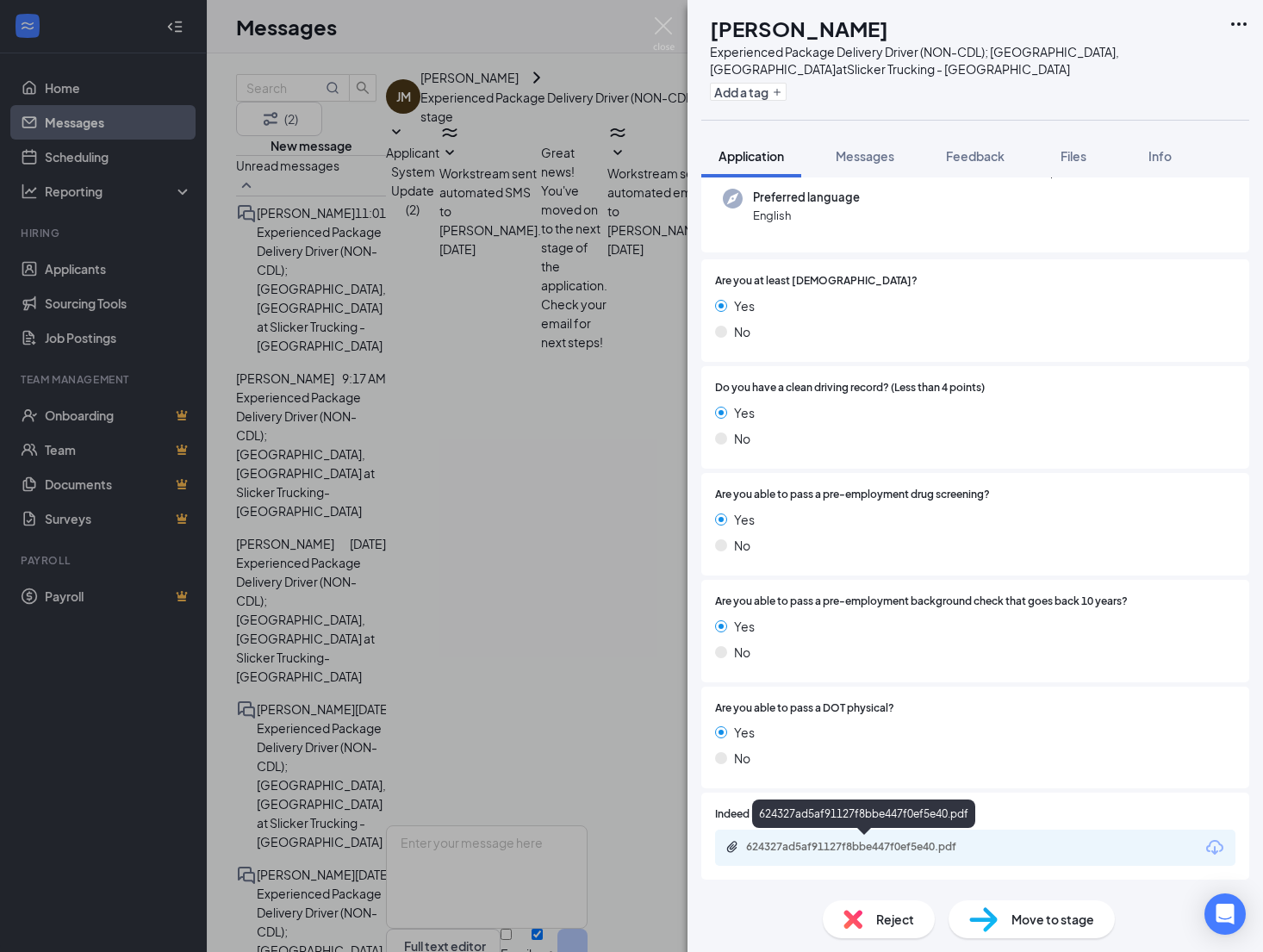
click at [878, 845] on div "624327ad5af91127f8bbe447f0ef5e40.pdf" at bounding box center [867, 846] width 242 height 14
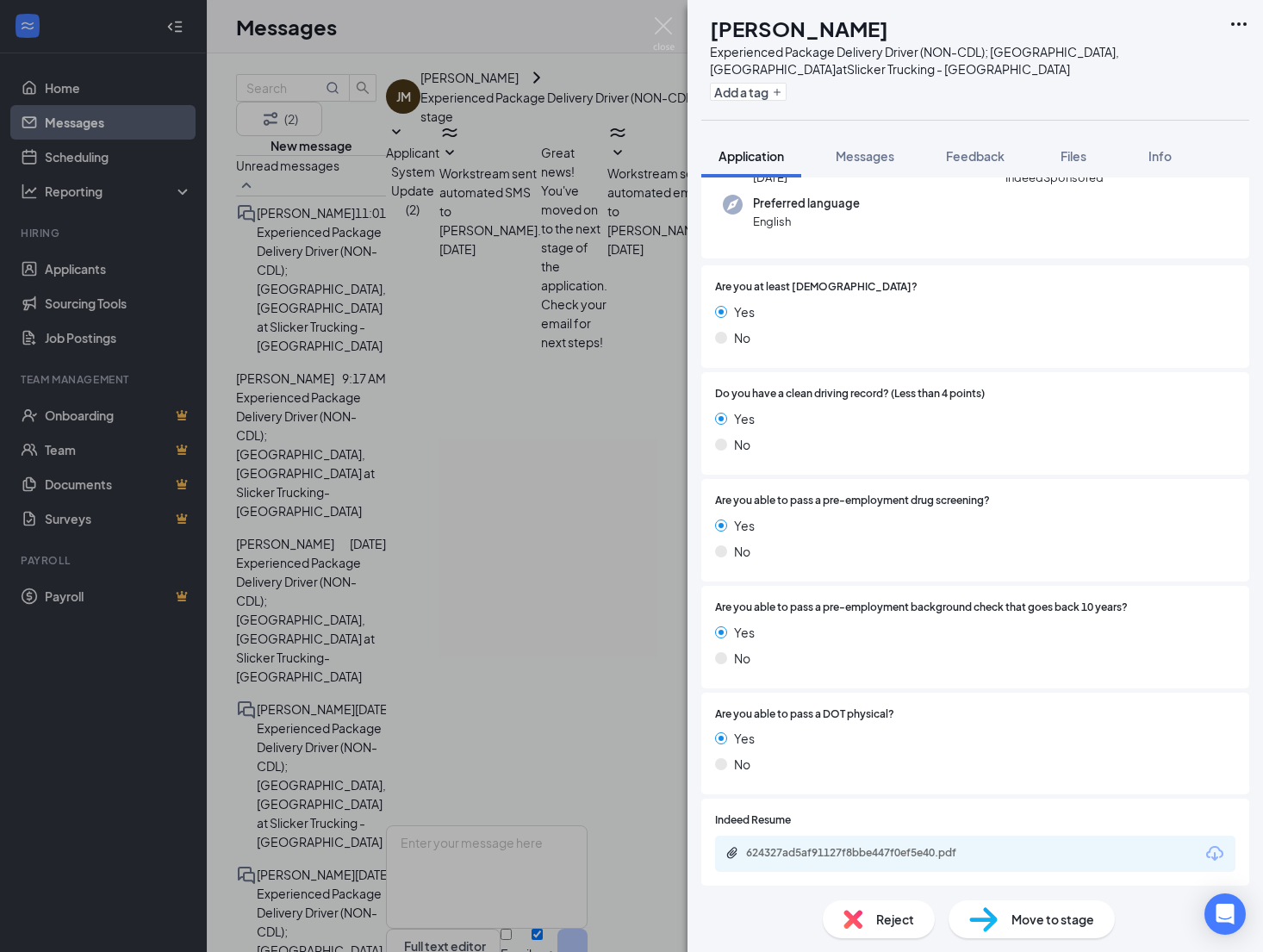
click at [1055, 887] on div "Move to stage" at bounding box center [1032, 919] width 166 height 38
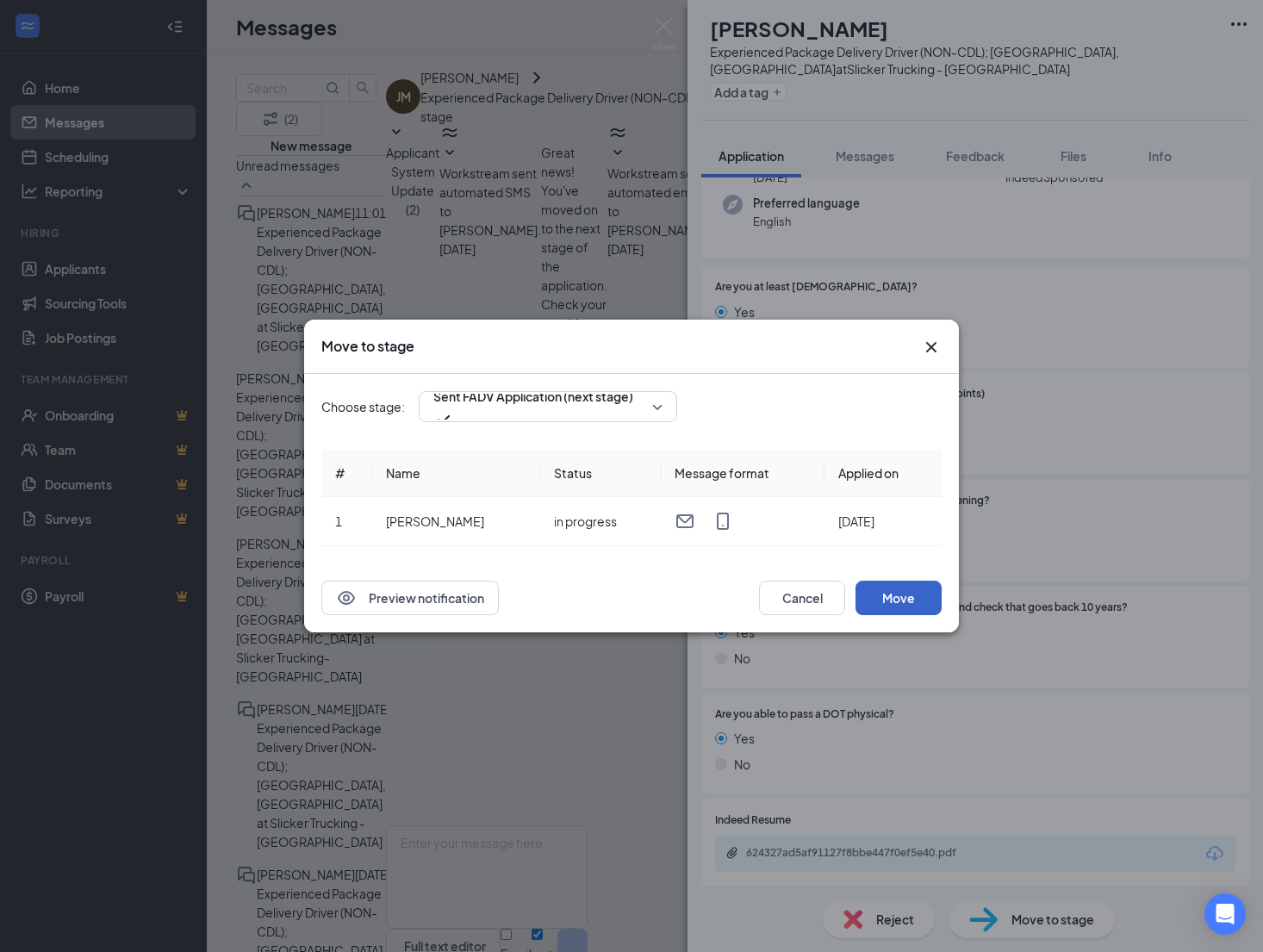
click at [888, 593] on button "Move" at bounding box center [898, 597] width 86 height 34
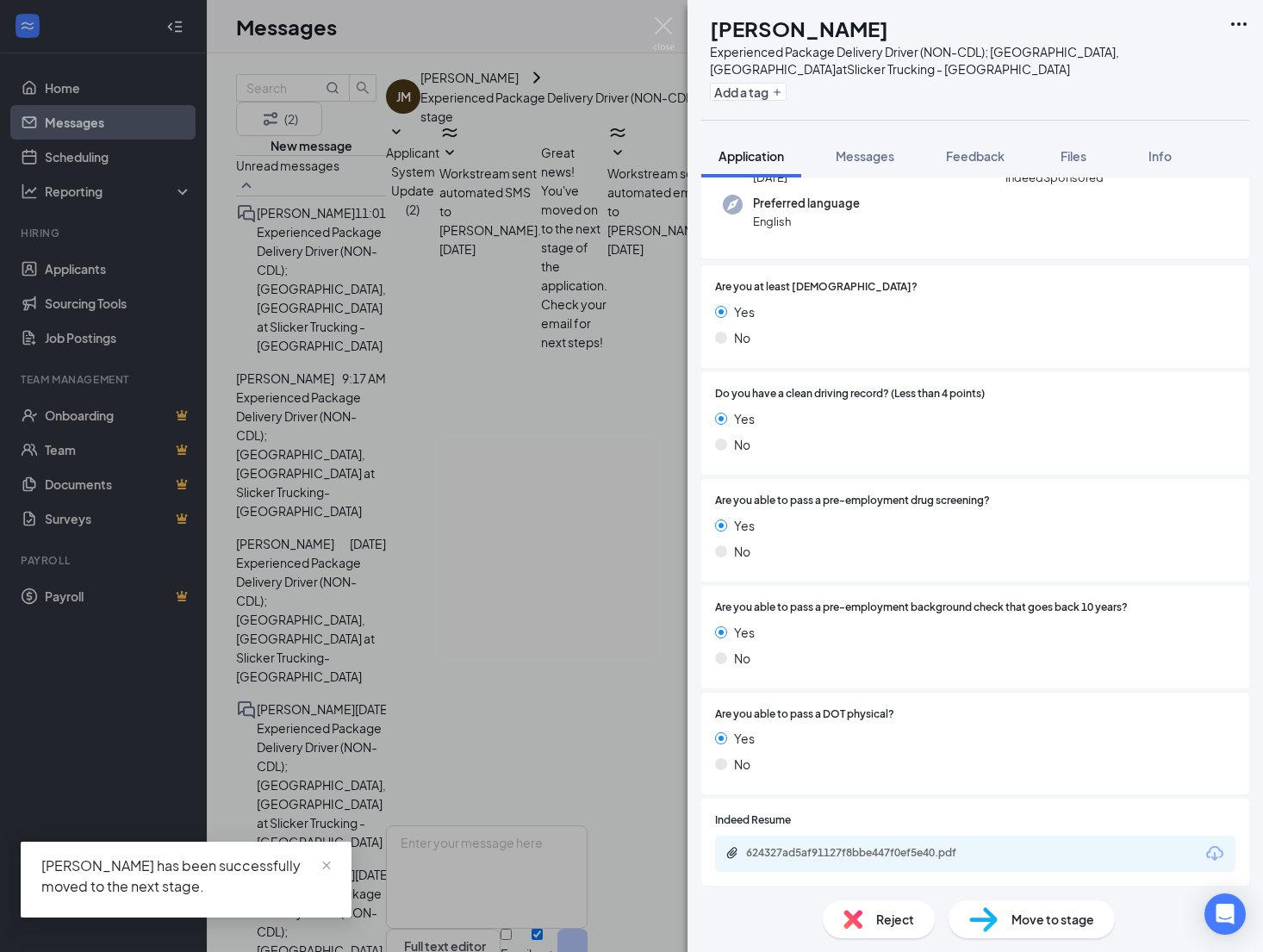
click at [335, 349] on div "[PERSON_NAME] [PERSON_NAME] Experienced Package Delivery Driver (NON-CDL); [GEO…" at bounding box center [632, 476] width 1263 height 952
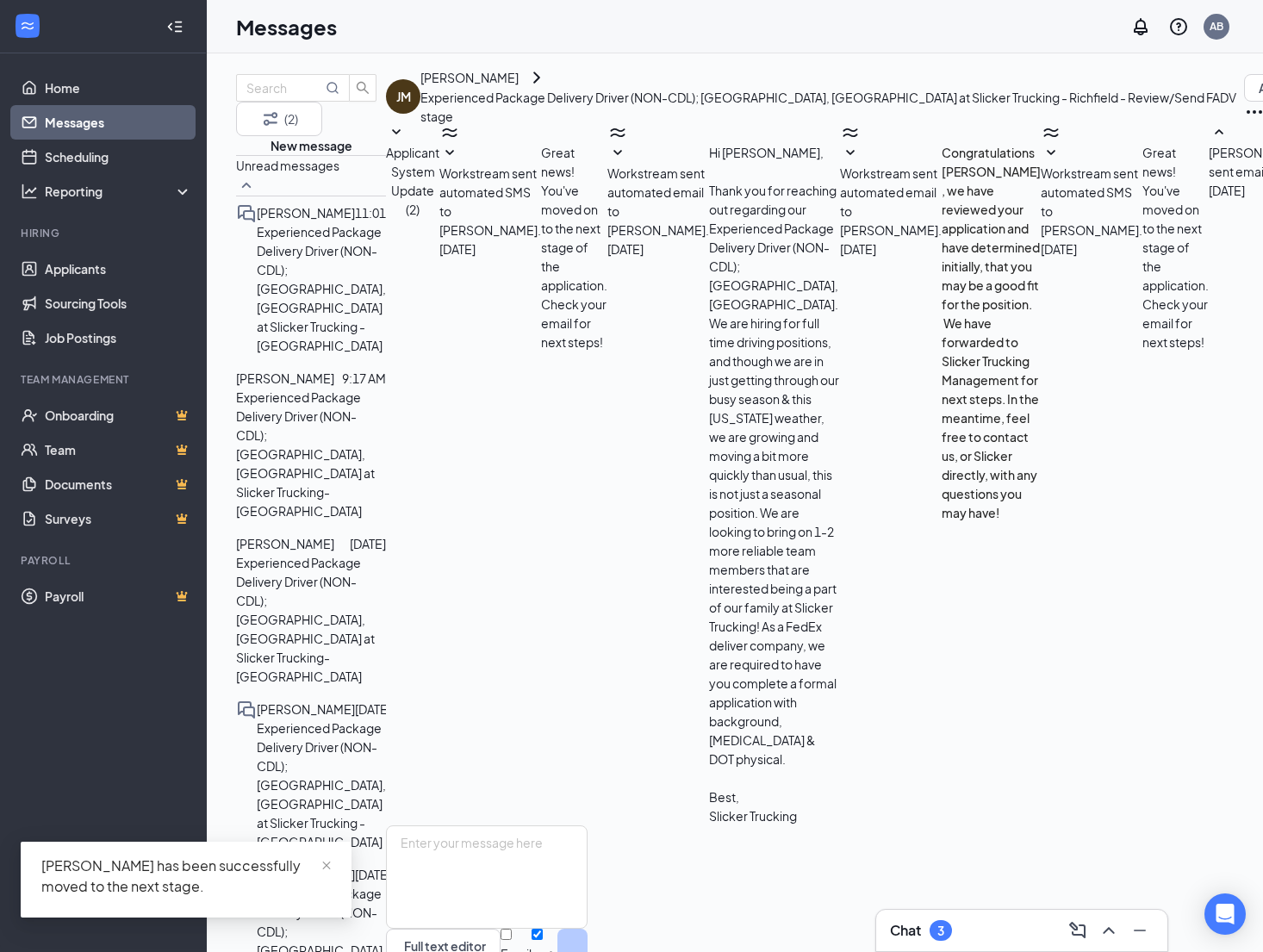
click at [355, 553] on p "Experienced Package Delivery Driver (NON-CDL); [GEOGRAPHIC_DATA], [GEOGRAPHIC_D…" at bounding box center [311, 619] width 150 height 133
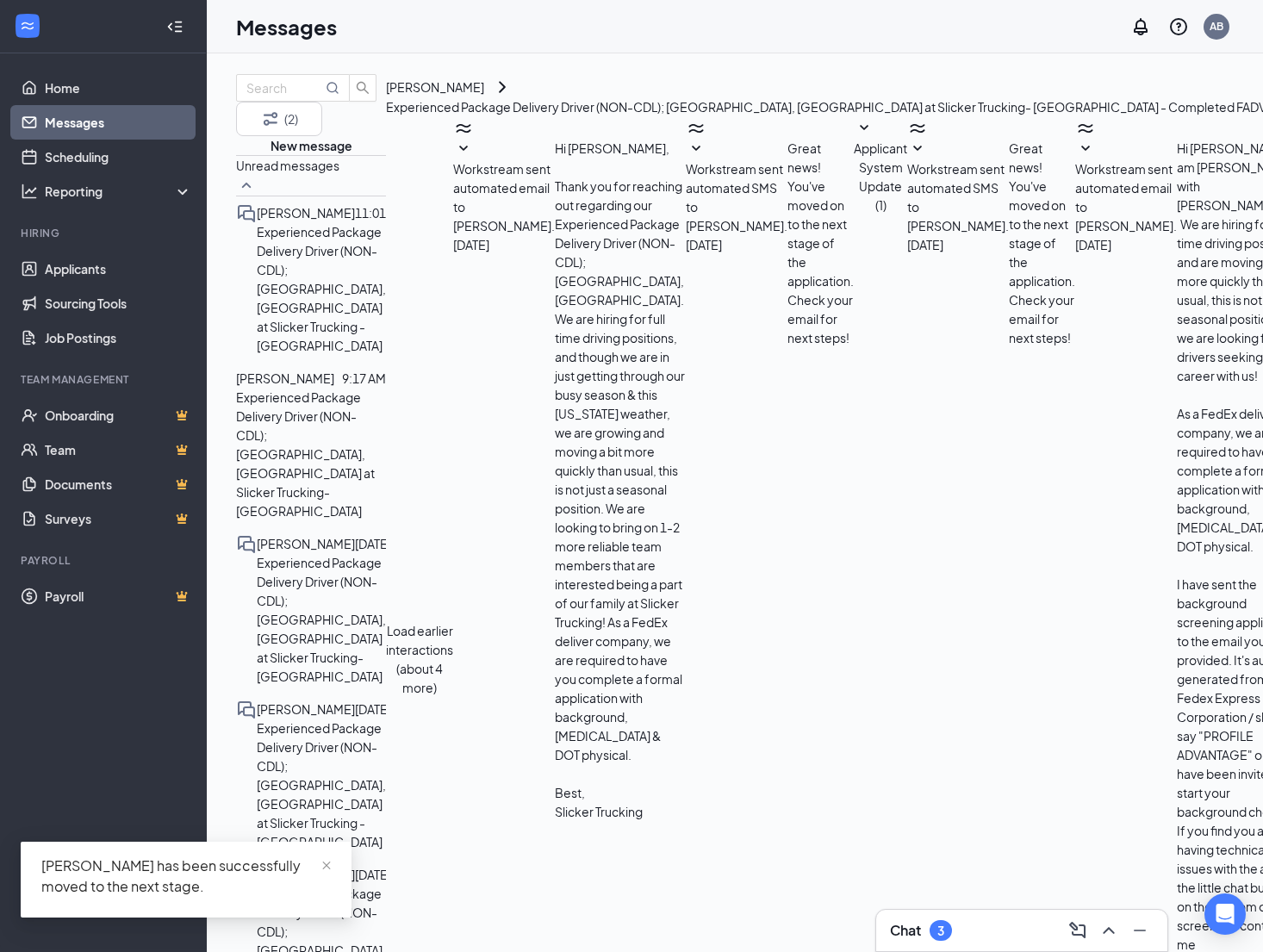
scroll to position [147, 0]
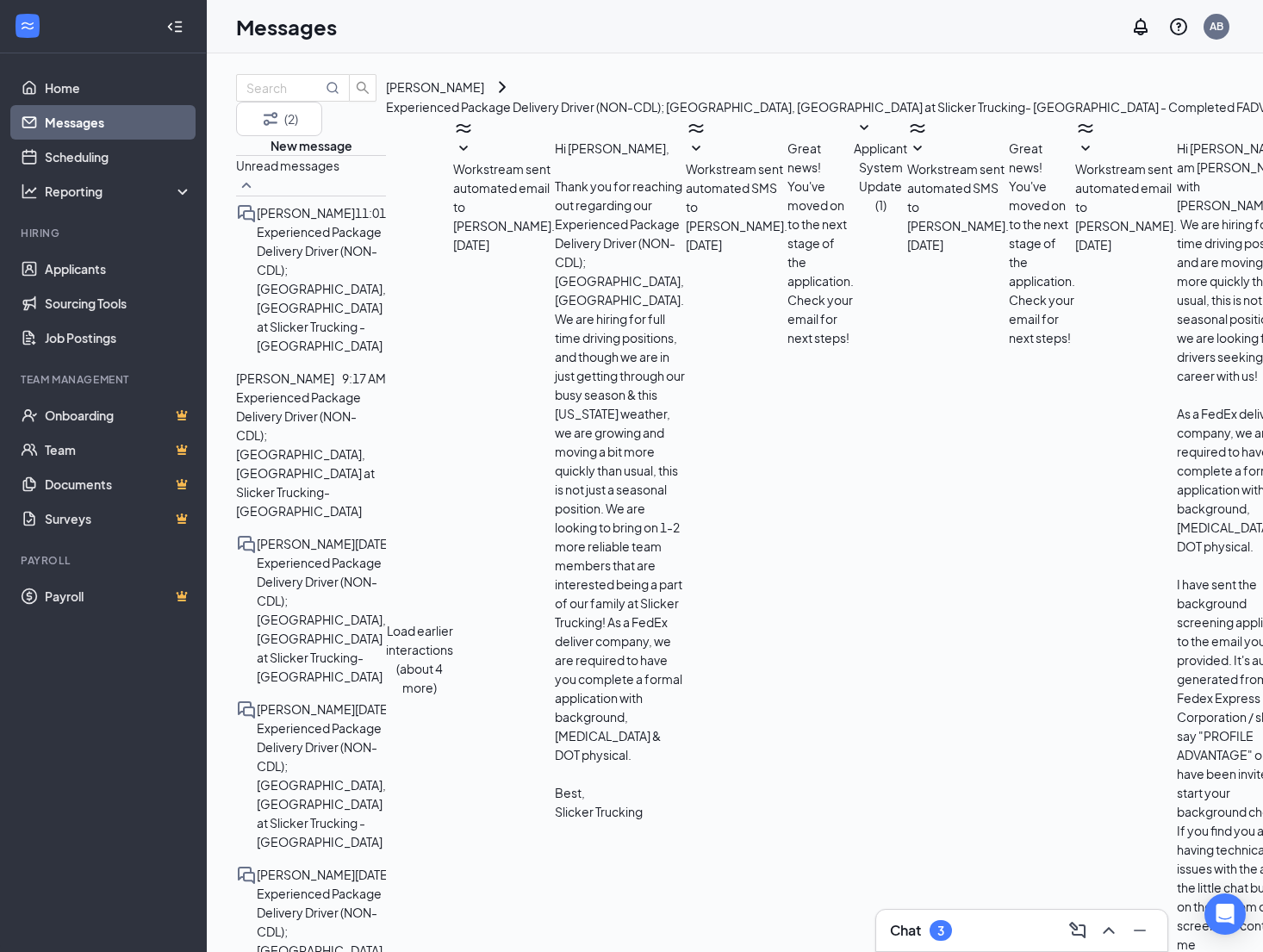
click at [484, 97] on div "[PERSON_NAME]" at bounding box center [435, 87] width 99 height 19
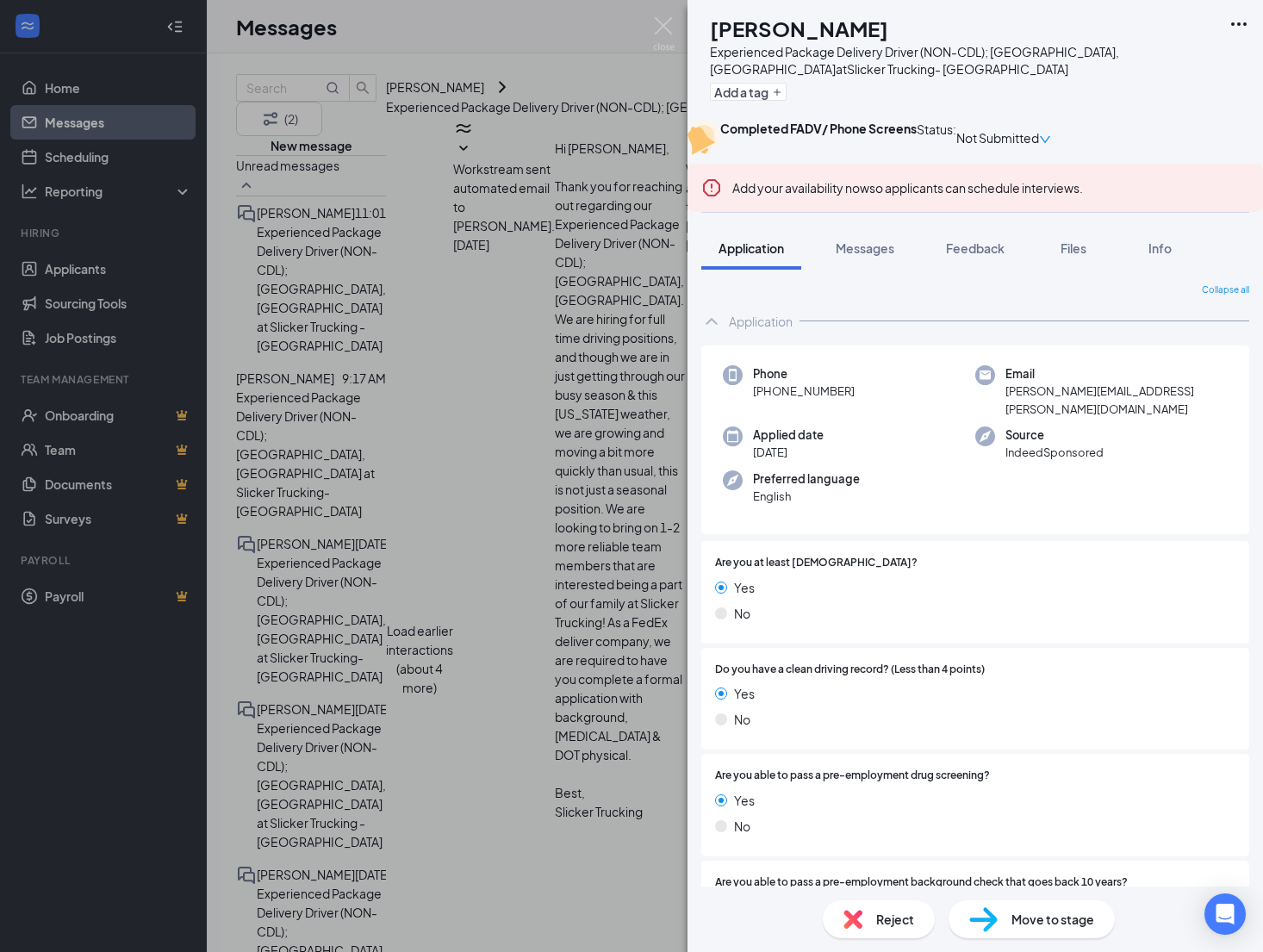
click at [771, 256] on span "Application" at bounding box center [751, 248] width 65 height 16
click at [371, 353] on div "MH [PERSON_NAME] Experienced Package Delivery Driver (NON-CDL); [GEOGRAPHIC_DAT…" at bounding box center [632, 476] width 1263 height 952
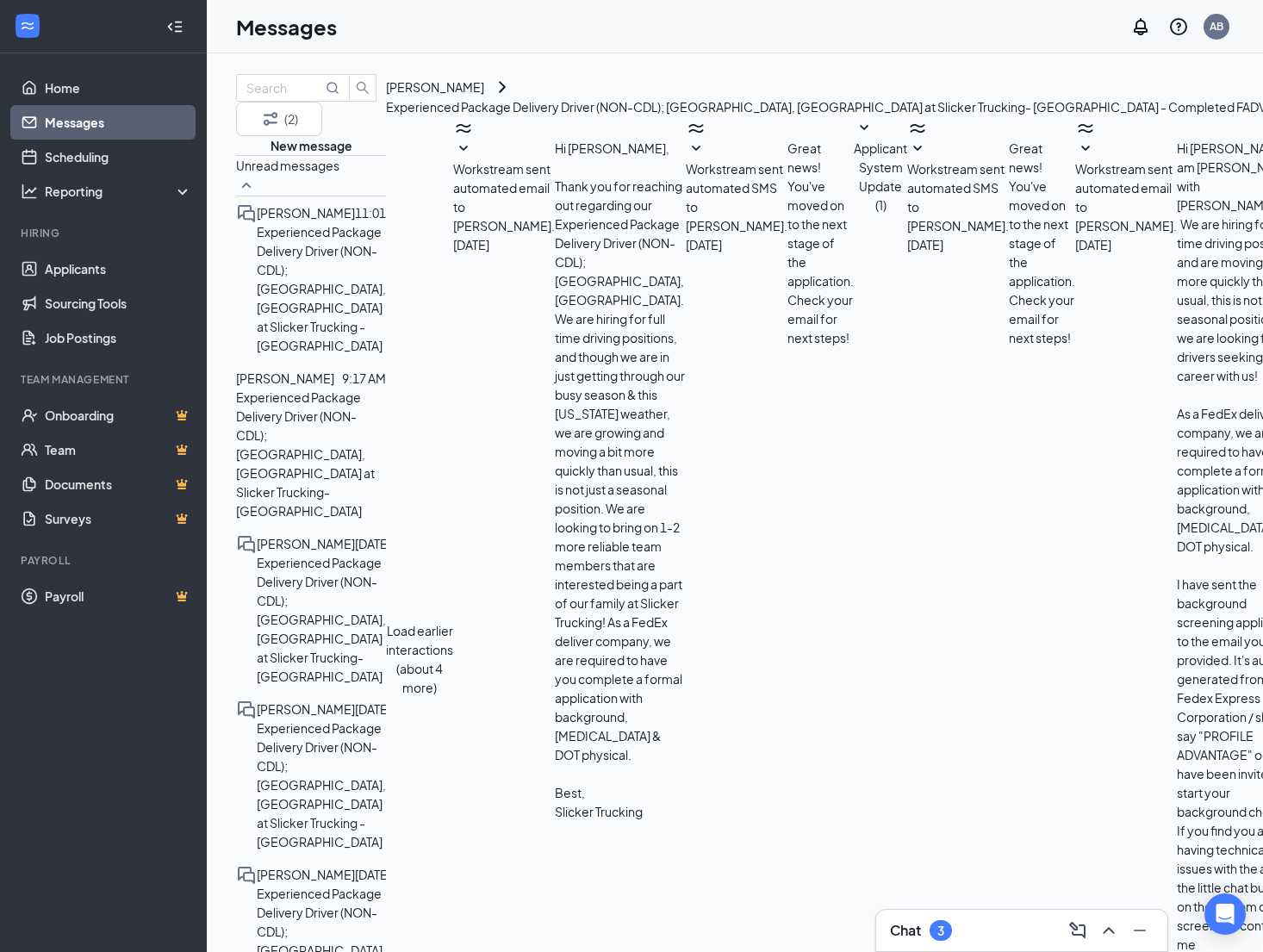
drag, startPoint x: 355, startPoint y: 854, endPoint x: 411, endPoint y: 813, distance: 69.4
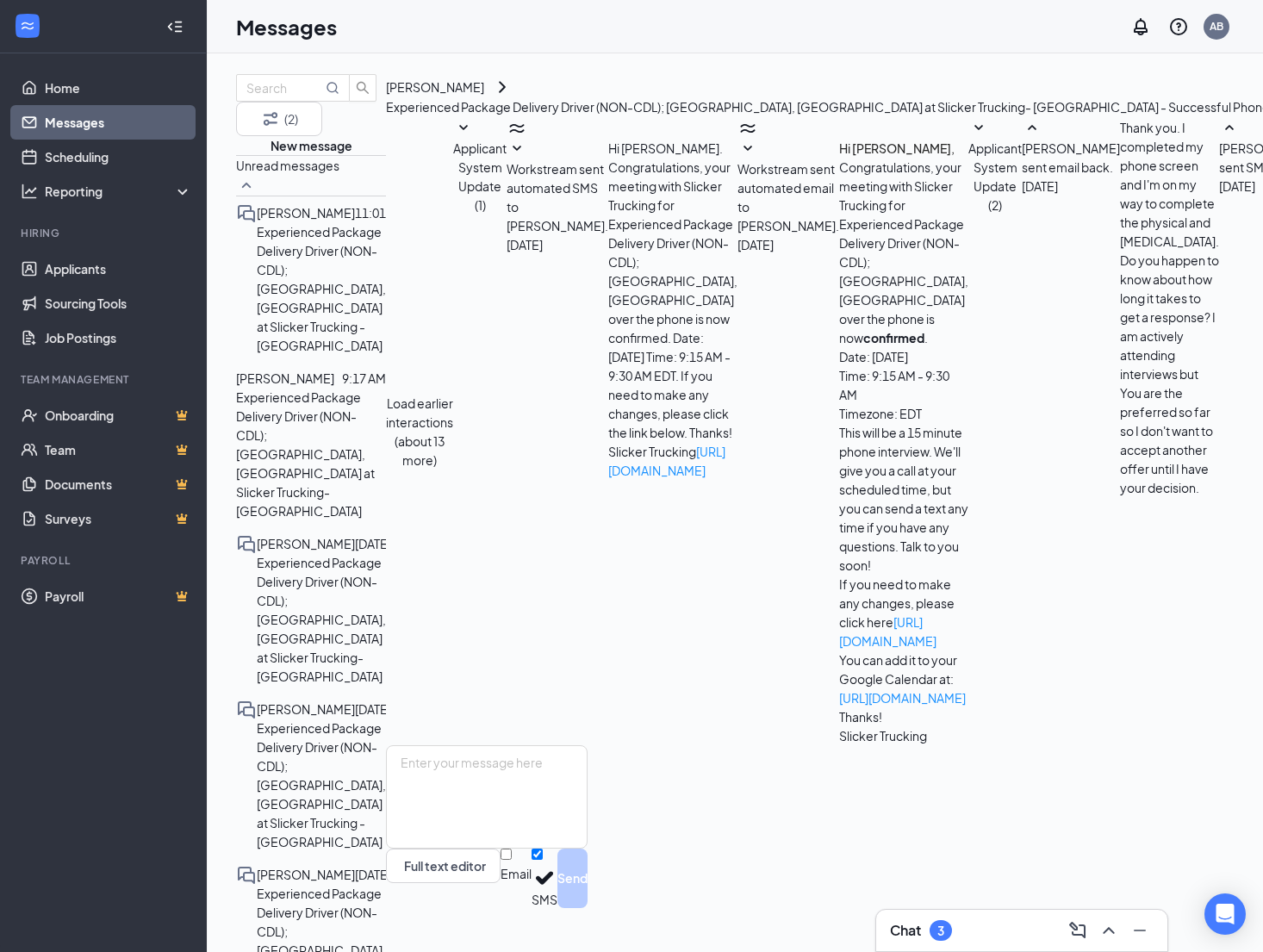
scroll to position [475, 0]
click at [484, 97] on div "[PERSON_NAME]" at bounding box center [435, 87] width 99 height 19
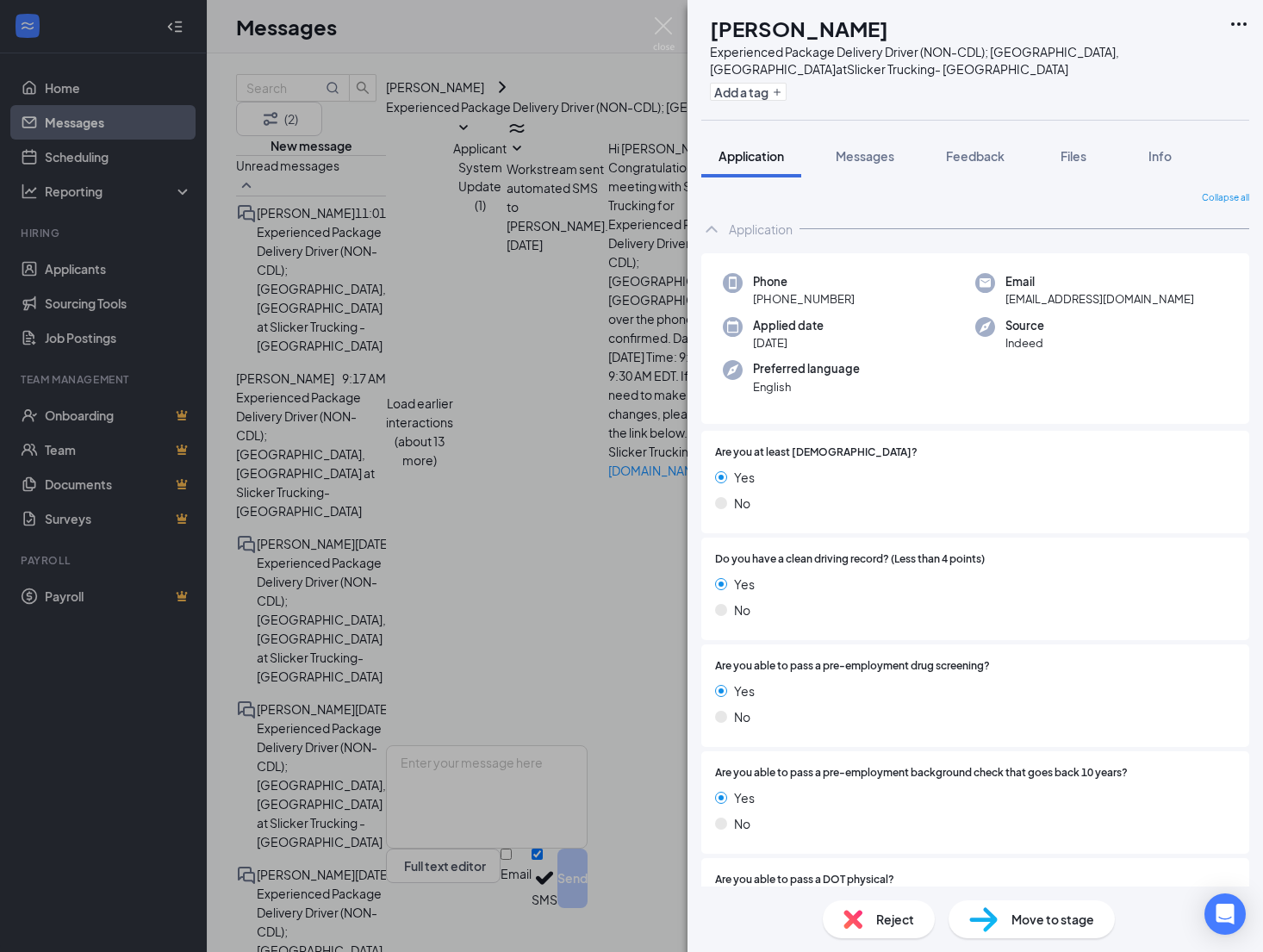
scroll to position [172, 0]
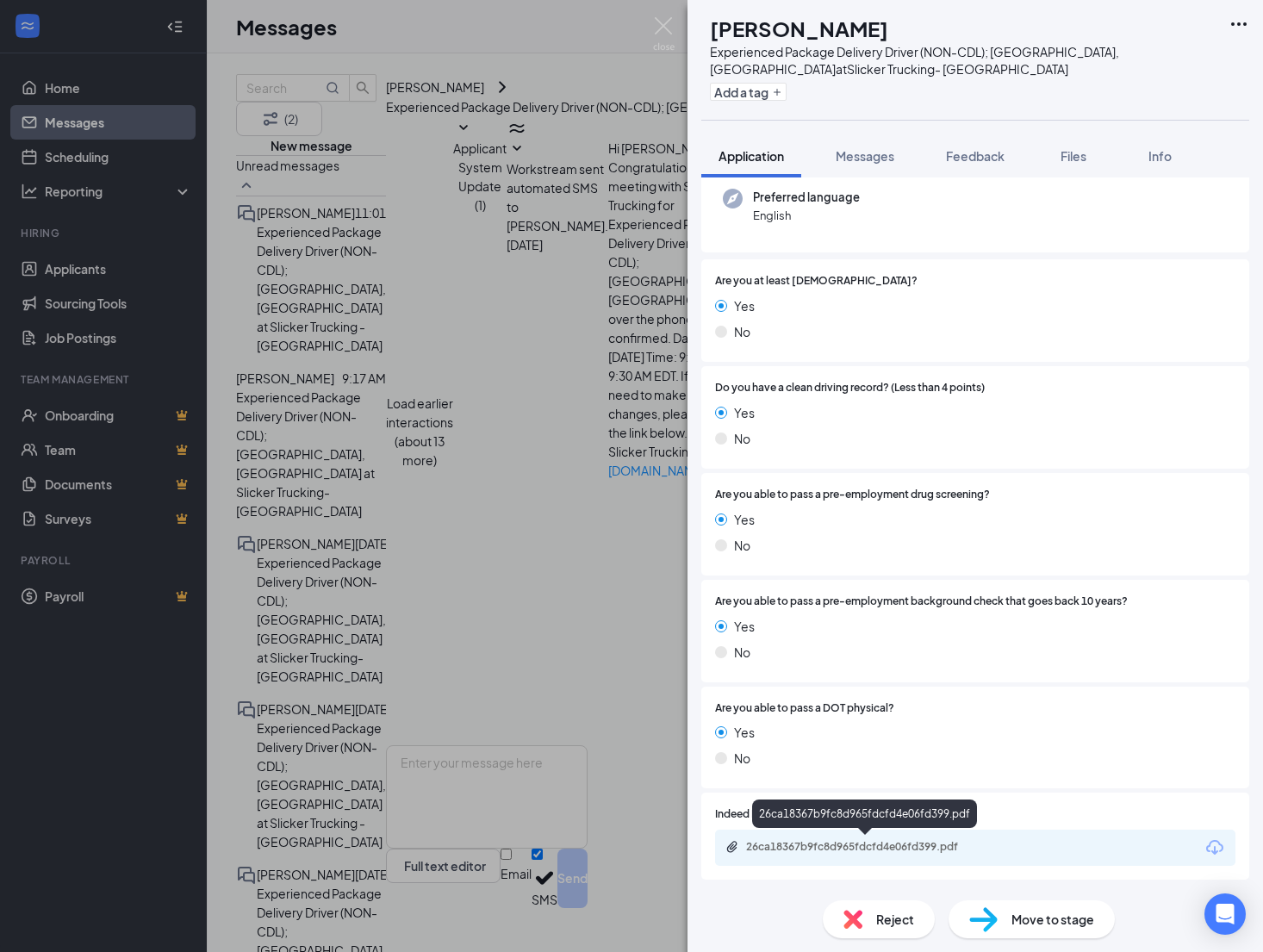
click at [890, 843] on div "26ca18367b9fc8d965fdcfd4e06fd399.pdf" at bounding box center [867, 846] width 242 height 14
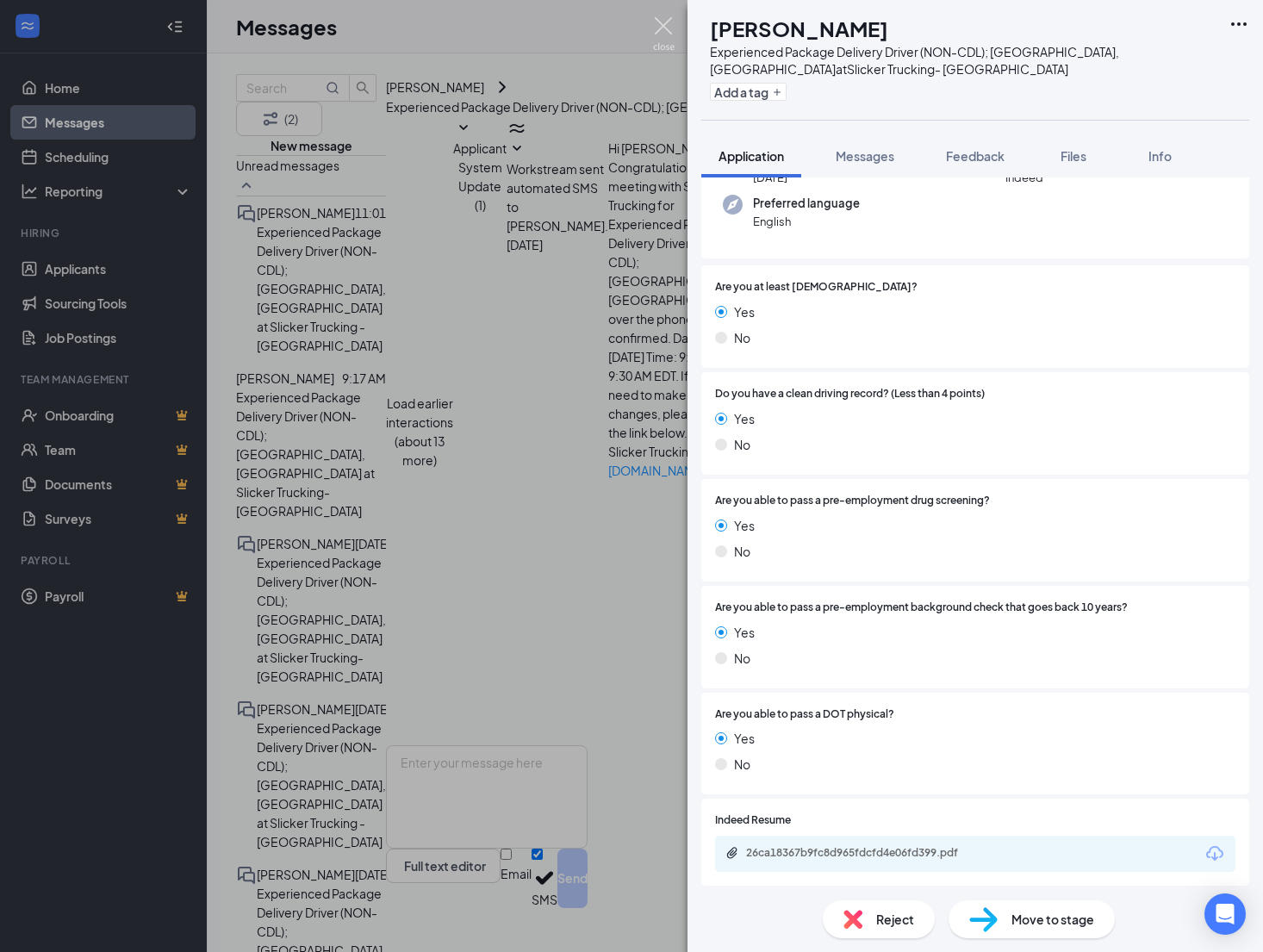
click at [666, 32] on img at bounding box center [664, 34] width 21 height 33
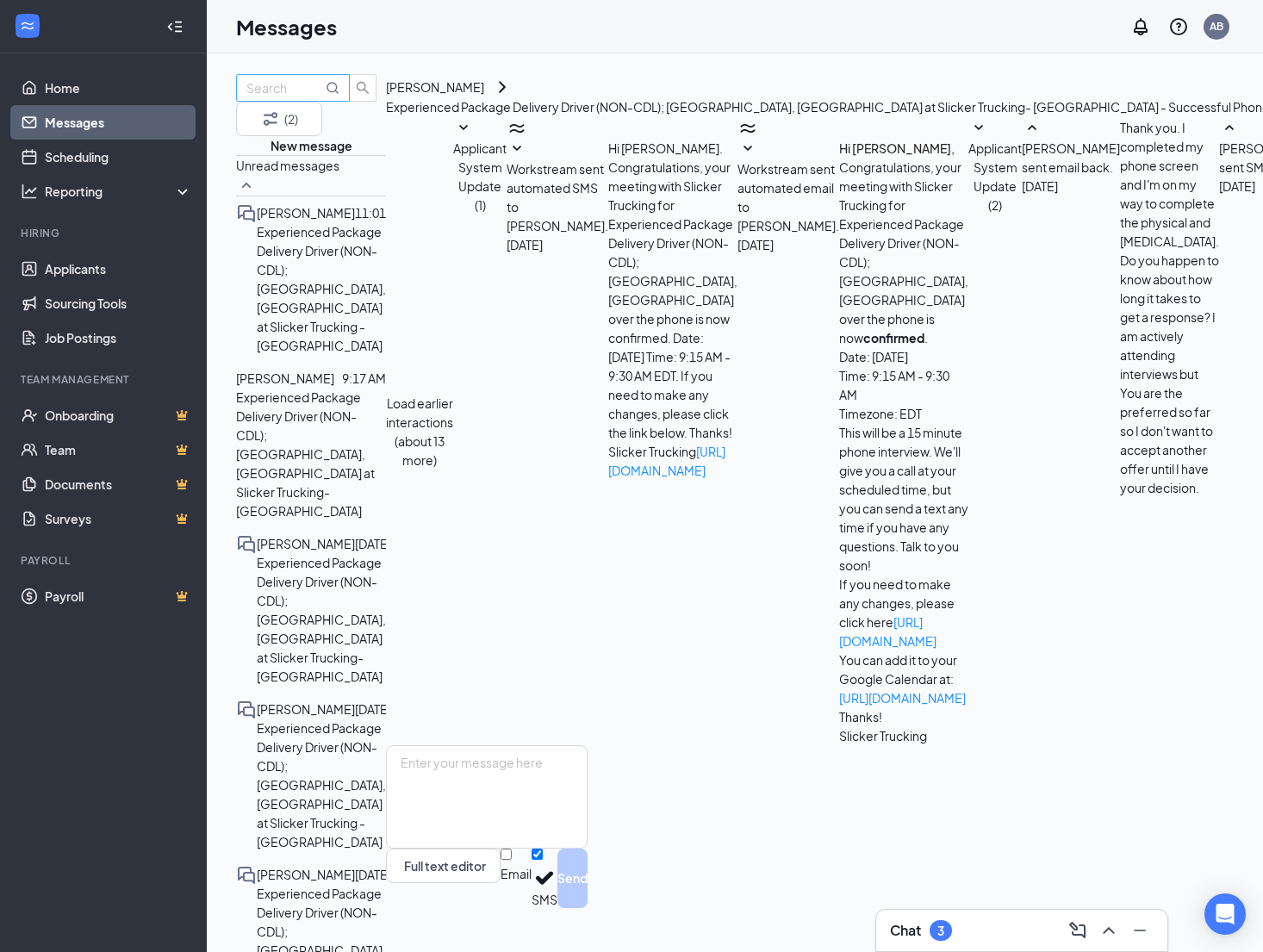
click at [314, 98] on input "text" at bounding box center [284, 88] width 76 height 19
type input "[PERSON_NAME]"
click at [356, 388] on p "Experienced Package Delivery Driver (NON-CDL); [GEOGRAPHIC_DATA], [GEOGRAPHIC_D…" at bounding box center [311, 454] width 150 height 133
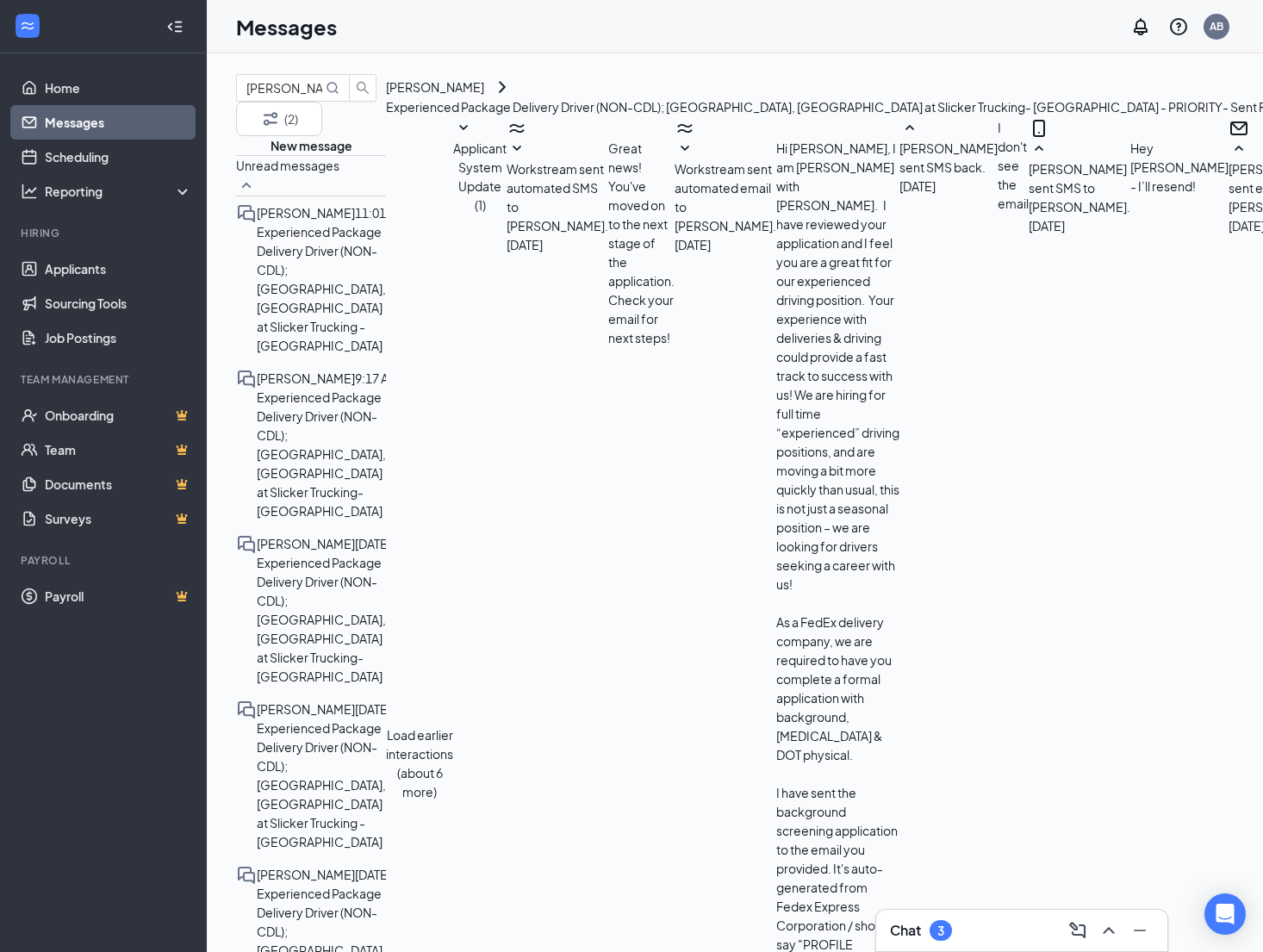
scroll to position [308, 0]
drag, startPoint x: 799, startPoint y: 521, endPoint x: 632, endPoint y: 521, distance: 167.0
copy span "[EMAIL_ADDRESS][DOMAIN_NAME]"
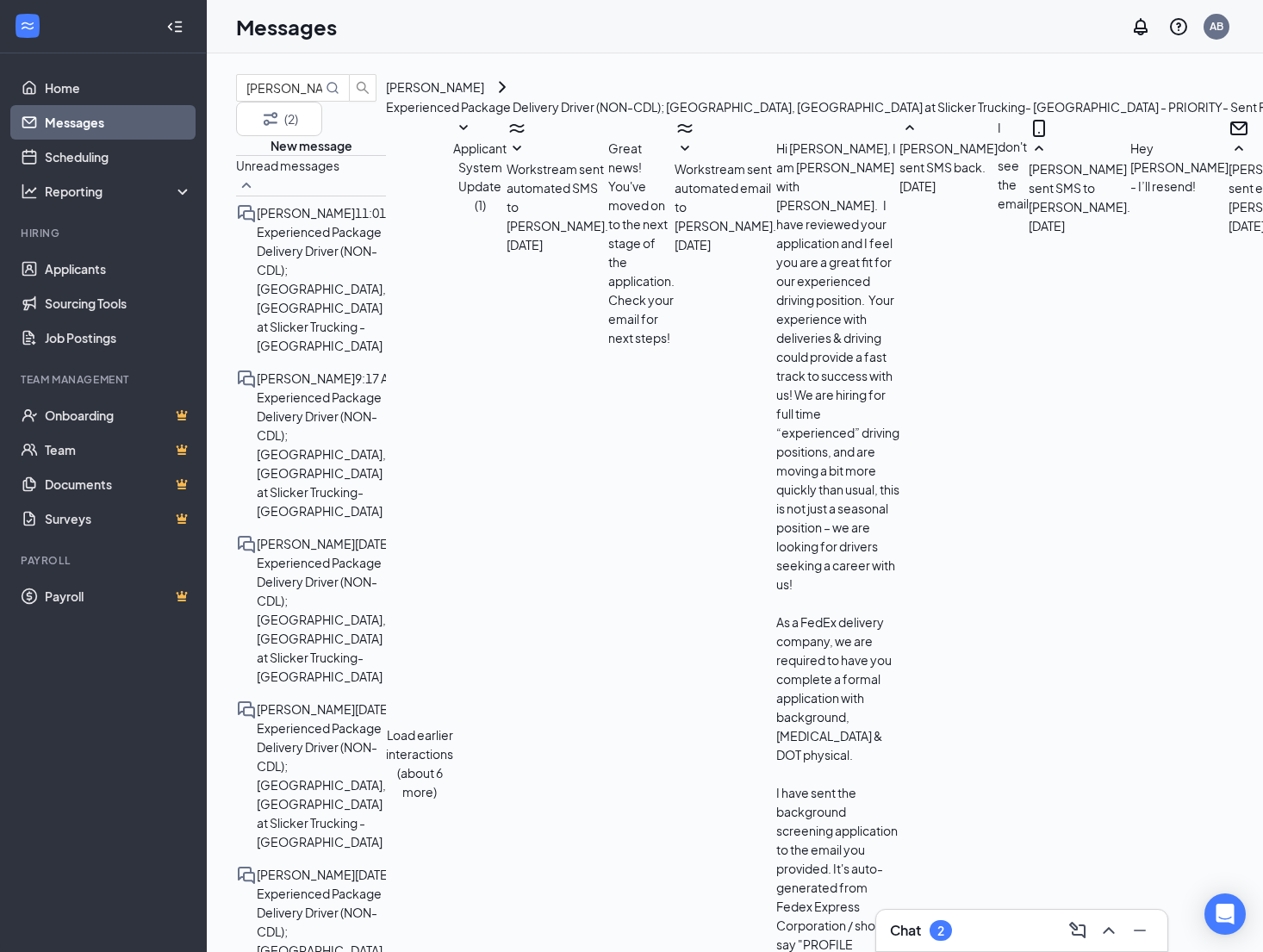
type textarea "Resent"
